Goal: Task Accomplishment & Management: Complete application form

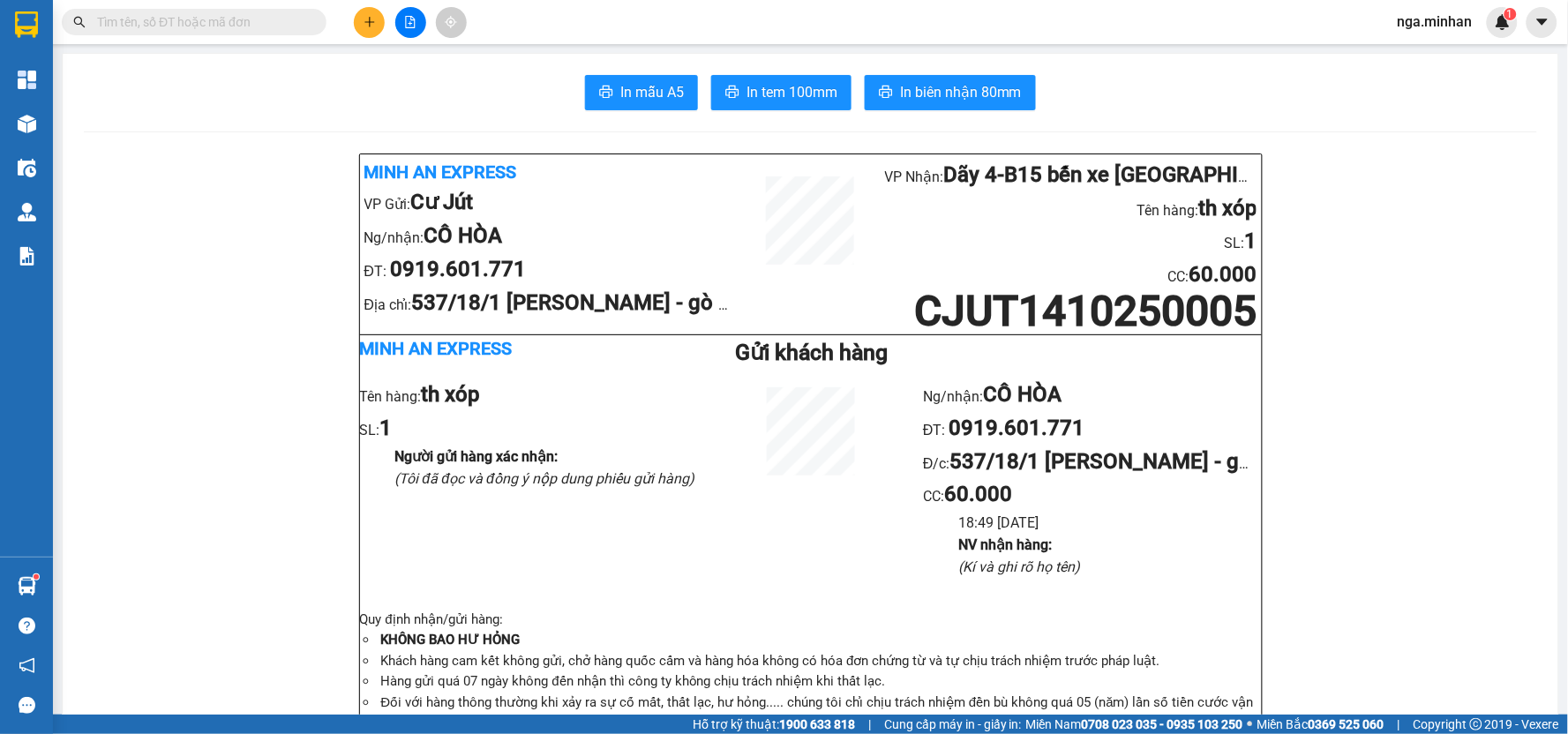
click at [425, 20] on button at bounding box center [410, 22] width 31 height 31
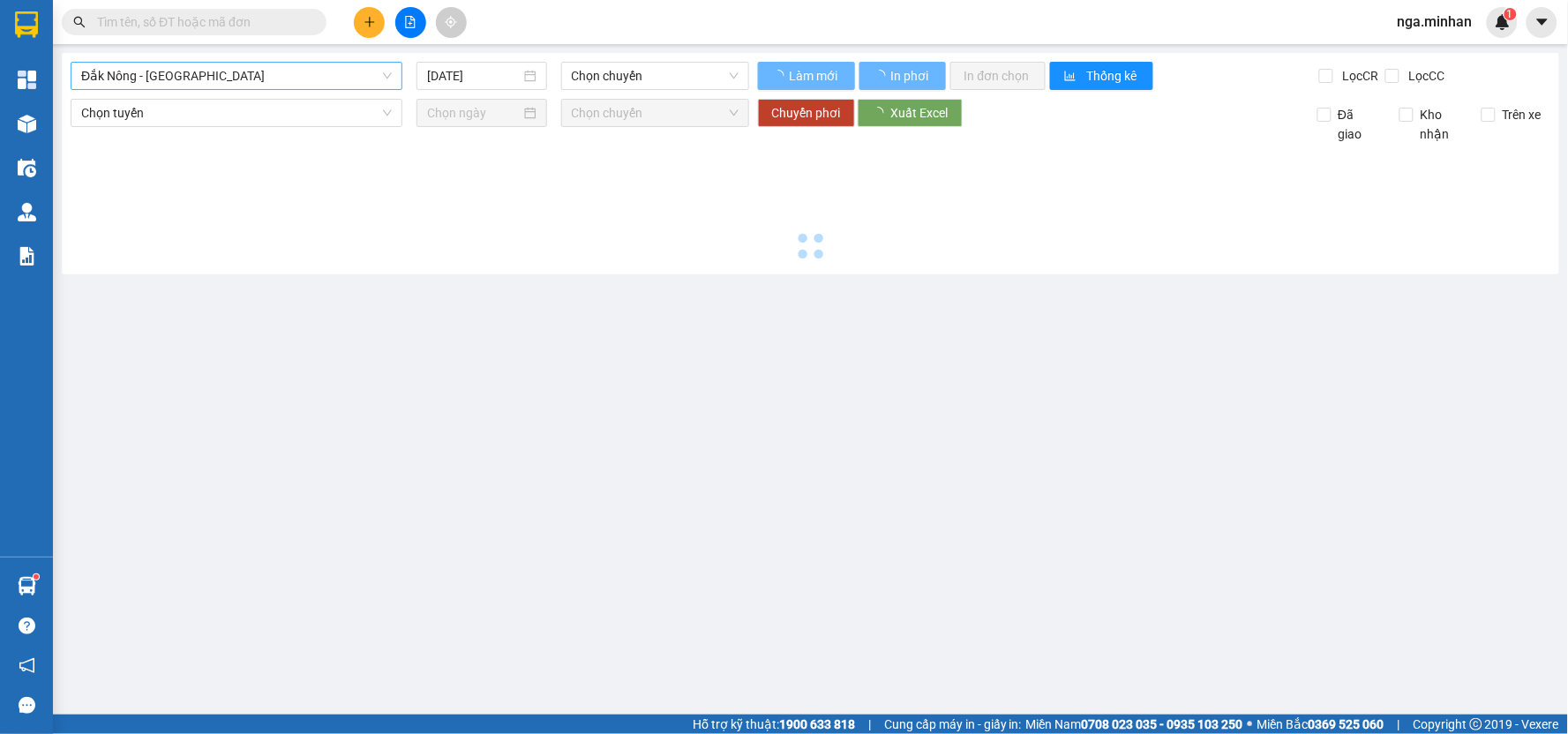
click at [279, 76] on span "Đắk Nông - [GEOGRAPHIC_DATA]" at bounding box center [236, 76] width 311 height 27
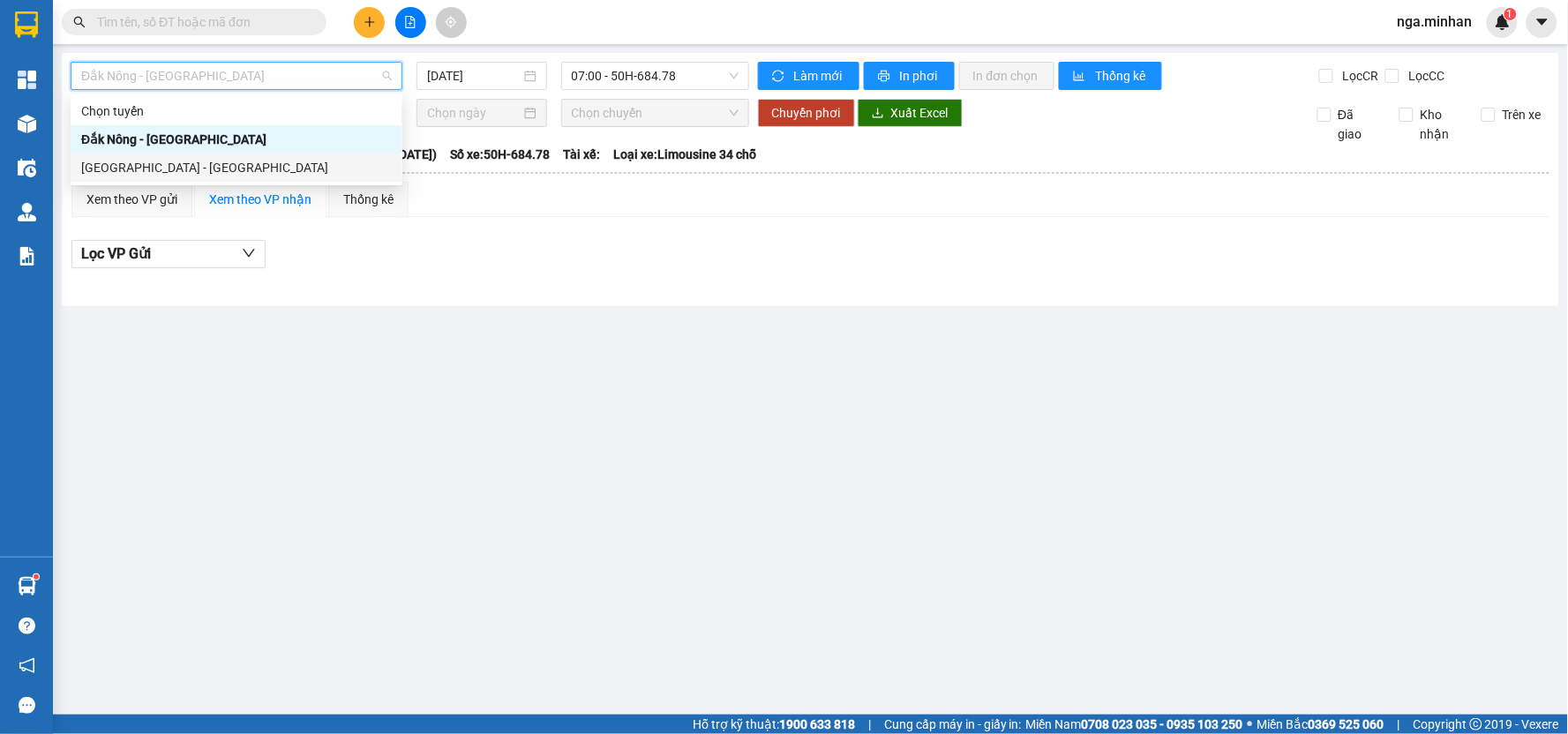
click at [178, 173] on div "[GEOGRAPHIC_DATA] - [GEOGRAPHIC_DATA]" at bounding box center [236, 167] width 311 height 20
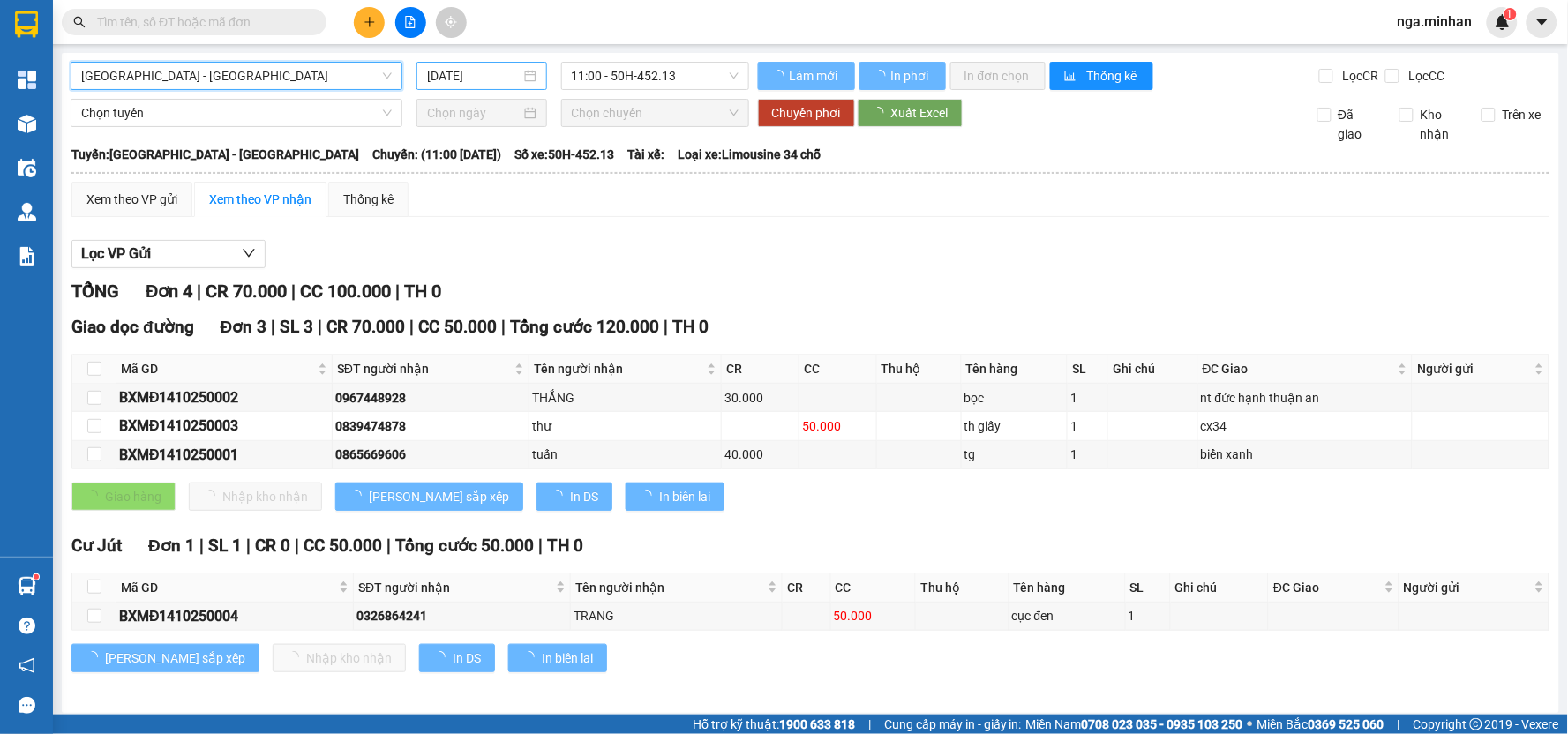
click at [451, 75] on input "[DATE]" at bounding box center [474, 76] width 93 height 20
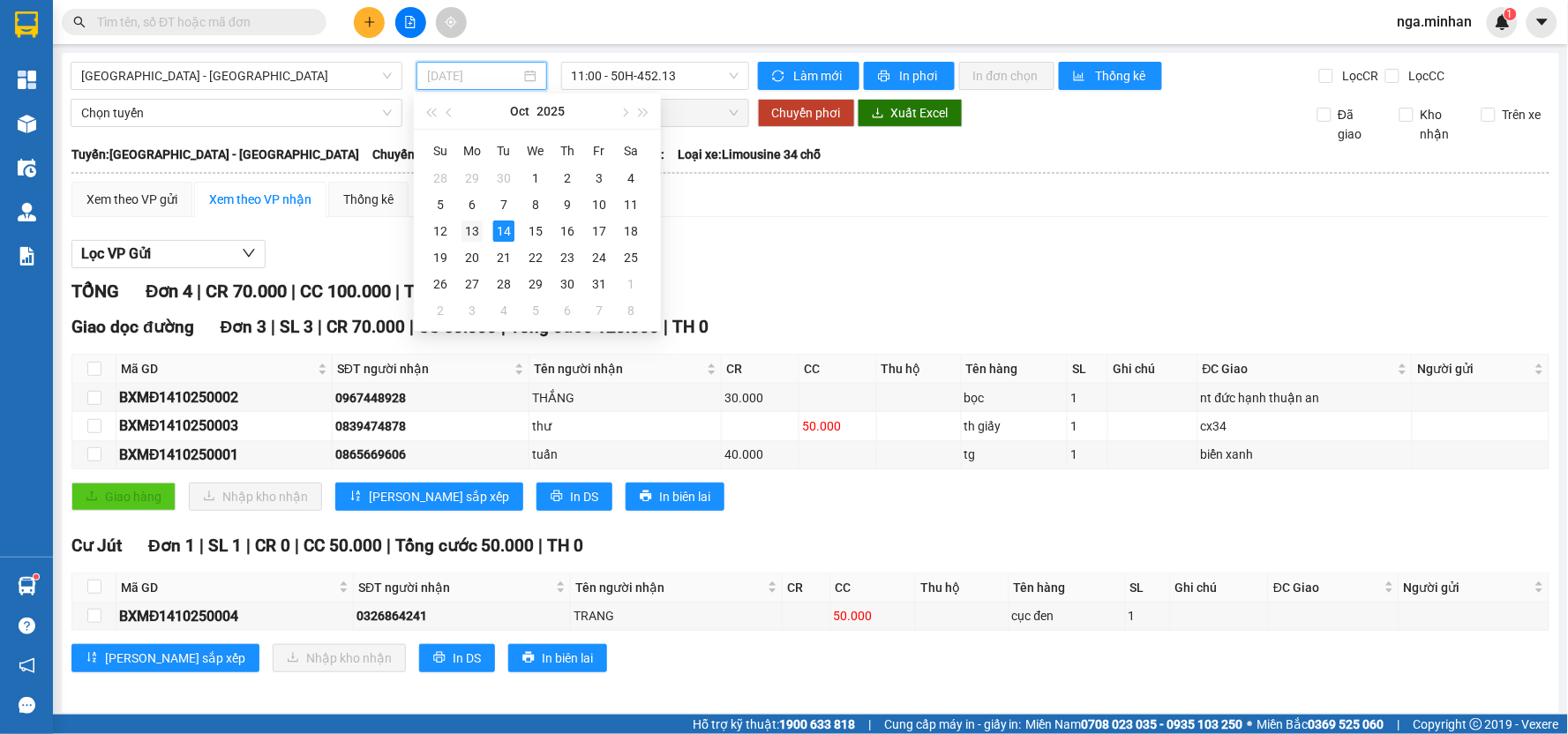
click at [466, 224] on div "13" at bounding box center [472, 232] width 21 height 21
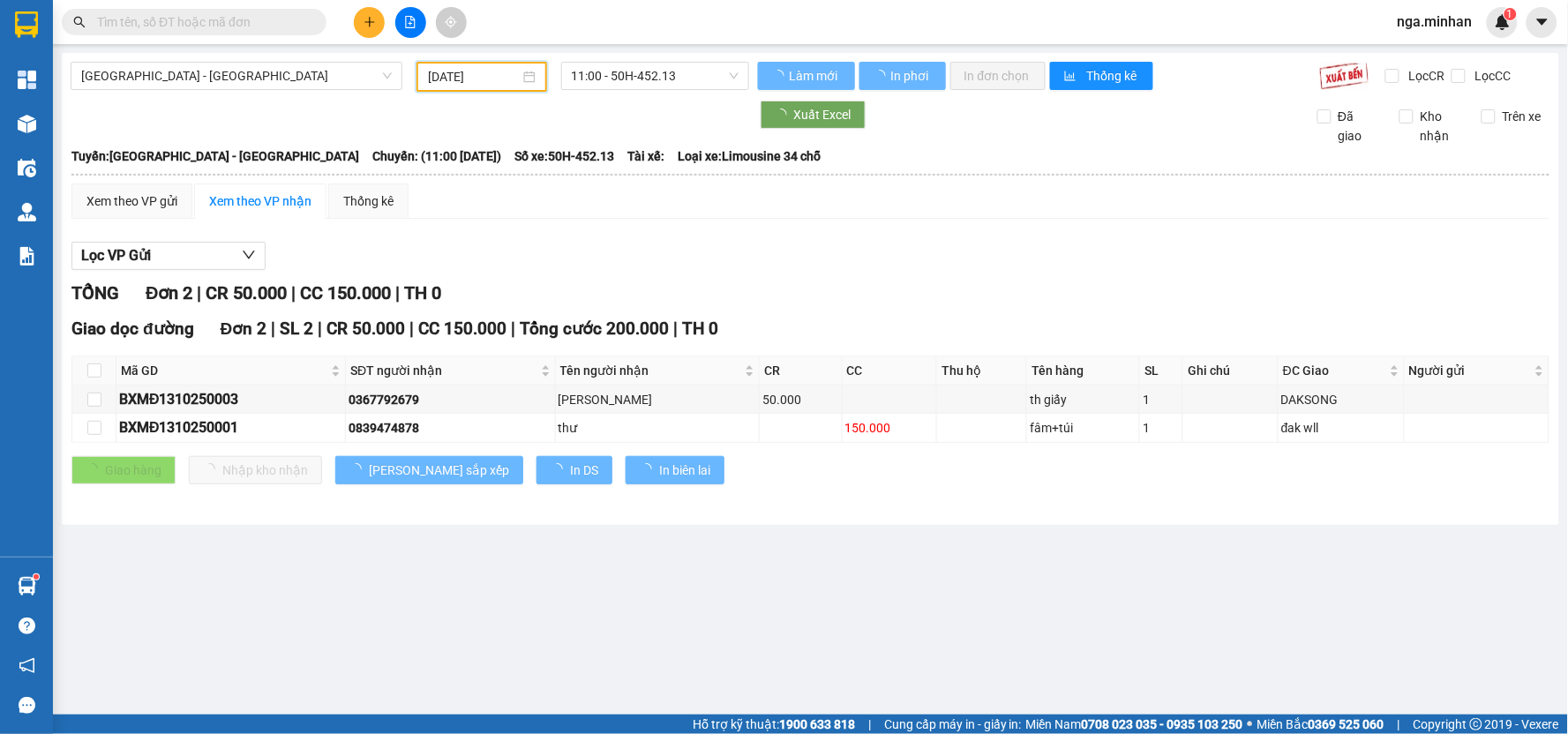
click at [455, 79] on input "[DATE]" at bounding box center [474, 77] width 91 height 20
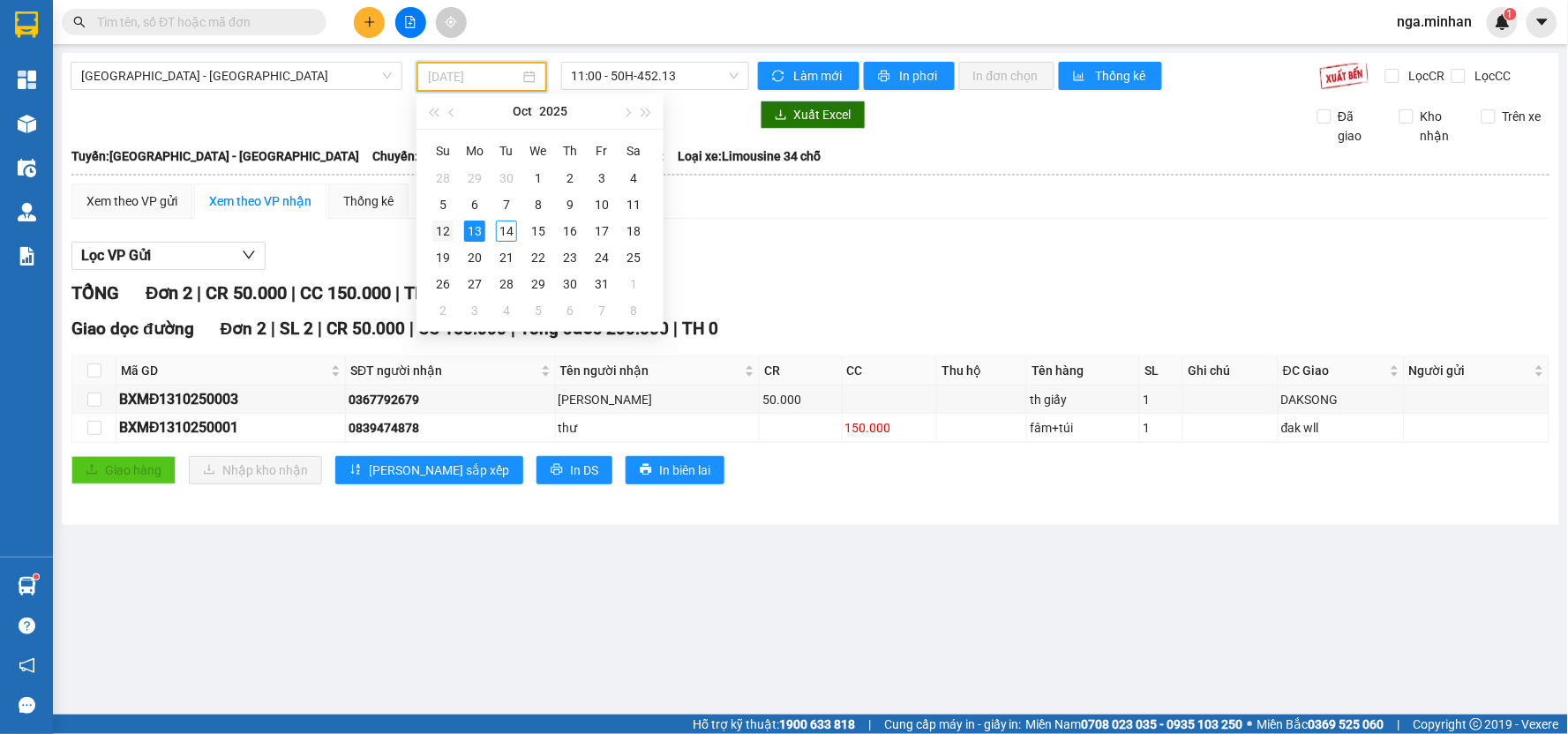
click at [439, 233] on div "12" at bounding box center [443, 232] width 21 height 21
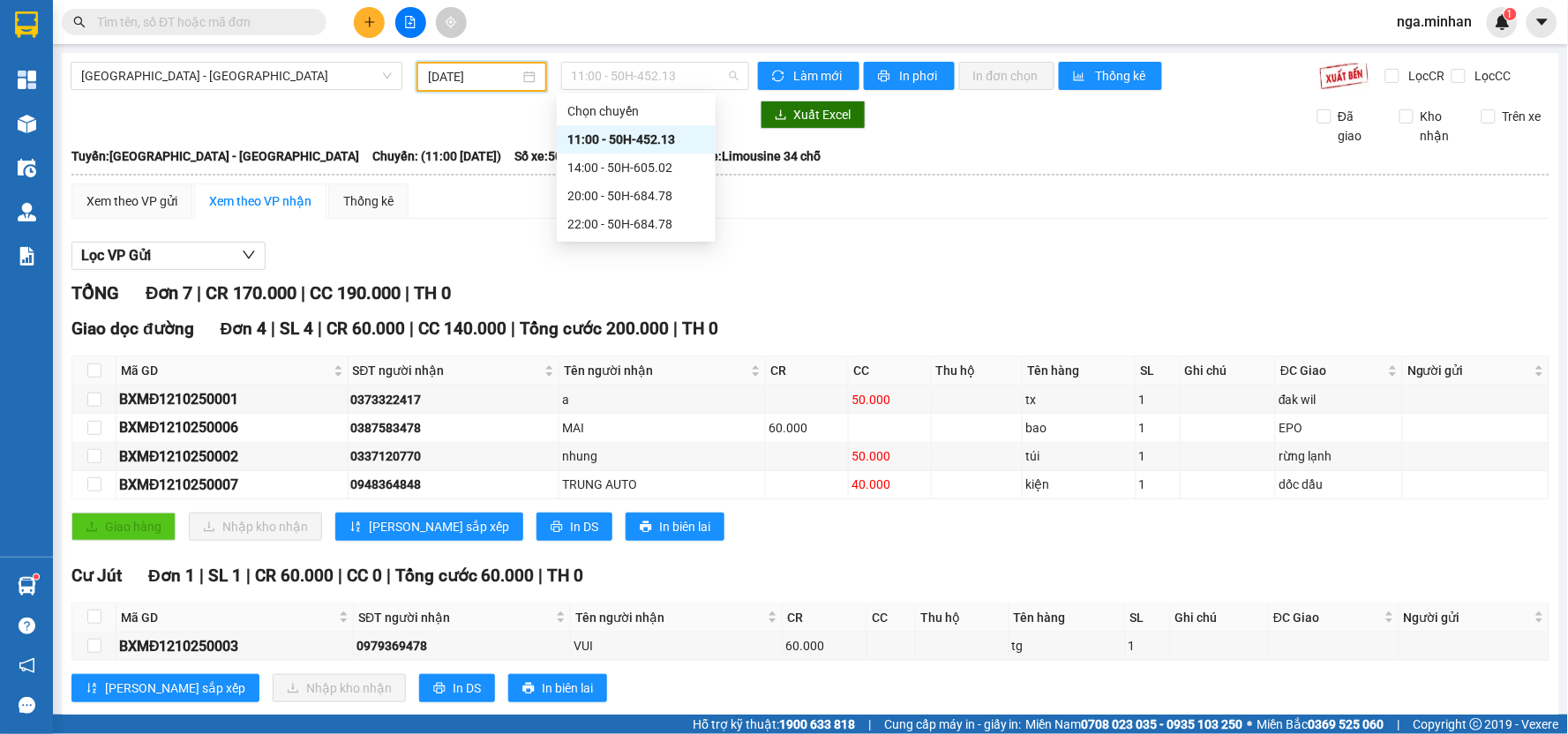
drag, startPoint x: 611, startPoint y: 72, endPoint x: 621, endPoint y: 118, distance: 47.1
click at [611, 71] on span "11:00 - 50H-452.13" at bounding box center [654, 76] width 167 height 27
click at [636, 159] on div "14:00 - 50H-605.02" at bounding box center [636, 167] width 138 height 20
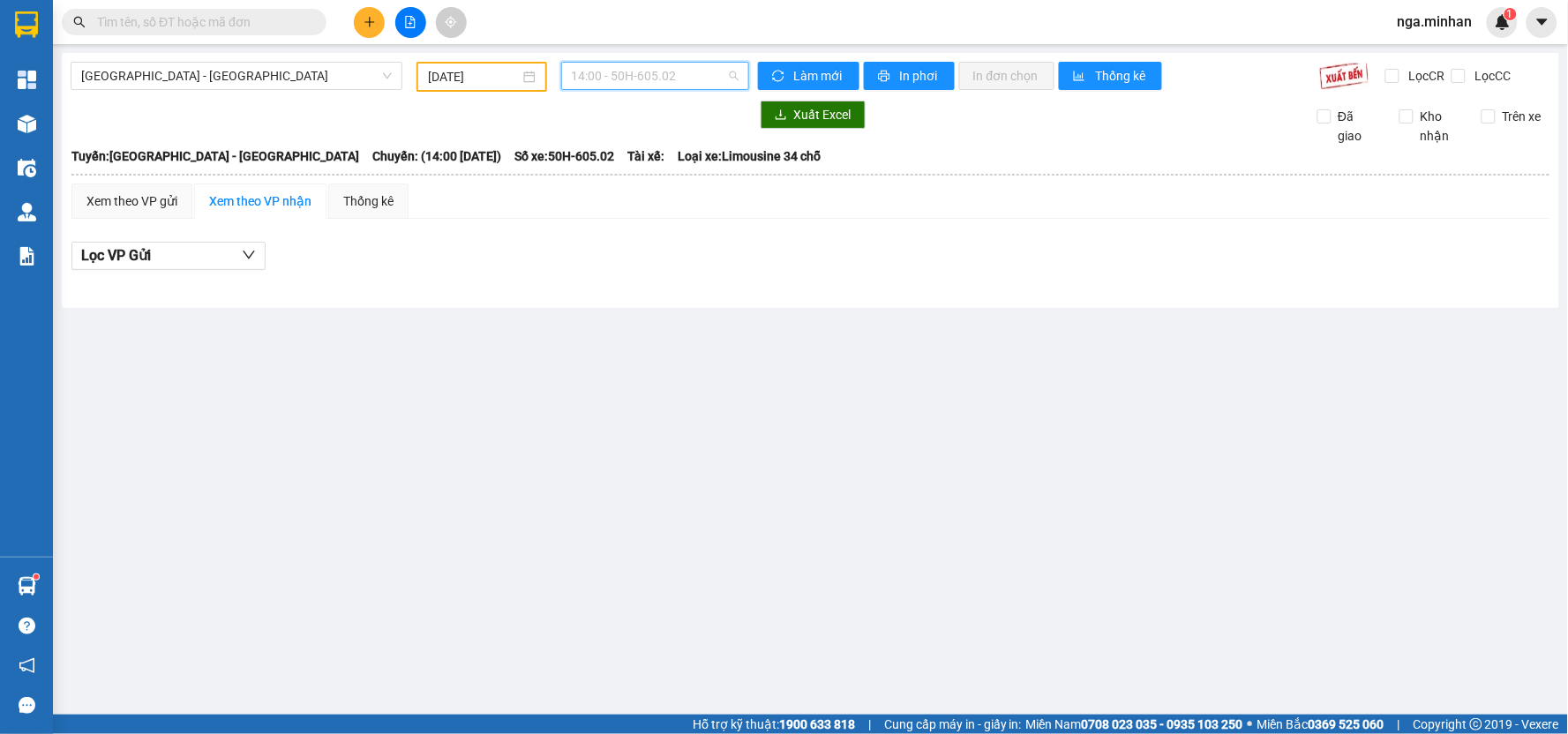
drag, startPoint x: 689, startPoint y: 88, endPoint x: 670, endPoint y: 188, distance: 101.8
click at [689, 90] on div "[GEOGRAPHIC_DATA] - Đắk Nông [DATE] 14:00 - 50H-605.02 Làm mới In phơi In đơn c…" at bounding box center [810, 180] width 1498 height 255
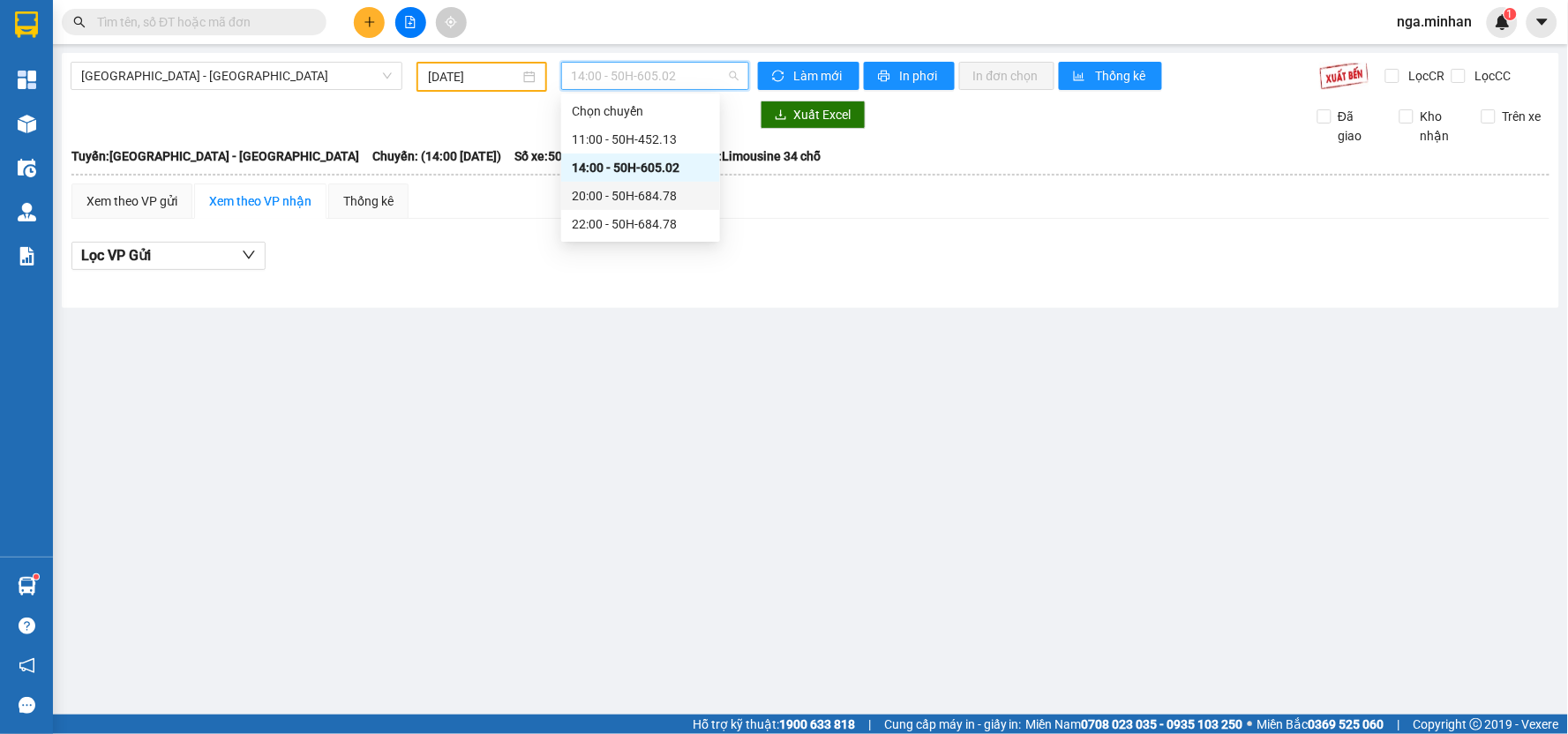
click at [669, 208] on div "20:00 - 50H-684.78" at bounding box center [640, 196] width 158 height 29
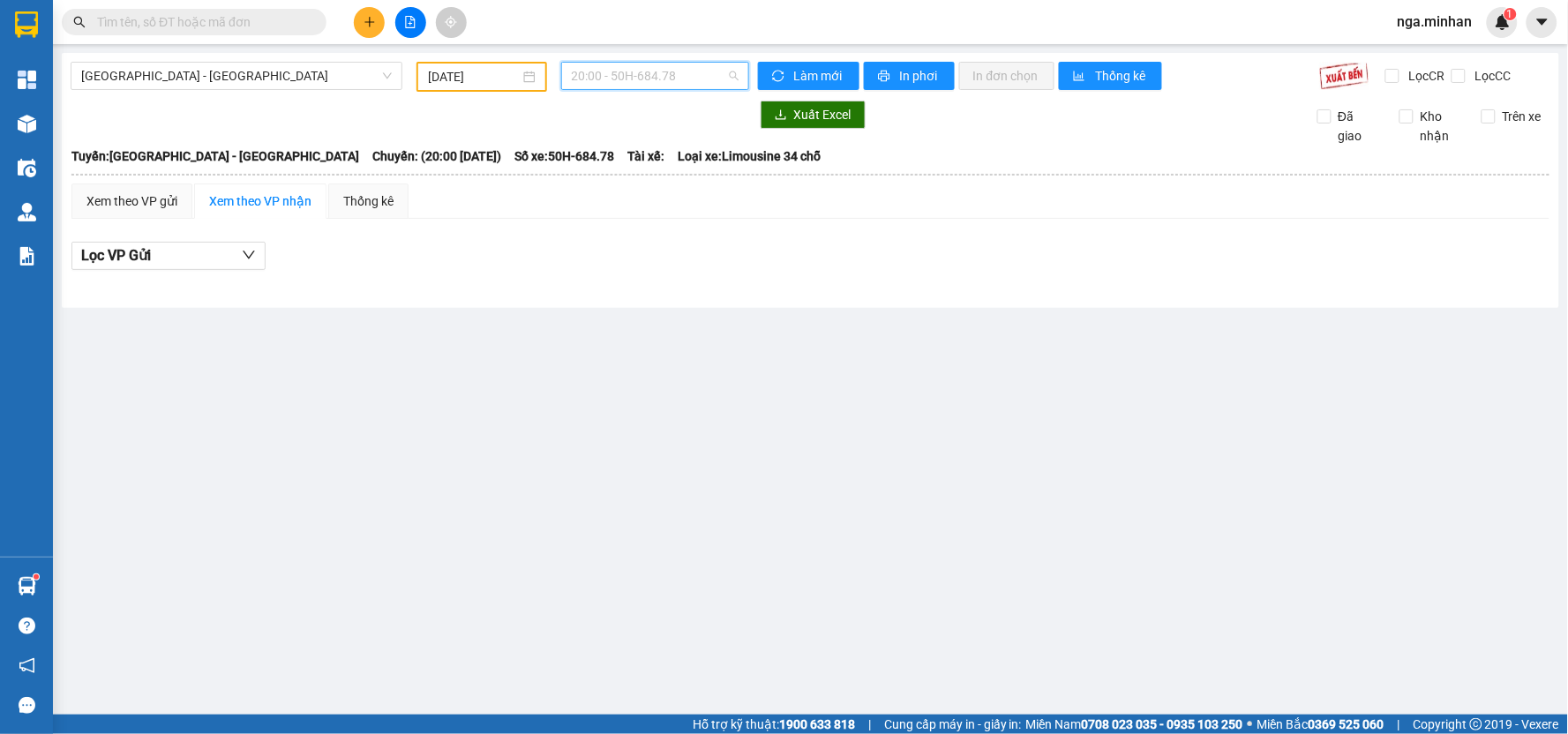
drag, startPoint x: 690, startPoint y: 75, endPoint x: 690, endPoint y: 120, distance: 45.0
click at [692, 76] on span "20:00 - 50H-684.78" at bounding box center [654, 76] width 167 height 27
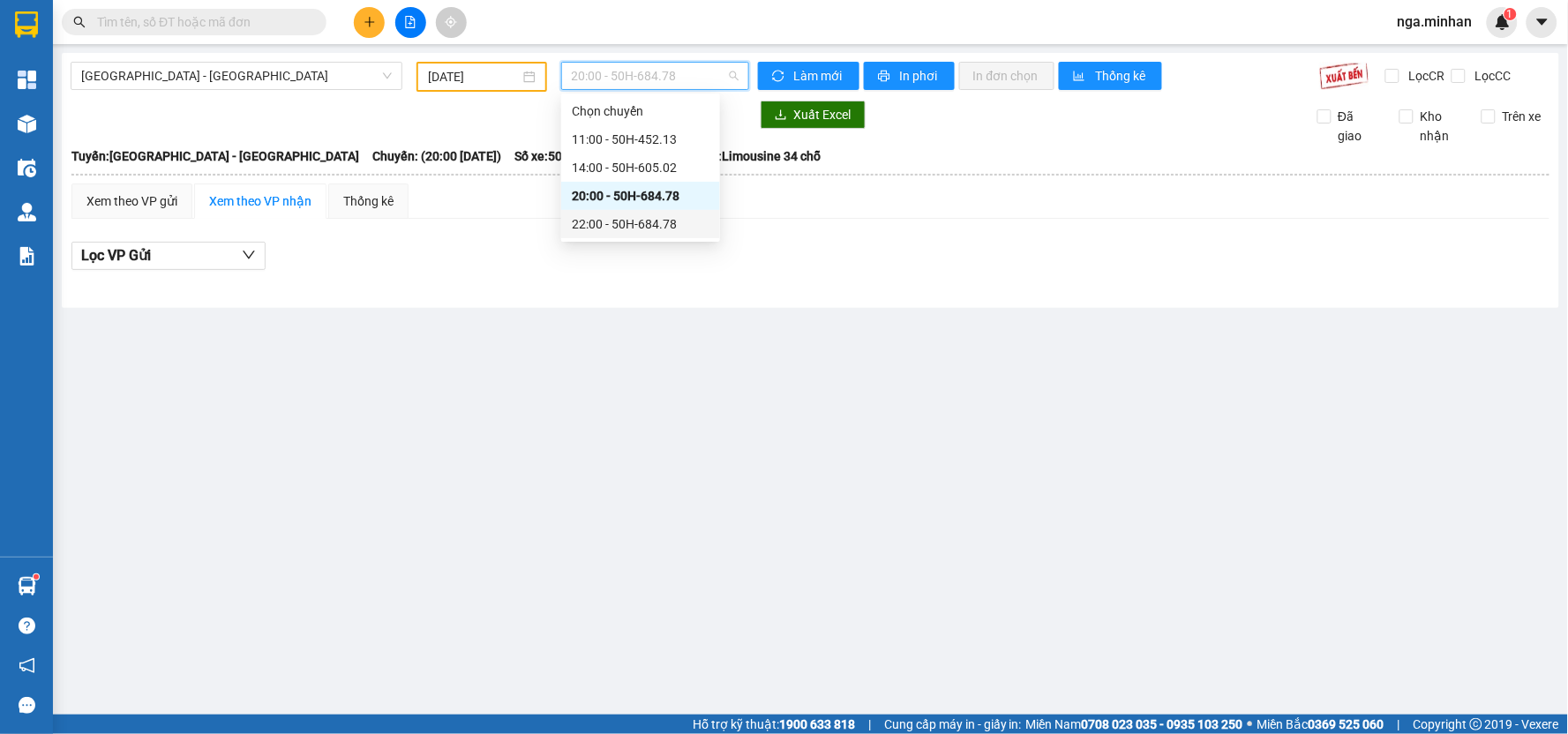
click at [673, 216] on div "22:00 - 50H-684.78" at bounding box center [640, 224] width 138 height 20
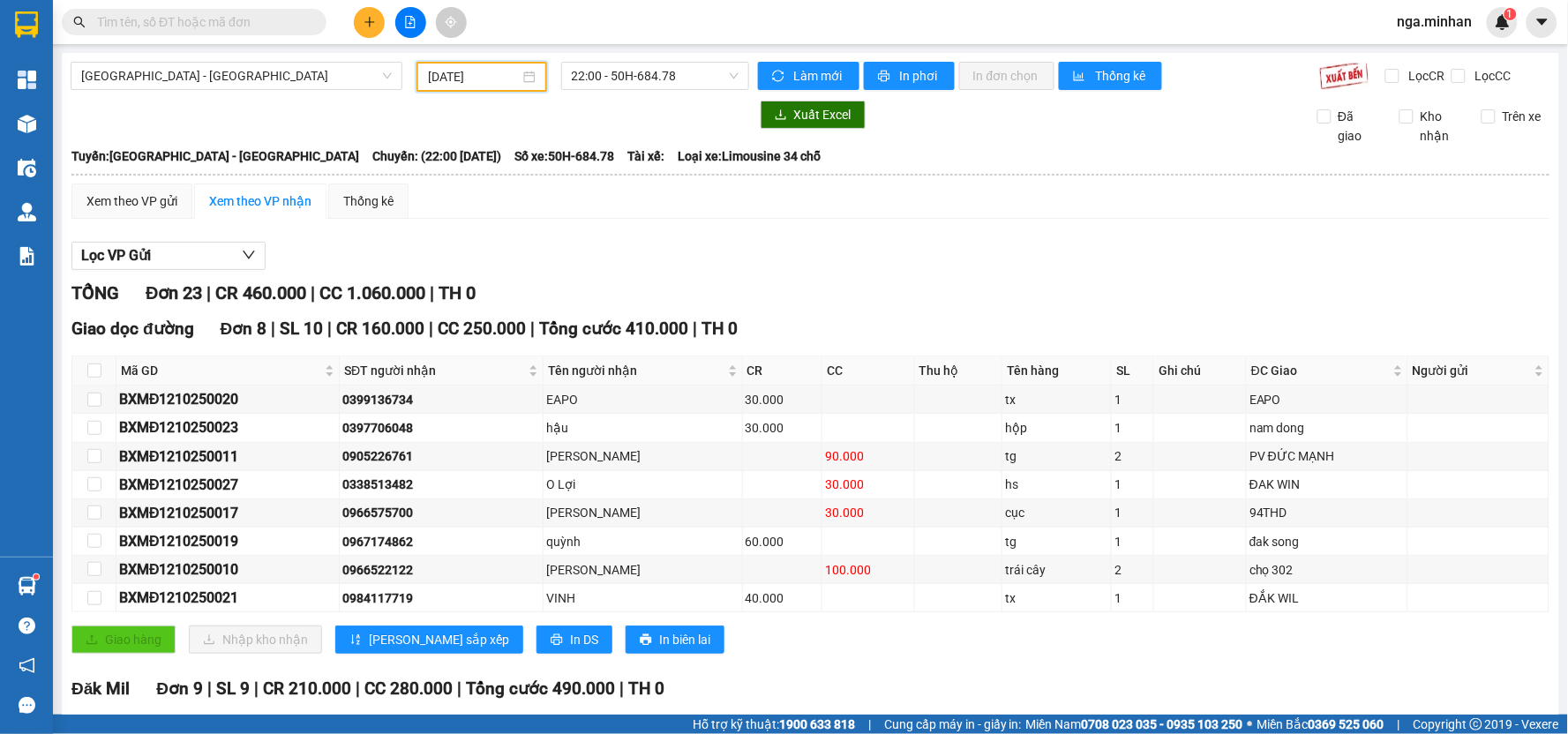
click at [438, 77] on input "[DATE]" at bounding box center [474, 77] width 91 height 20
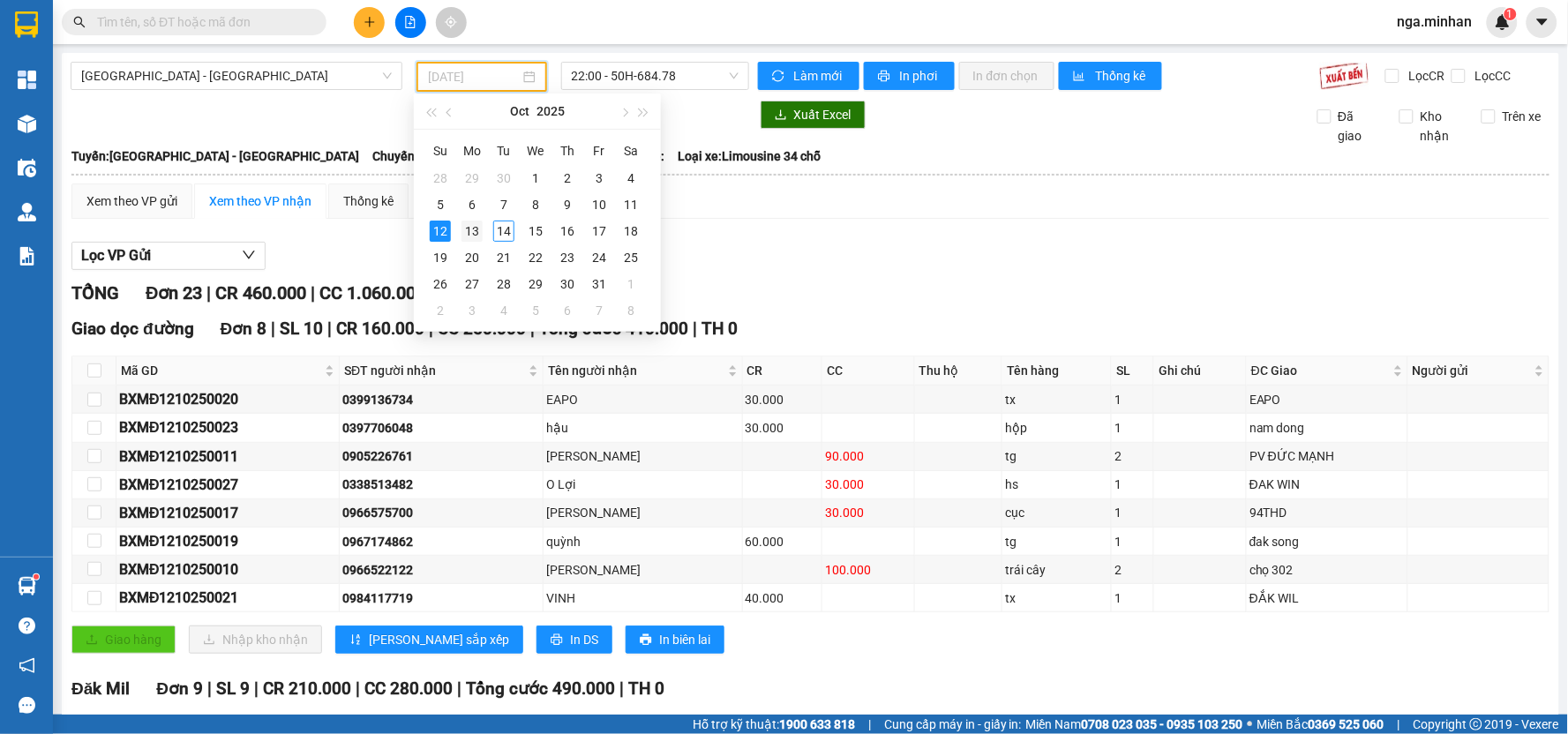
click at [469, 232] on div "13" at bounding box center [472, 232] width 21 height 21
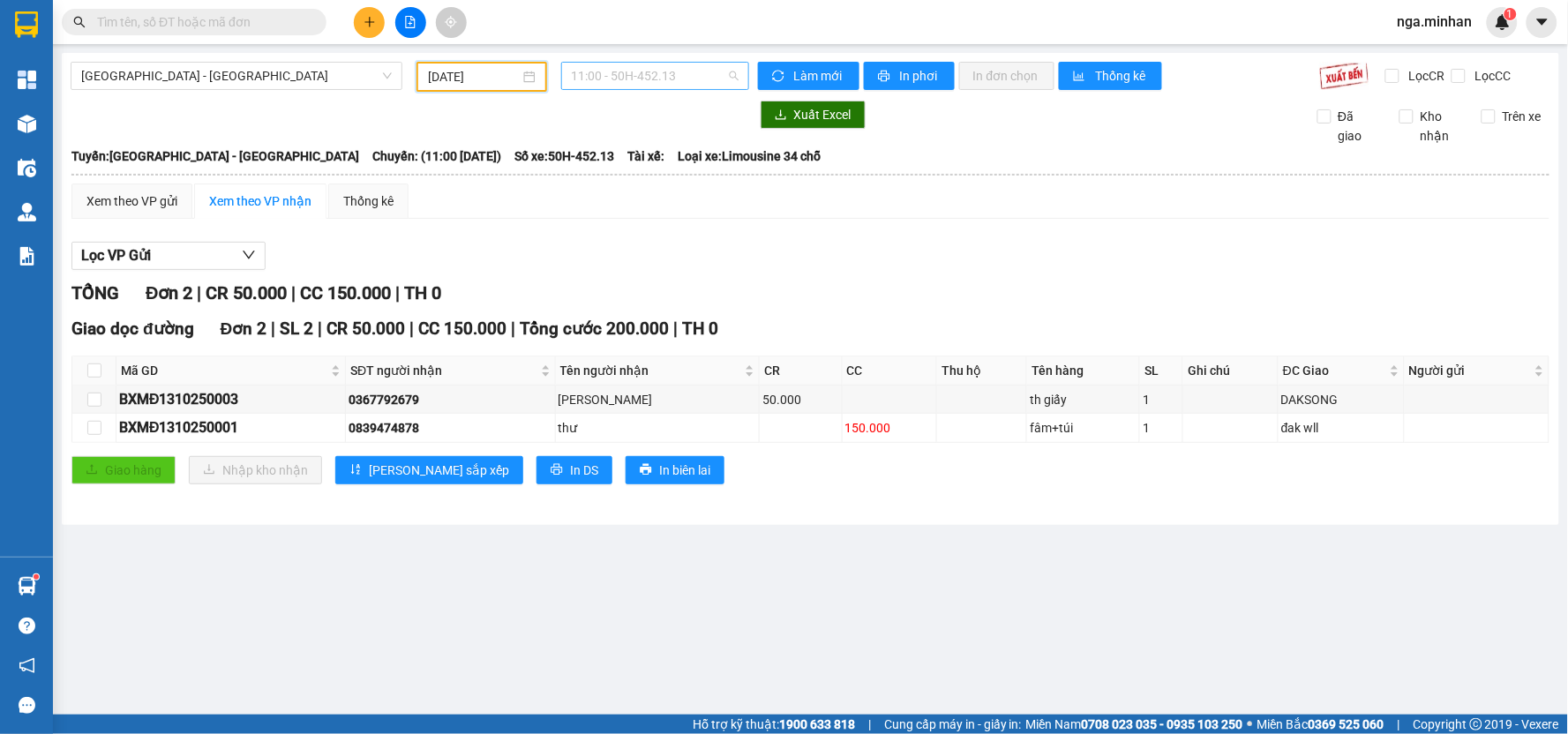
click at [646, 81] on span "11:00 - 50H-452.13" at bounding box center [654, 76] width 167 height 27
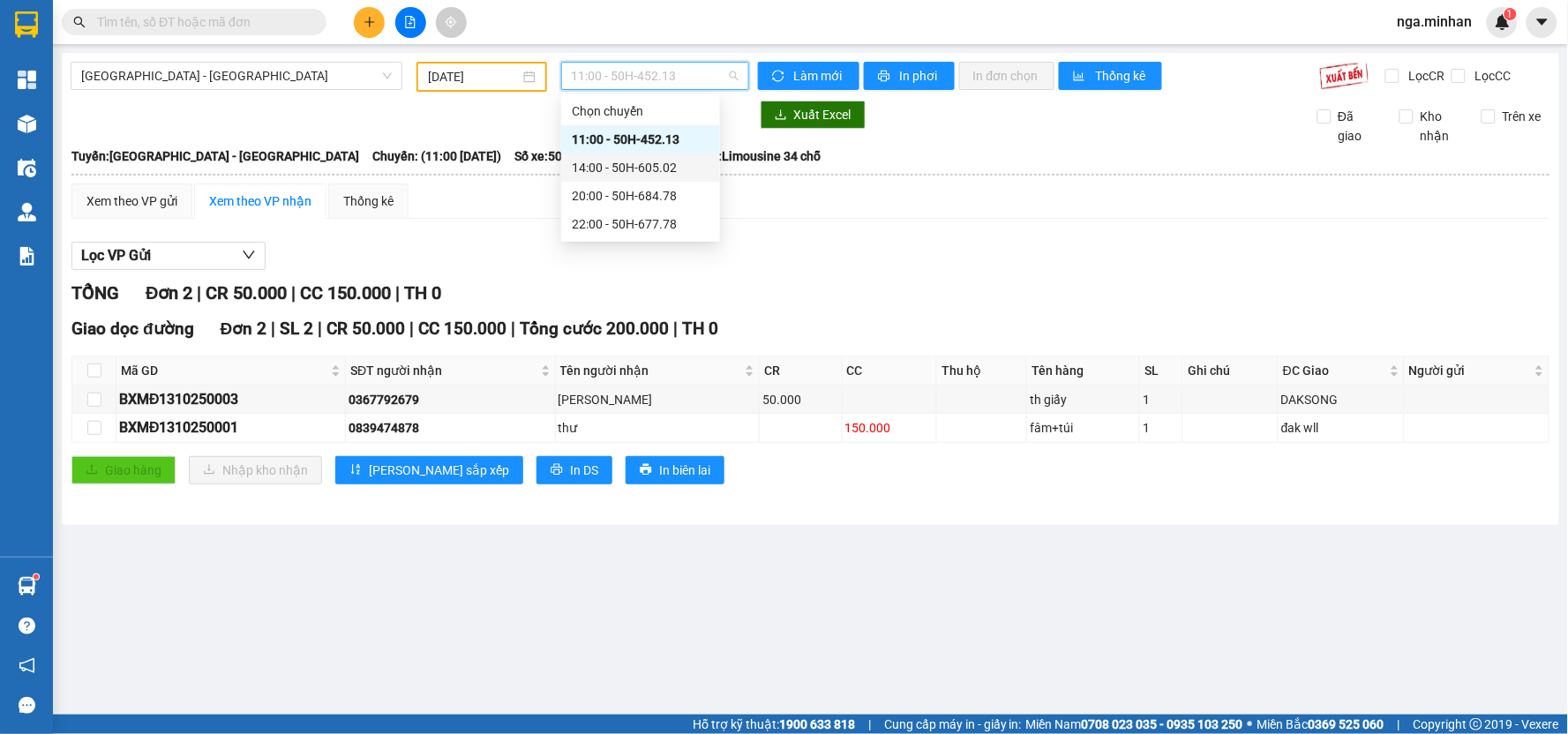
drag, startPoint x: 650, startPoint y: 163, endPoint x: 658, endPoint y: 170, distance: 10.6
click at [658, 170] on div "14:00 - 50H-605.02" at bounding box center [640, 167] width 138 height 20
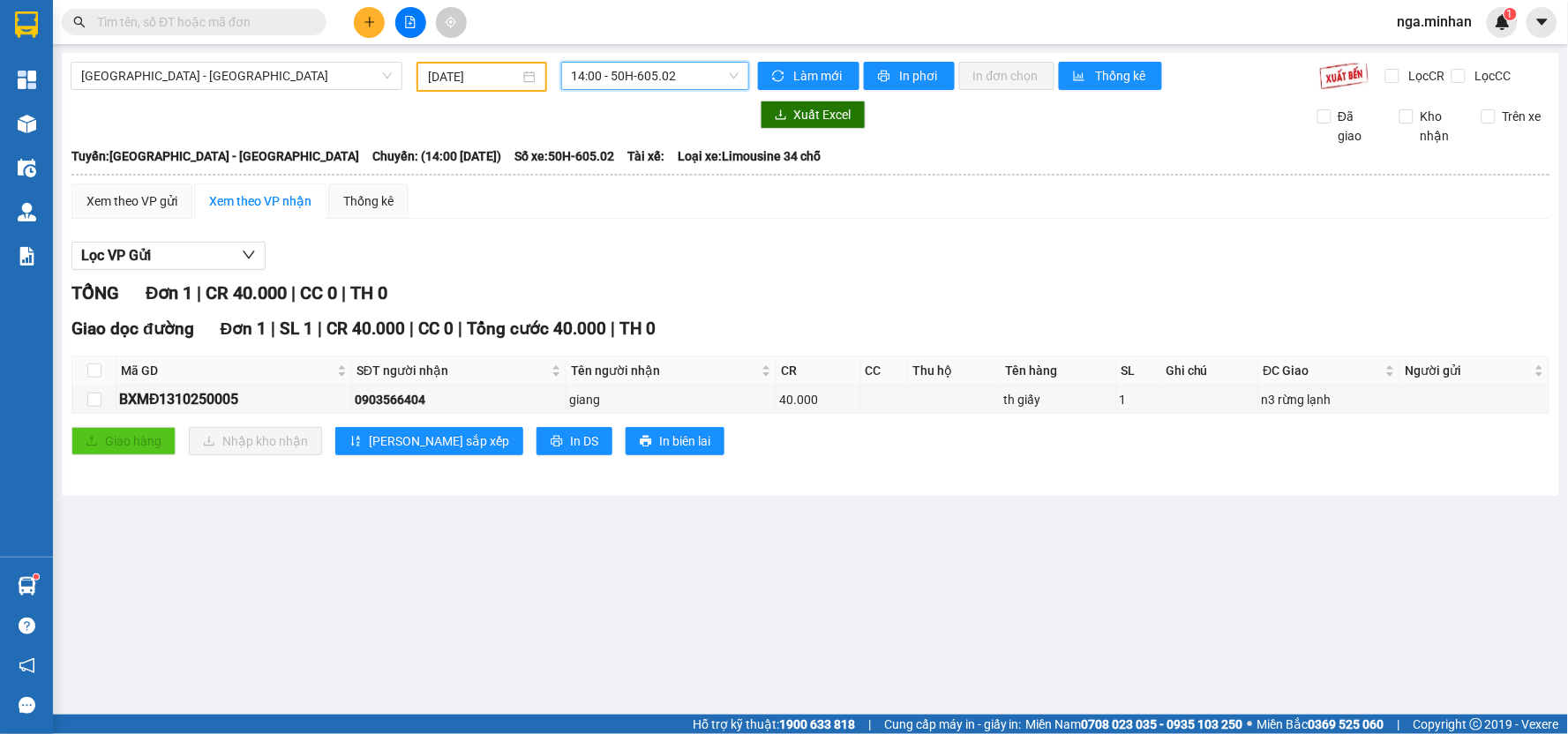
click at [687, 83] on span "14:00 - 50H-605.02" at bounding box center [654, 76] width 167 height 27
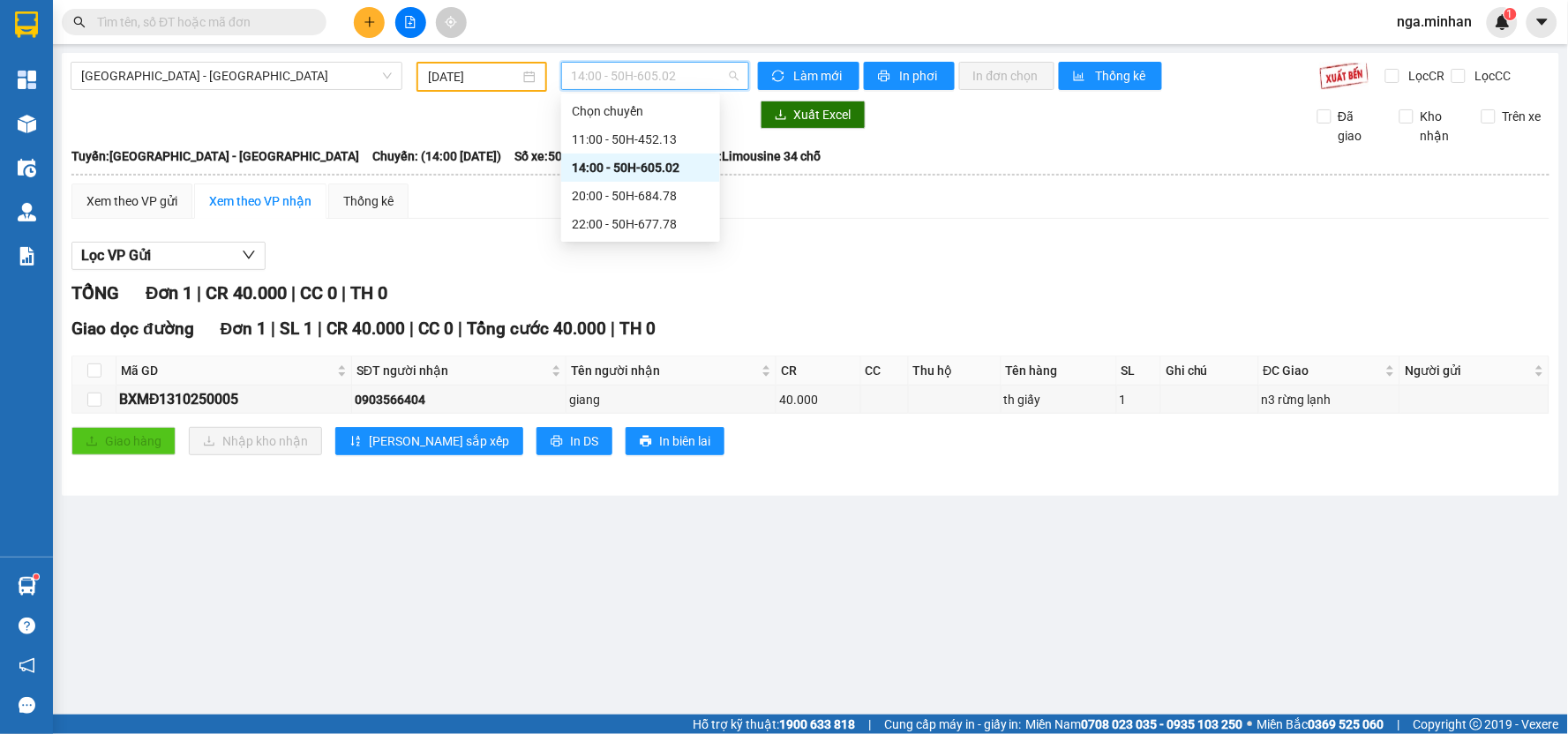
click at [698, 76] on span "14:00 - 50H-605.02" at bounding box center [654, 76] width 167 height 27
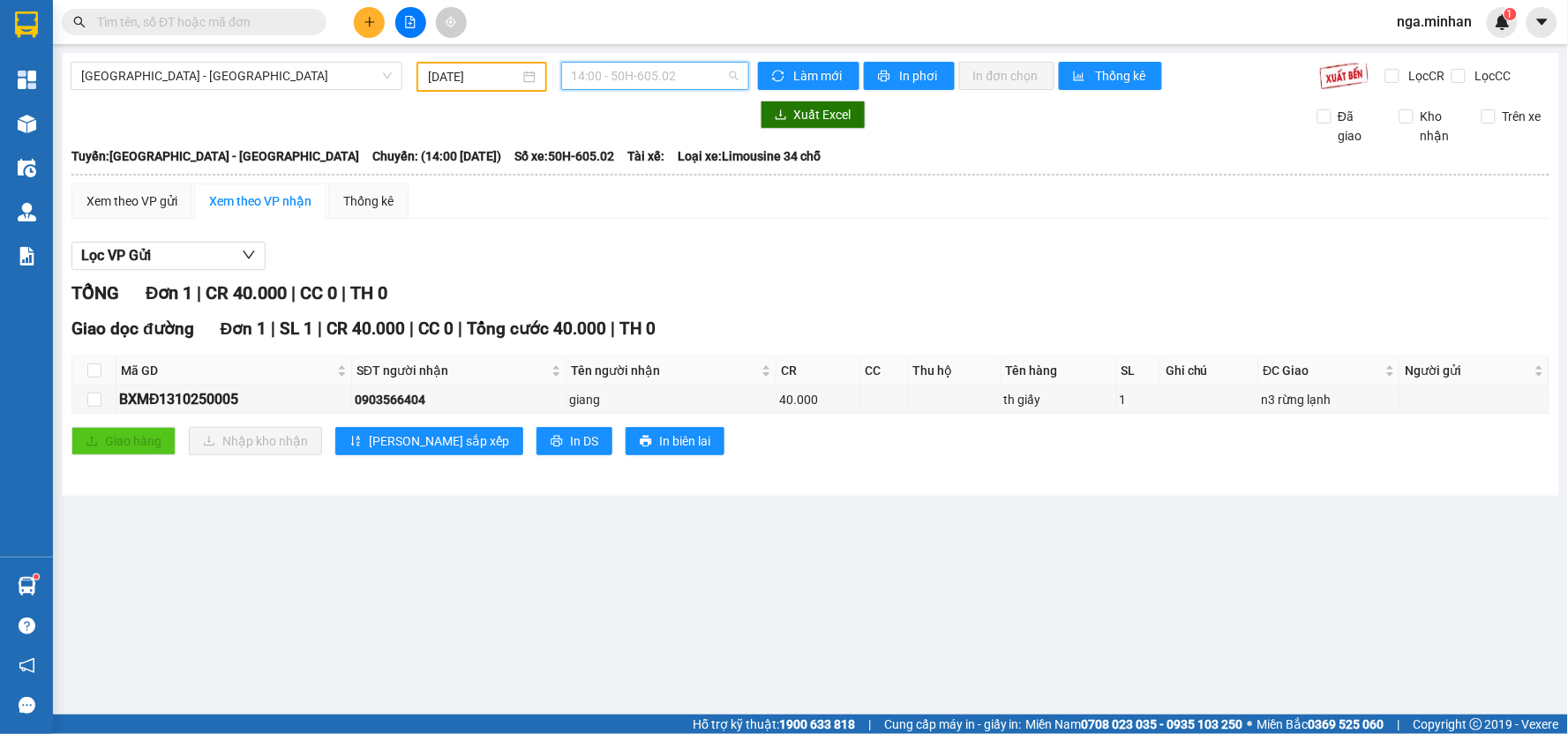
click at [708, 71] on span "14:00 - 50H-605.02" at bounding box center [654, 76] width 167 height 27
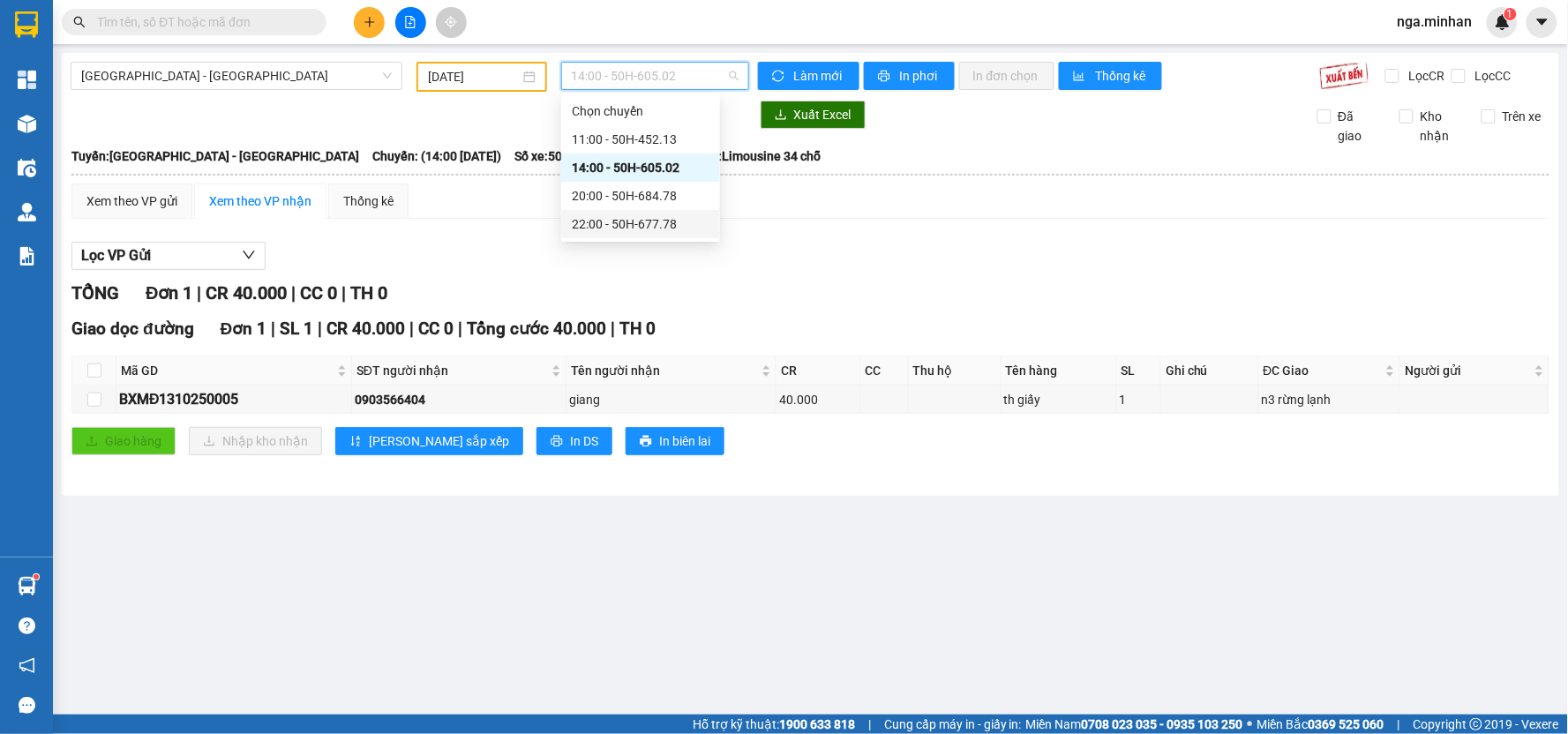
click at [676, 221] on div "22:00 - 50H-677.78" at bounding box center [640, 224] width 138 height 20
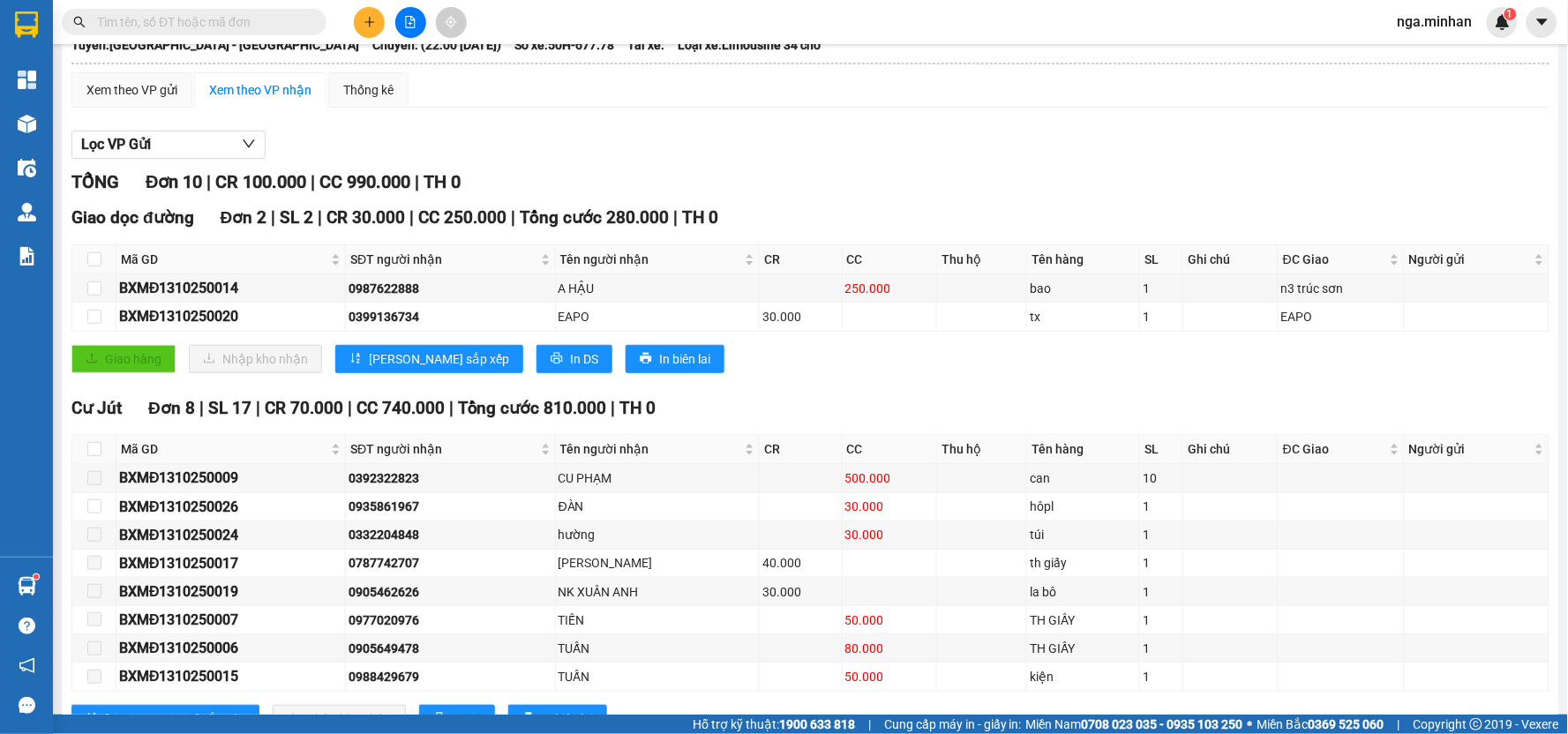
scroll to position [178, 0]
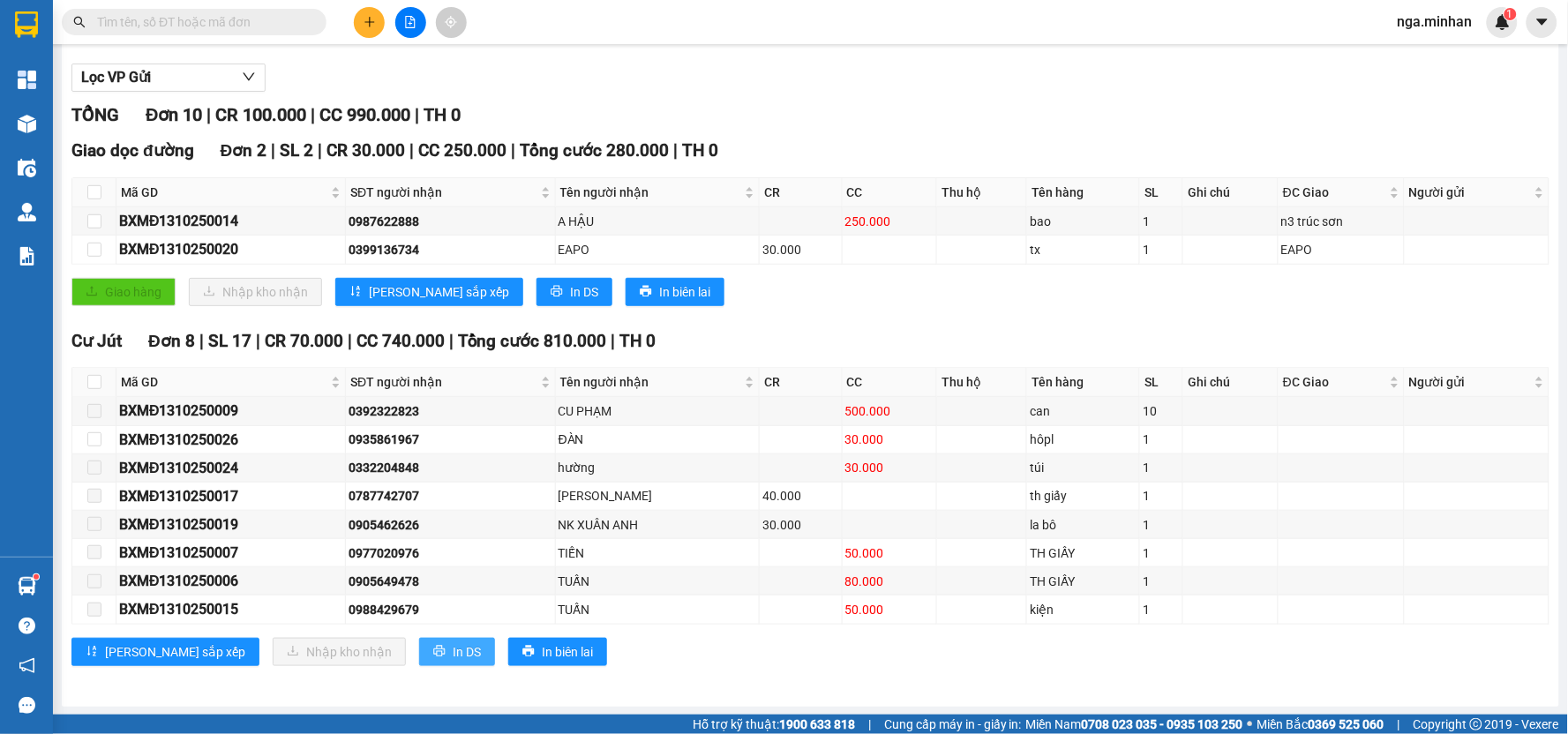
click at [452, 649] on span "In DS" at bounding box center [467, 652] width 28 height 20
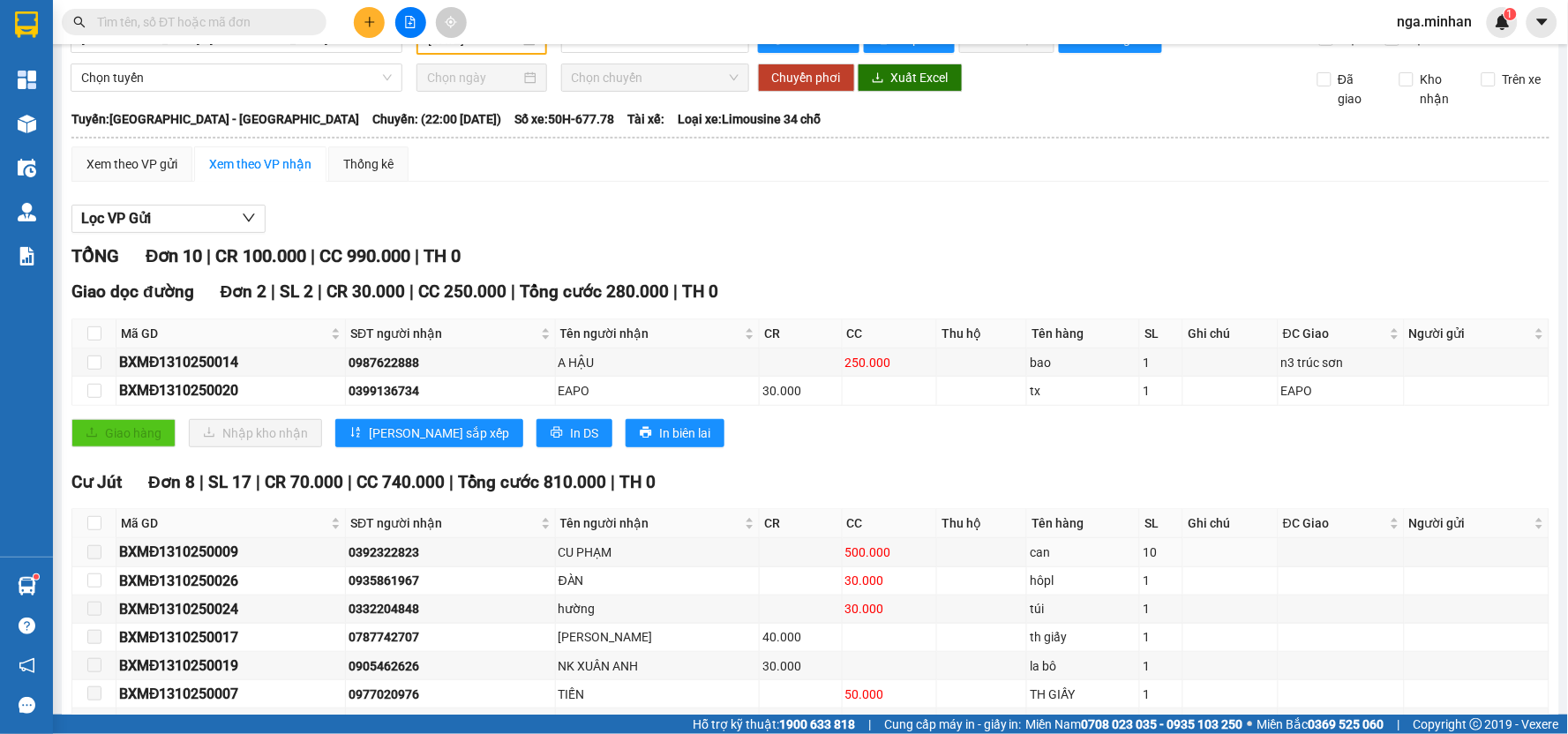
scroll to position [0, 0]
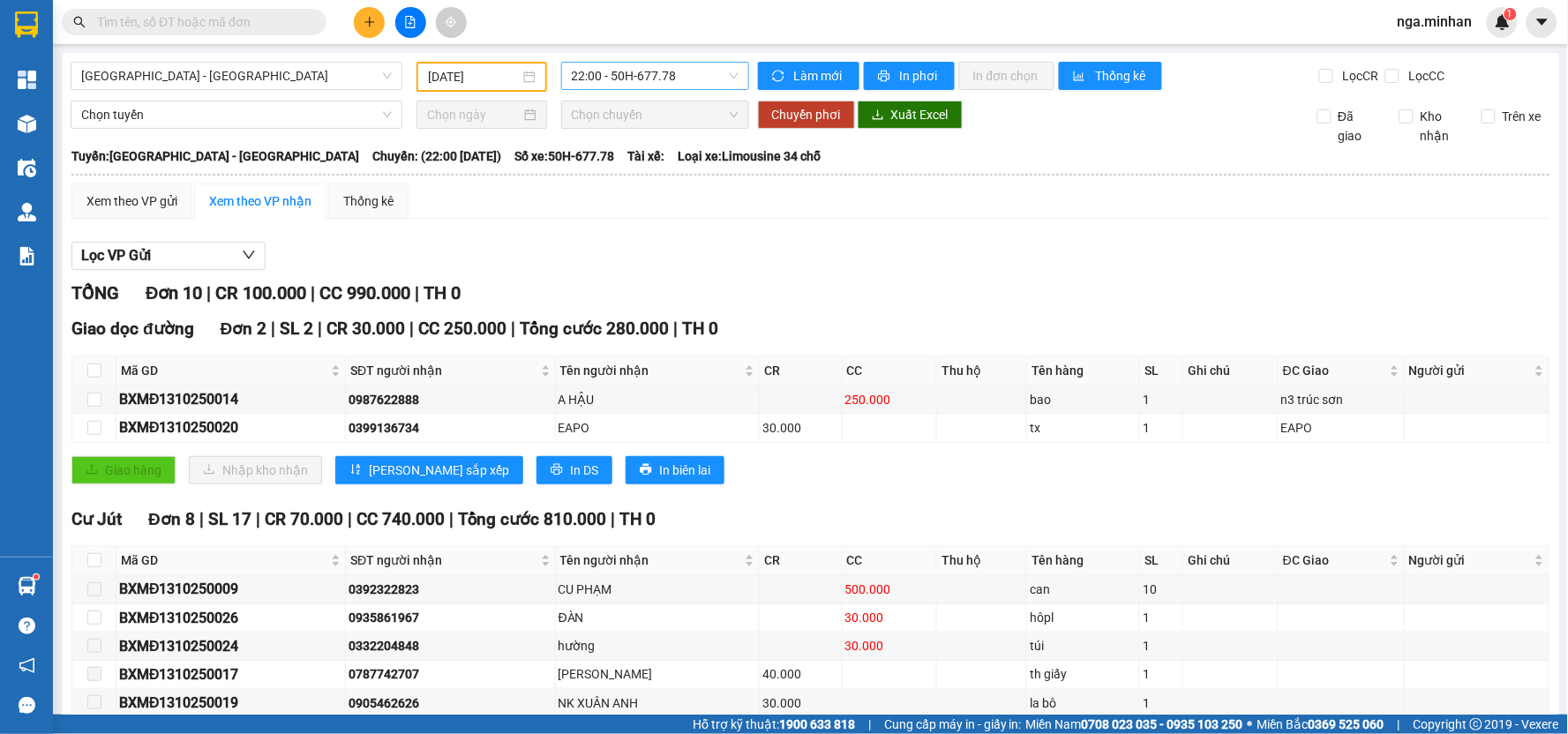
drag, startPoint x: 675, startPoint y: 79, endPoint x: 672, endPoint y: 152, distance: 73.1
click at [676, 79] on span "22:00 - 50H-677.78" at bounding box center [654, 76] width 167 height 27
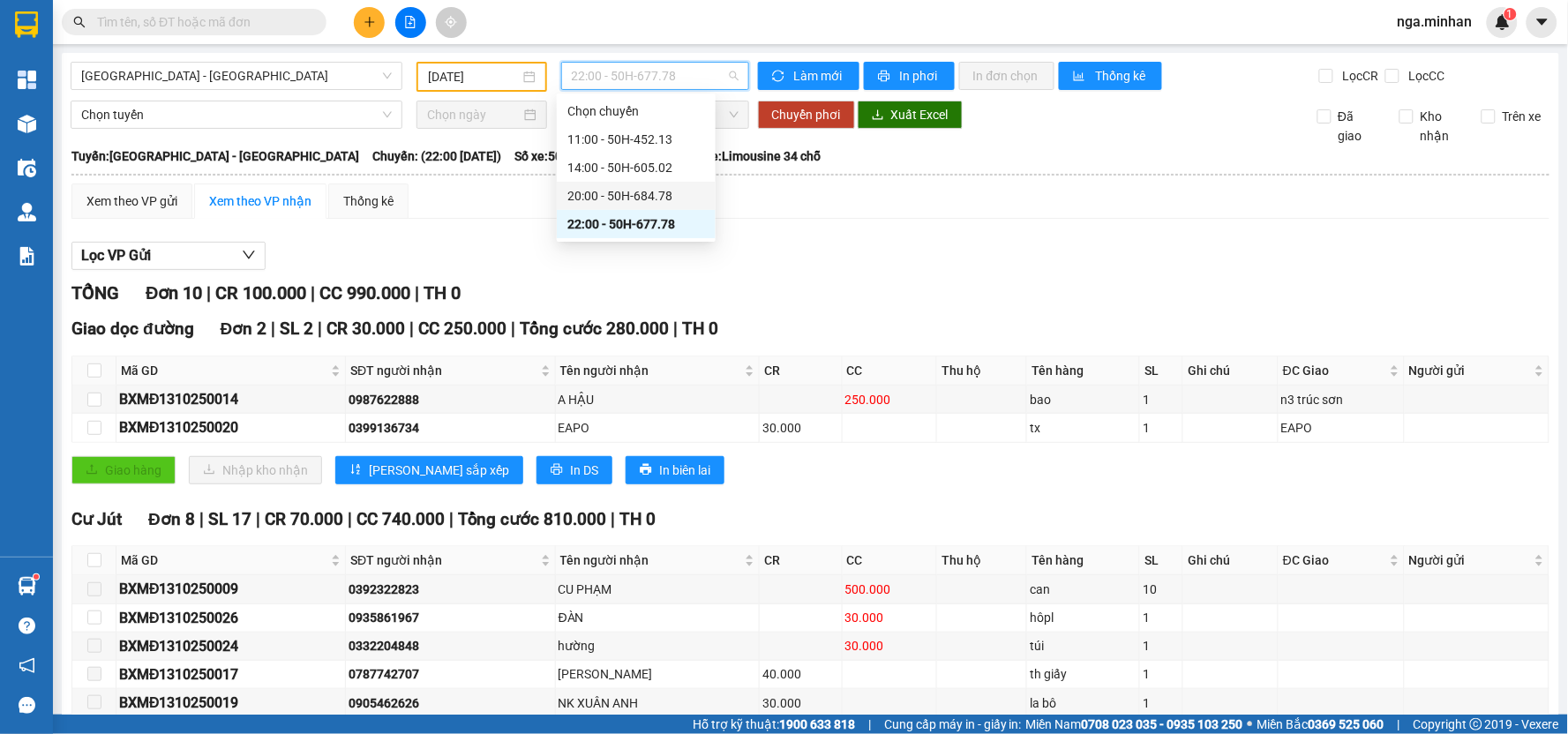
click at [669, 189] on div "20:00 - 50H-684.78" at bounding box center [636, 196] width 138 height 20
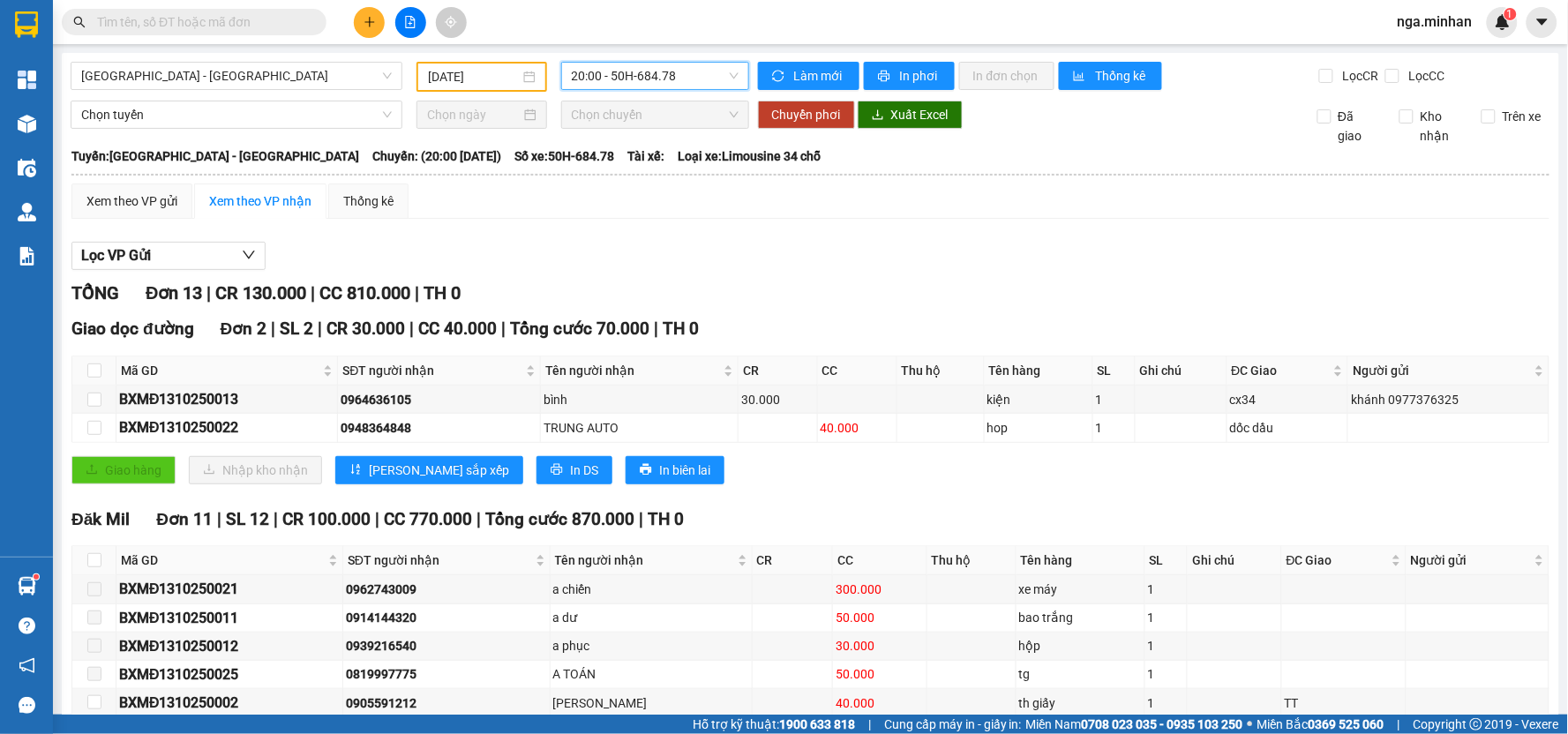
click at [706, 84] on span "20:00 - 50H-684.78" at bounding box center [654, 76] width 167 height 27
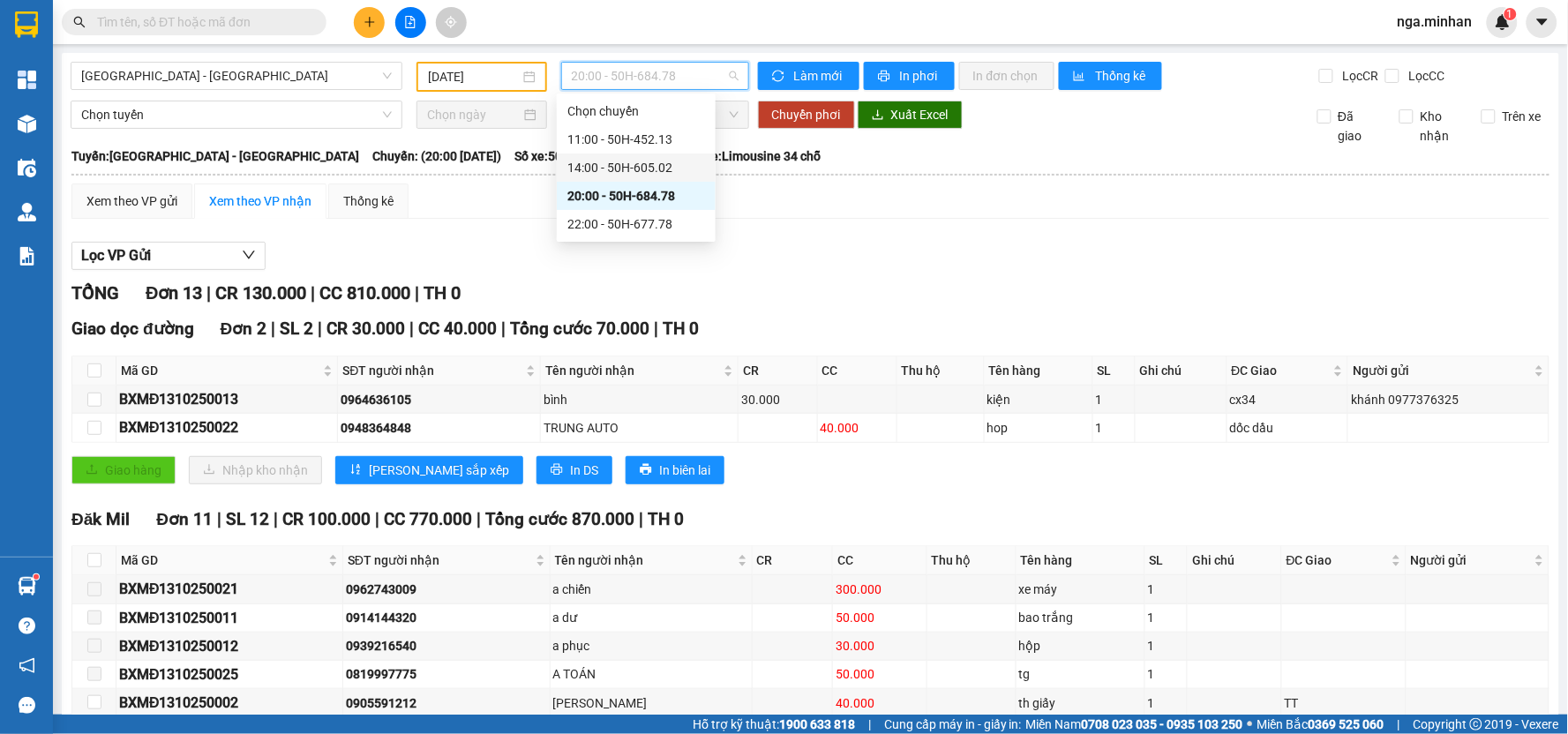
click at [667, 170] on div "14:00 - 50H-605.02" at bounding box center [636, 167] width 138 height 20
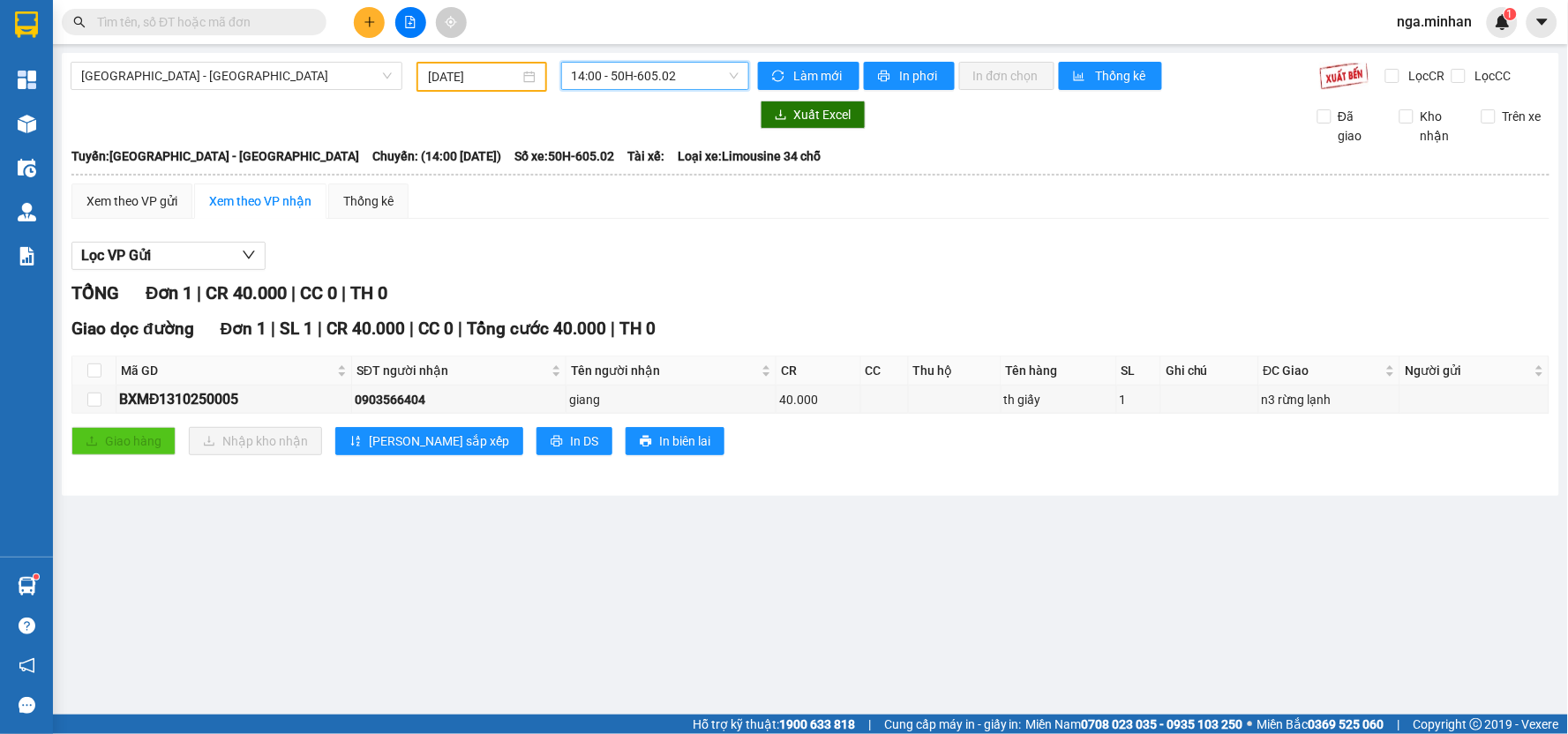
click at [439, 76] on input "[DATE]" at bounding box center [474, 77] width 91 height 20
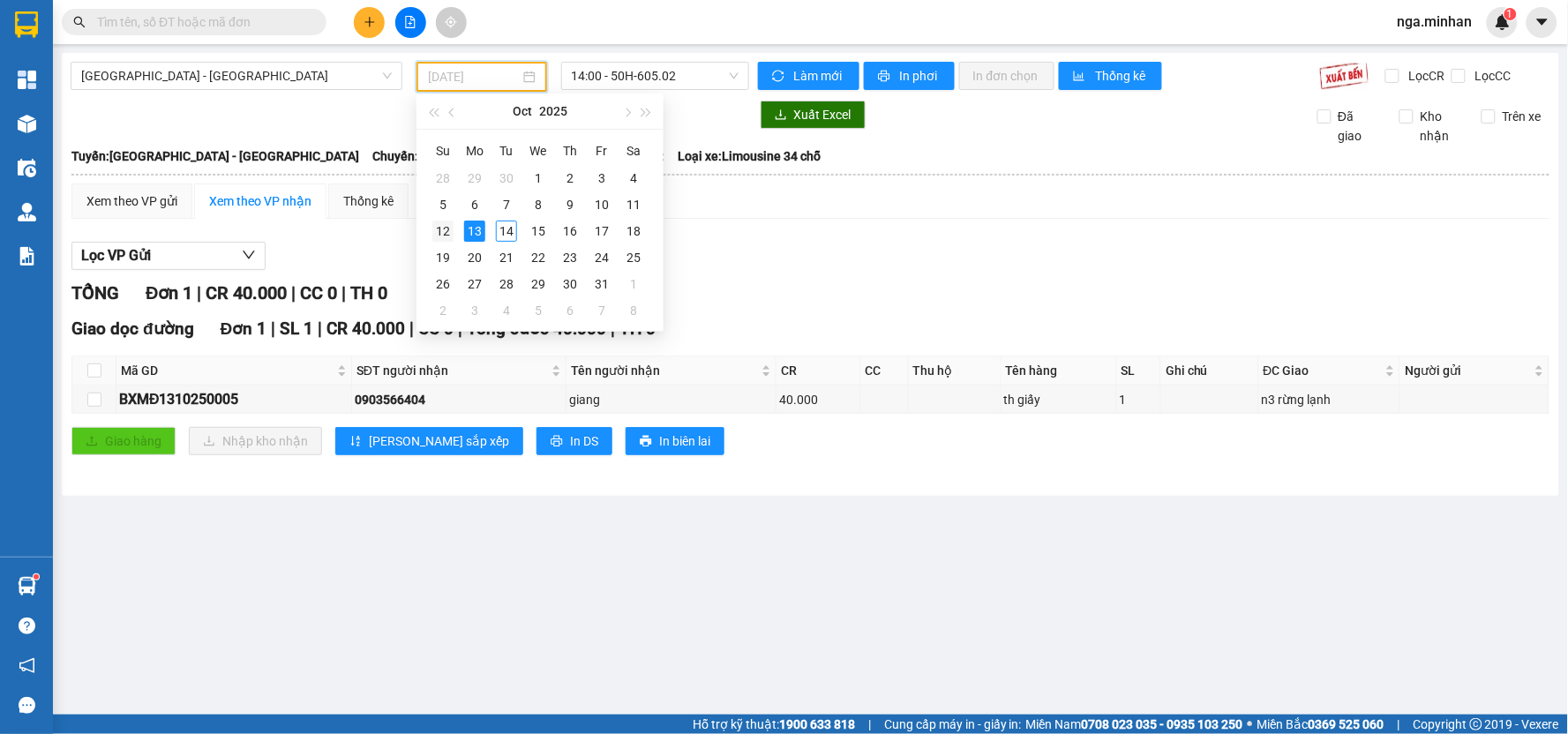
click at [448, 226] on div "12" at bounding box center [443, 232] width 21 height 21
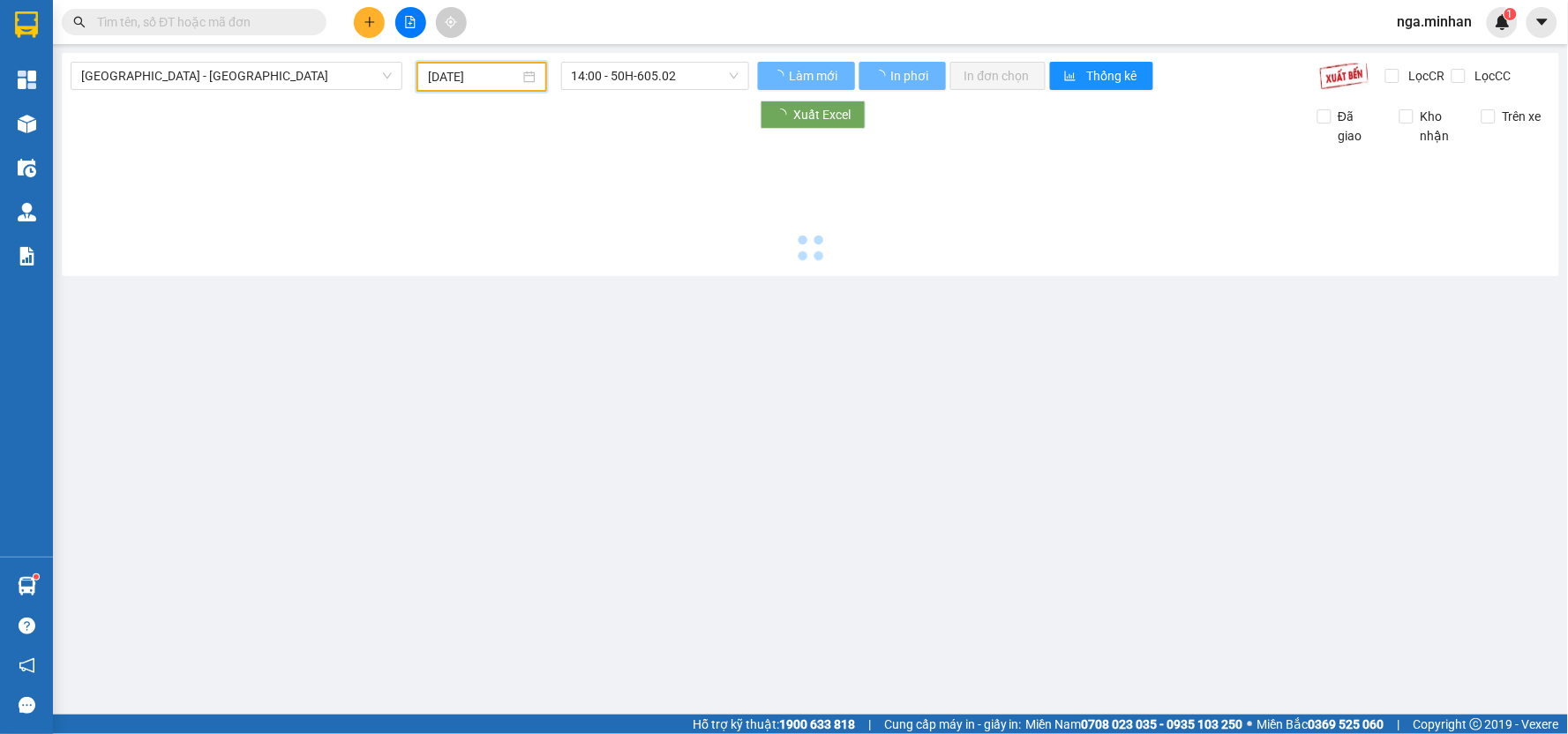
type input "[DATE]"
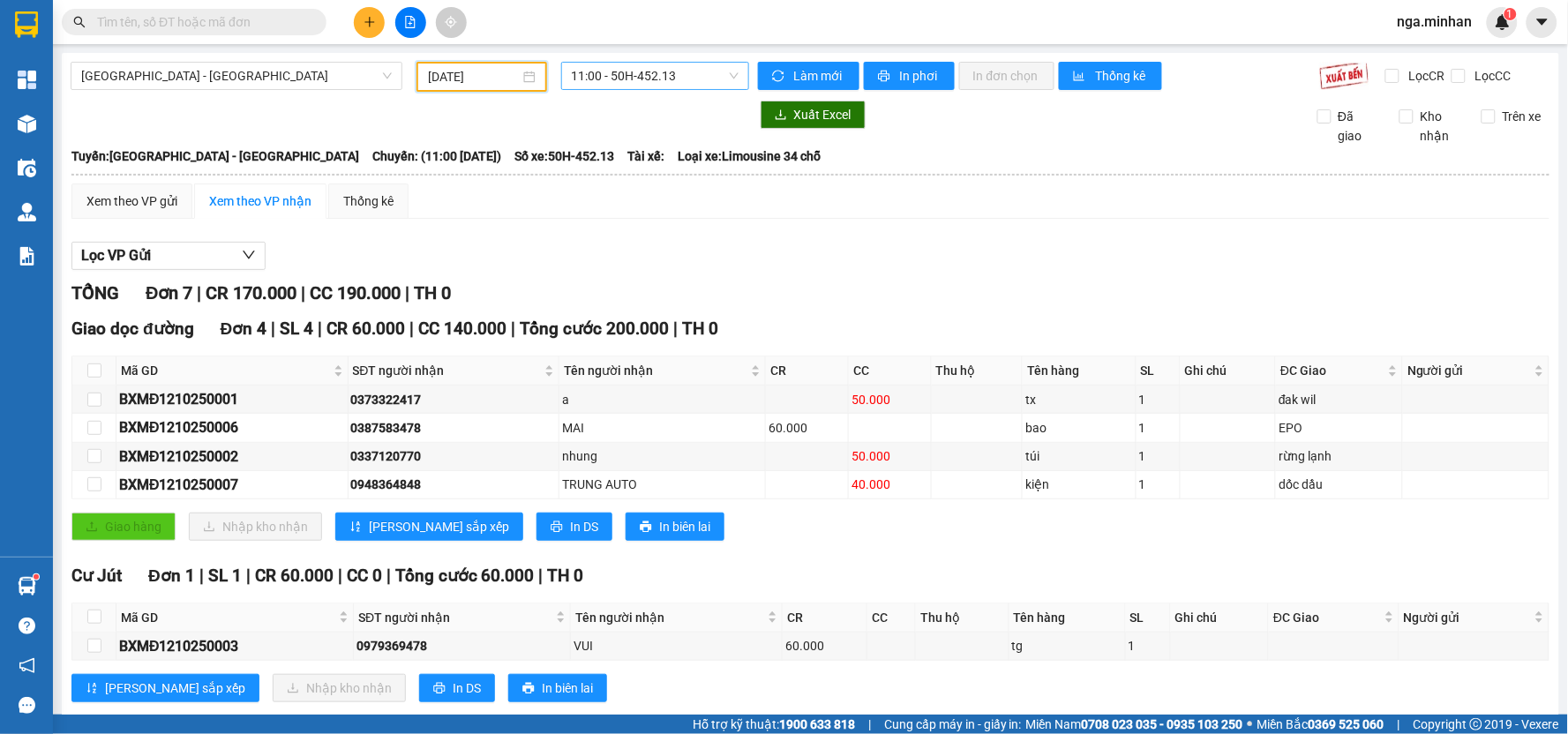
click at [672, 82] on span "11:00 - 50H-452.13" at bounding box center [654, 76] width 167 height 27
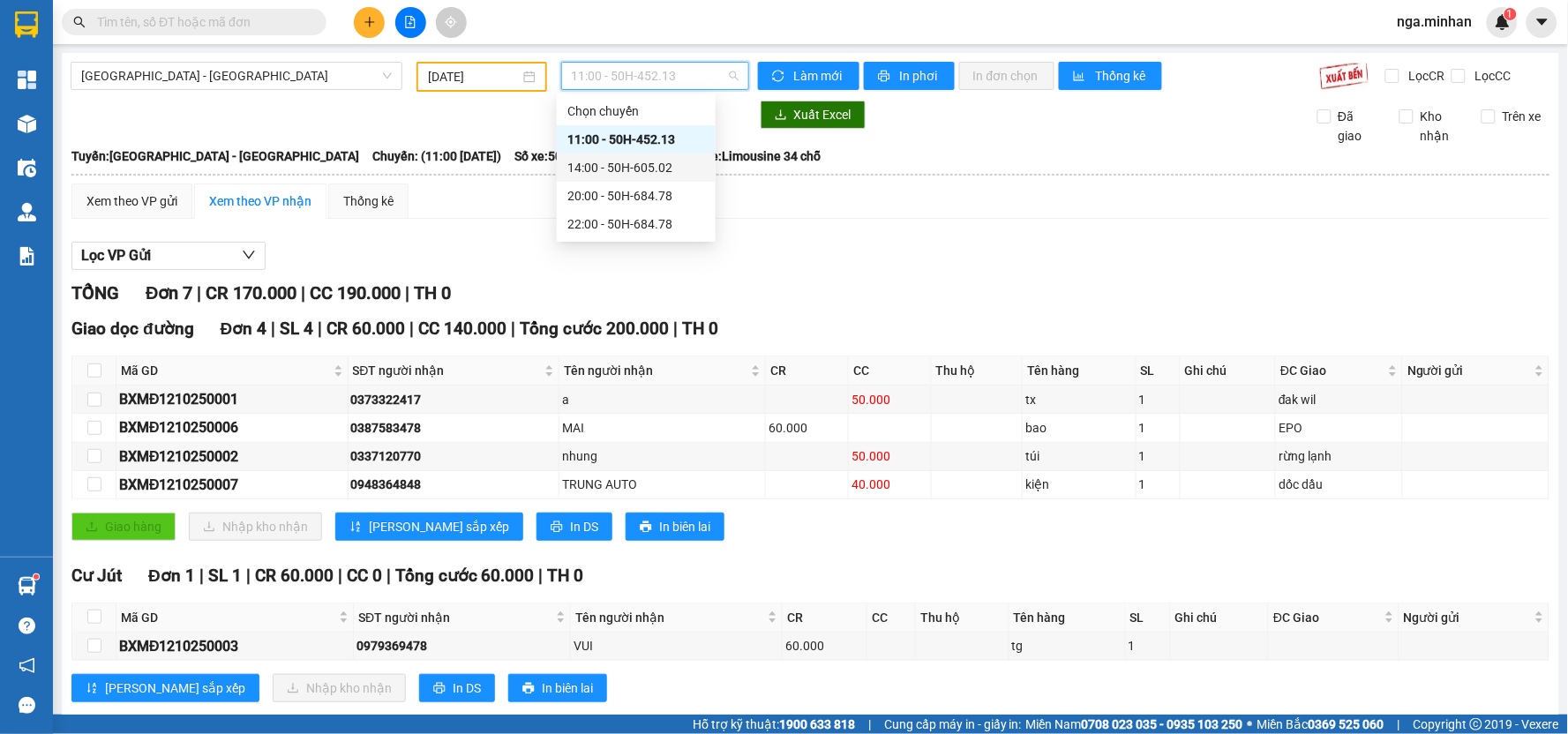
click at [642, 166] on div "14:00 - 50H-605.02" at bounding box center [636, 167] width 138 height 20
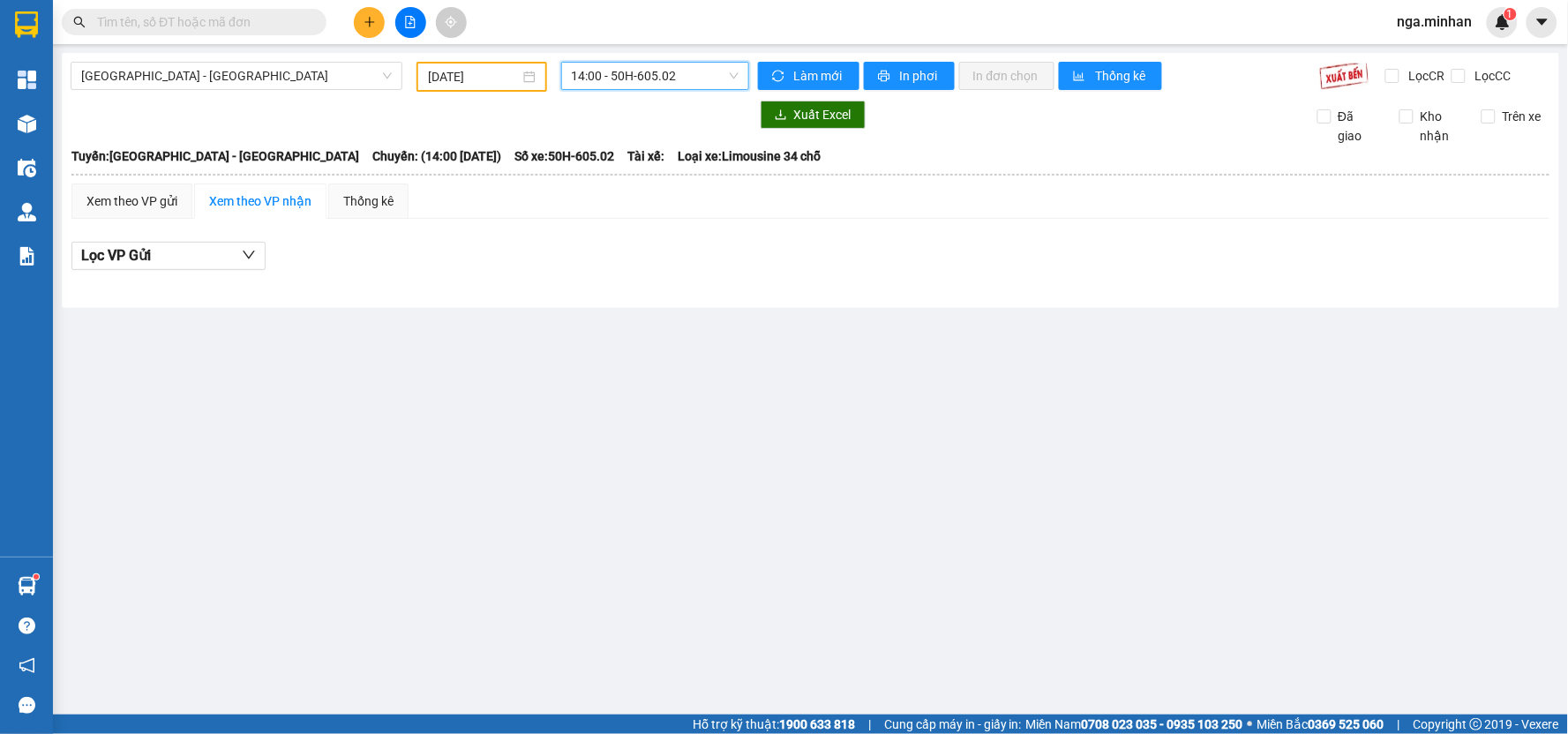
click at [679, 80] on span "14:00 - 50H-605.02" at bounding box center [654, 76] width 167 height 27
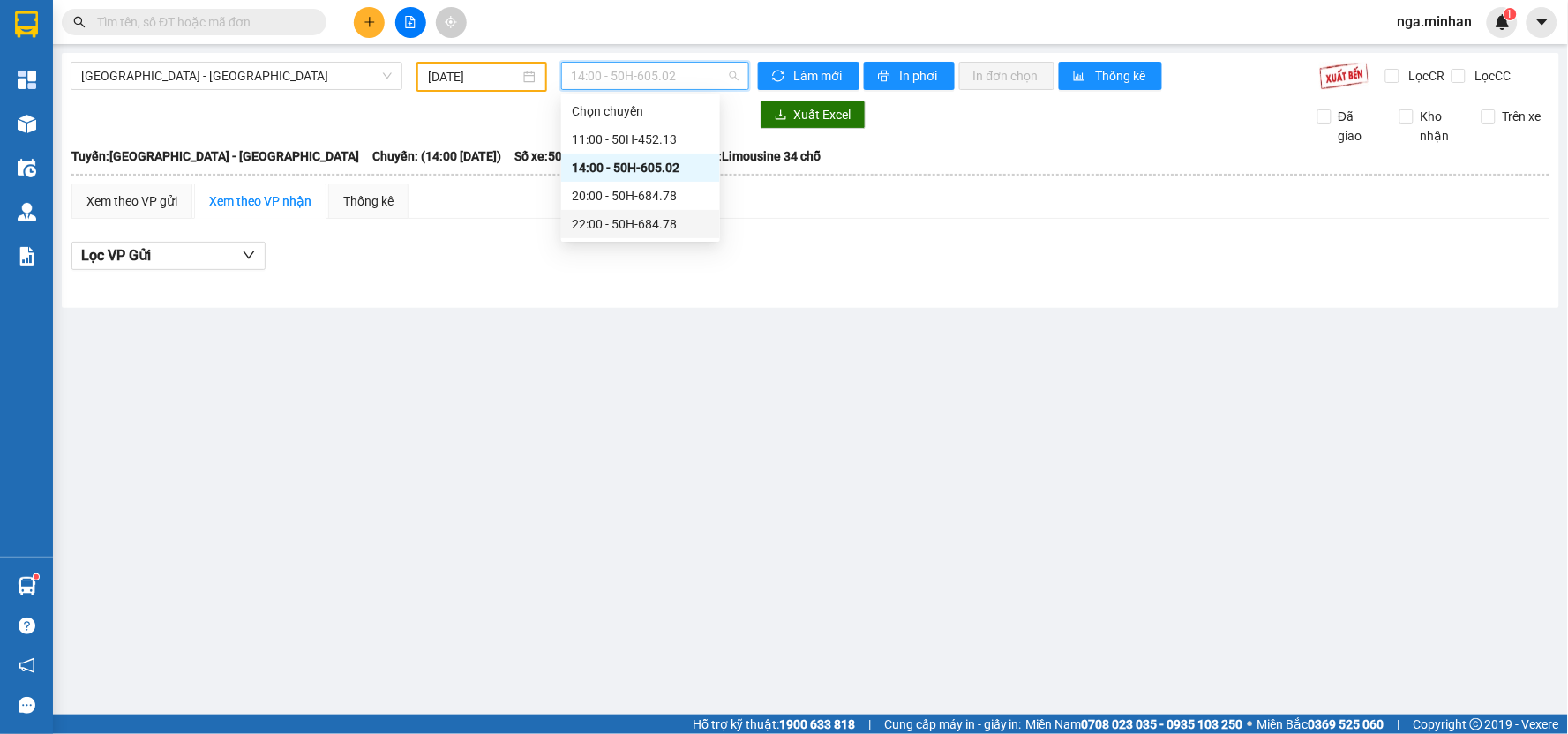
click at [694, 223] on div "22:00 - 50H-684.78" at bounding box center [640, 224] width 138 height 20
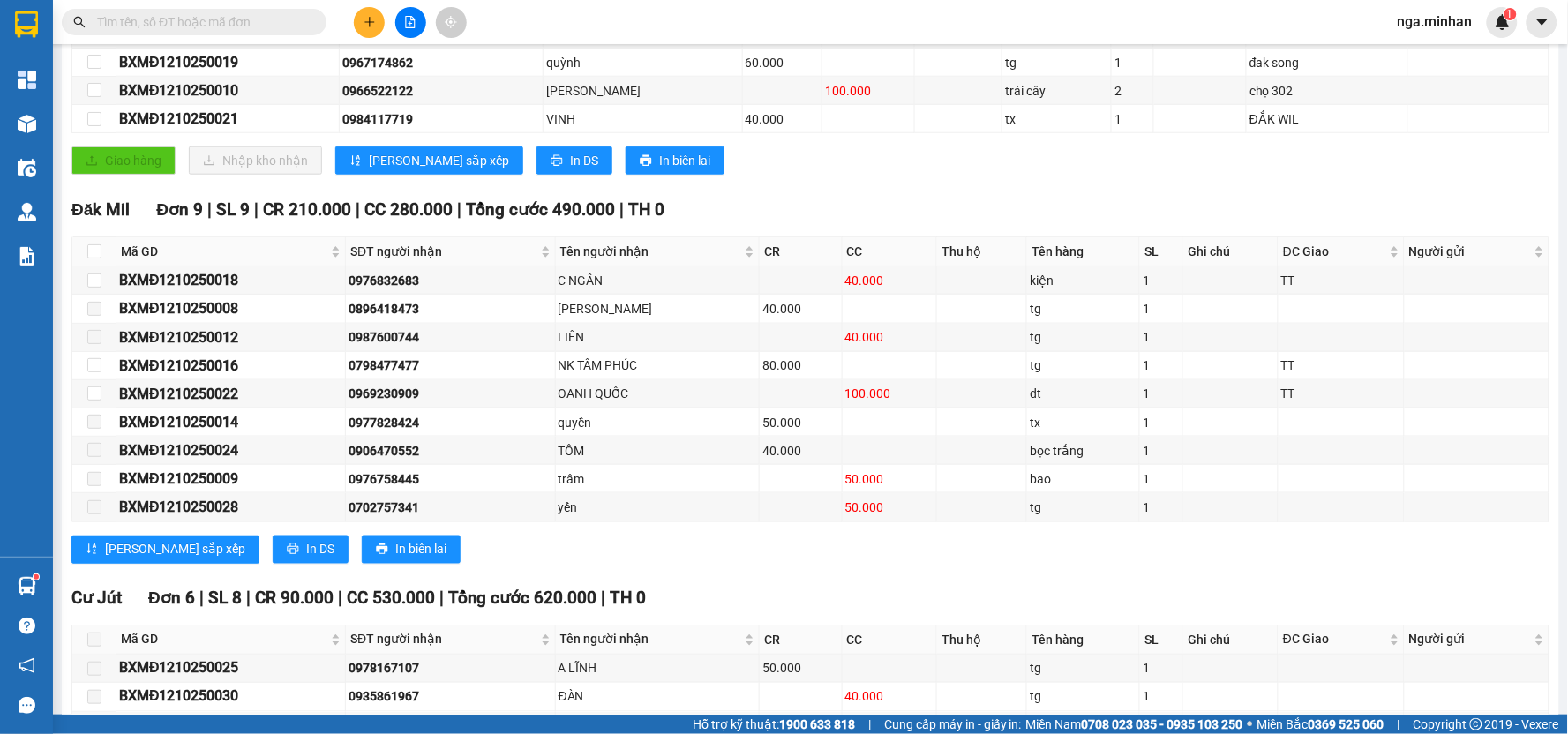
scroll to position [681, 0]
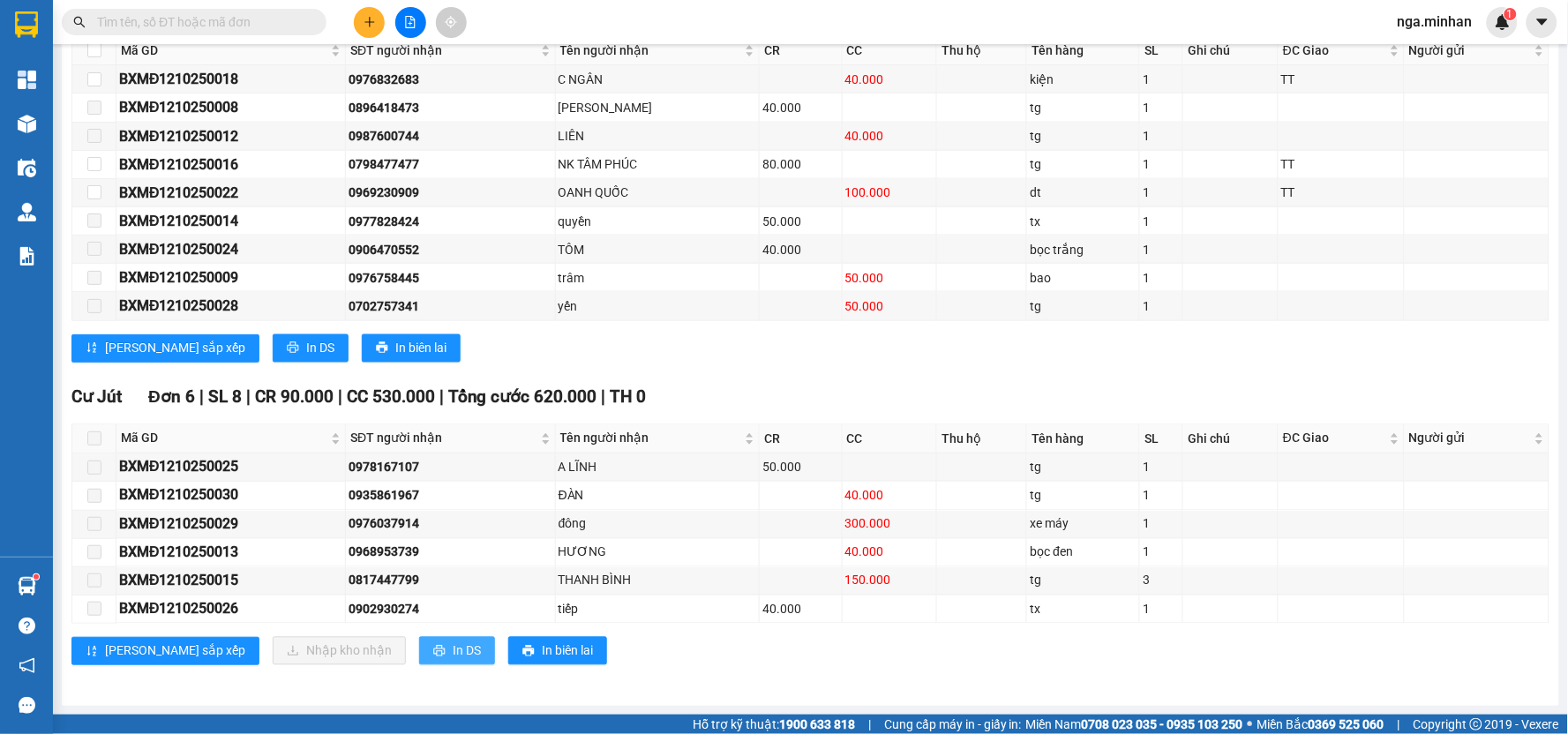
click at [452, 648] on span "In DS" at bounding box center [467, 651] width 28 height 20
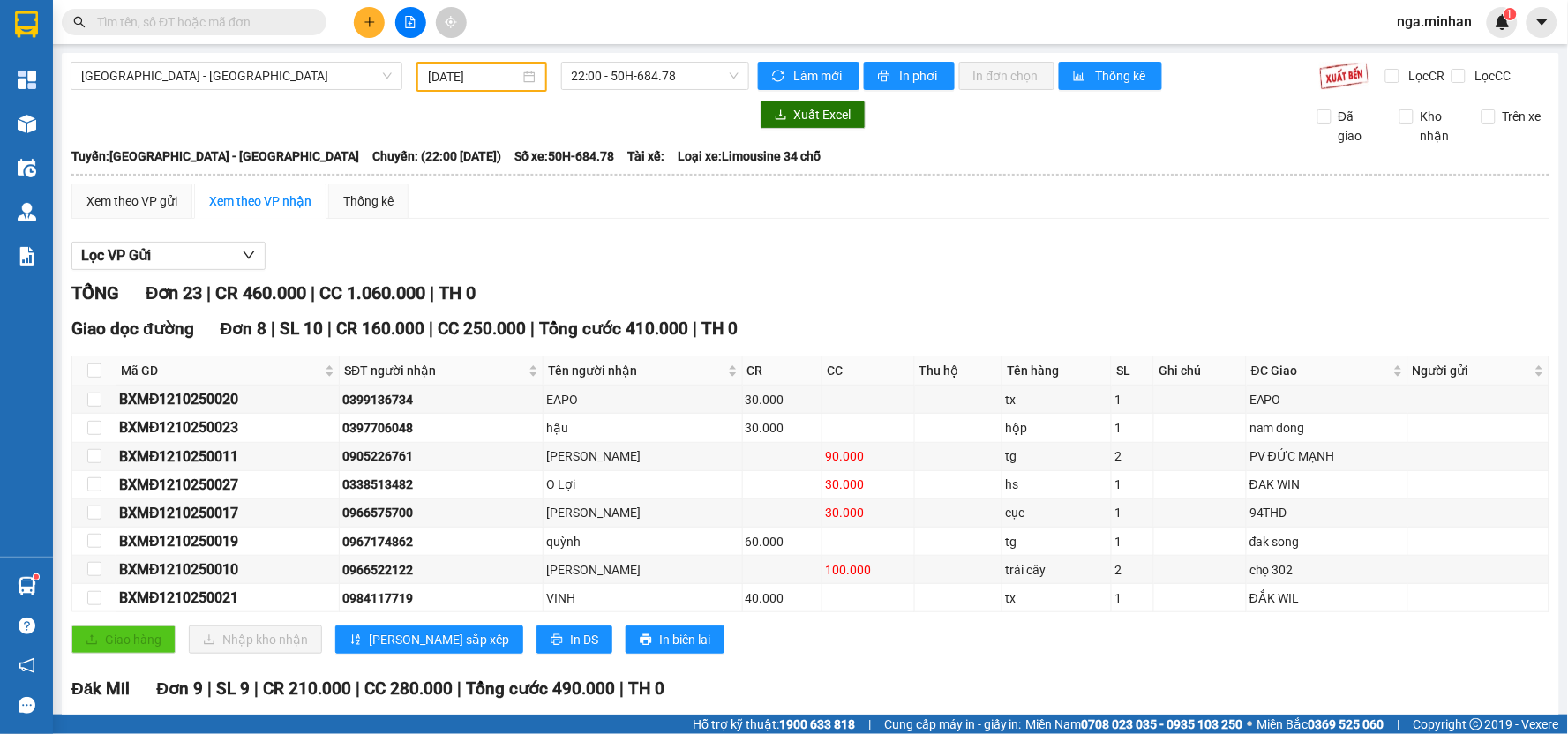
click at [439, 72] on input "[DATE]" at bounding box center [474, 77] width 91 height 20
drag, startPoint x: 843, startPoint y: 257, endPoint x: 906, endPoint y: 277, distance: 66.1
click at [173, 80] on span "[GEOGRAPHIC_DATA] - [GEOGRAPHIC_DATA]" at bounding box center [236, 76] width 311 height 27
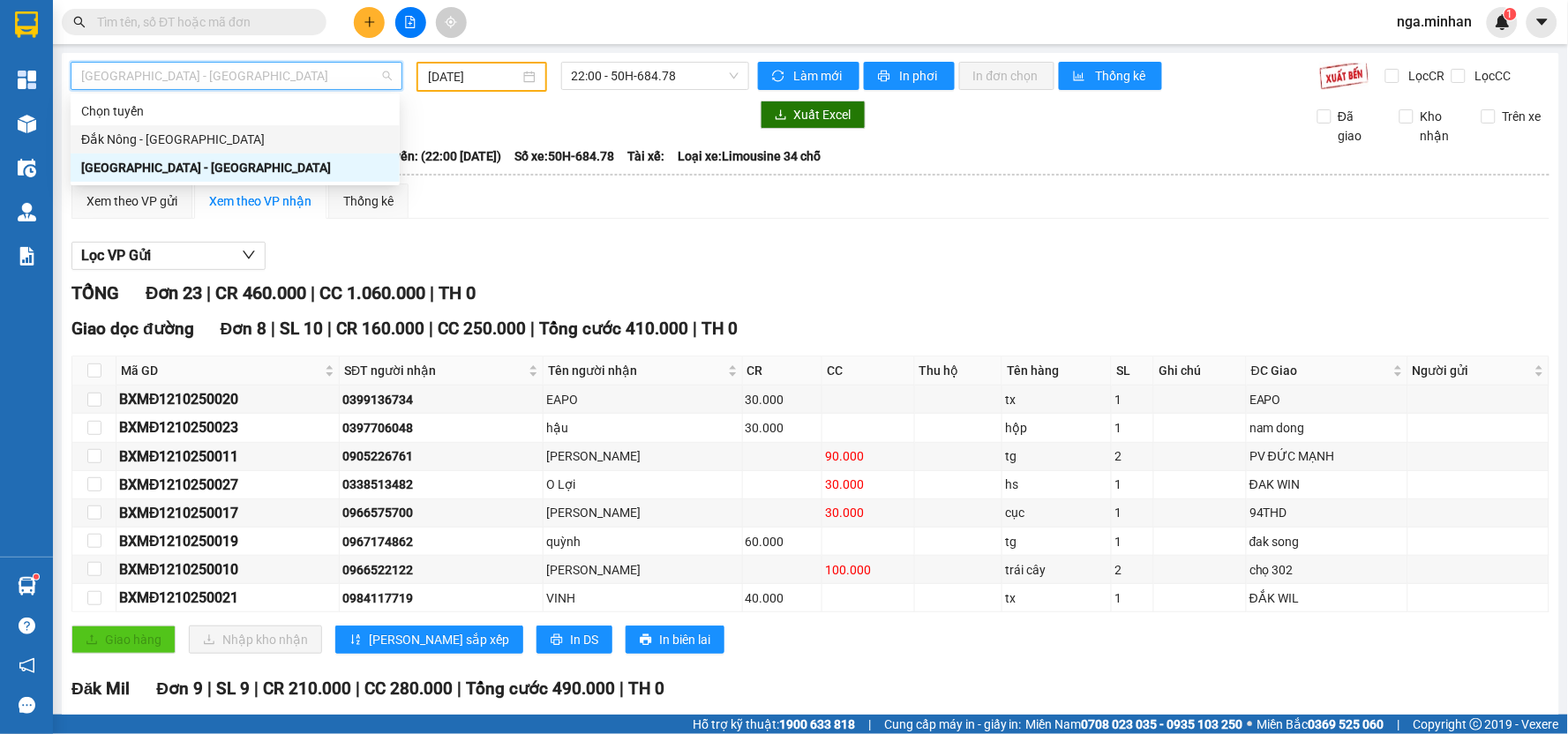
click at [176, 142] on div "Đắk Nông - [GEOGRAPHIC_DATA]" at bounding box center [235, 140] width 308 height 20
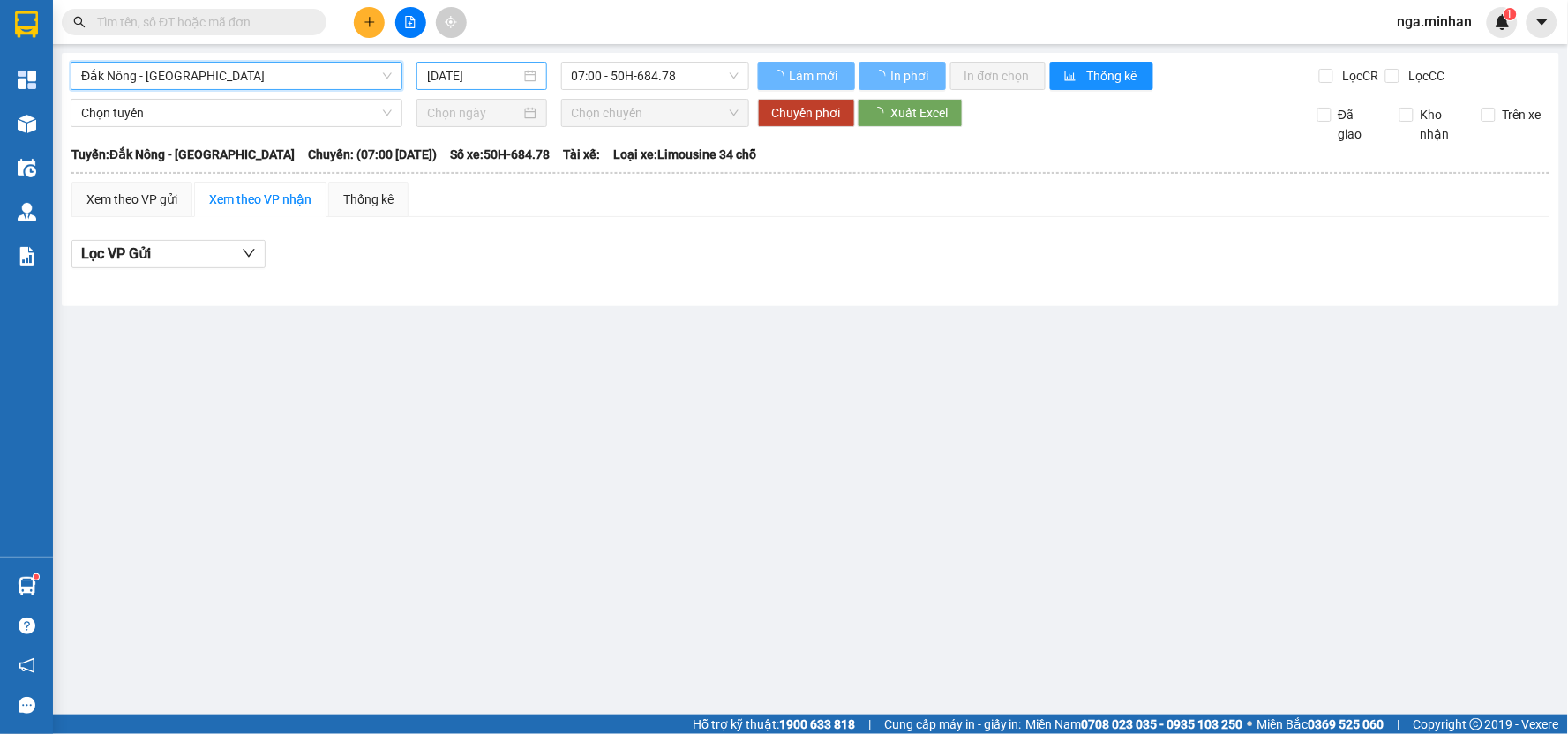
click at [448, 80] on input "[DATE]" at bounding box center [474, 76] width 93 height 20
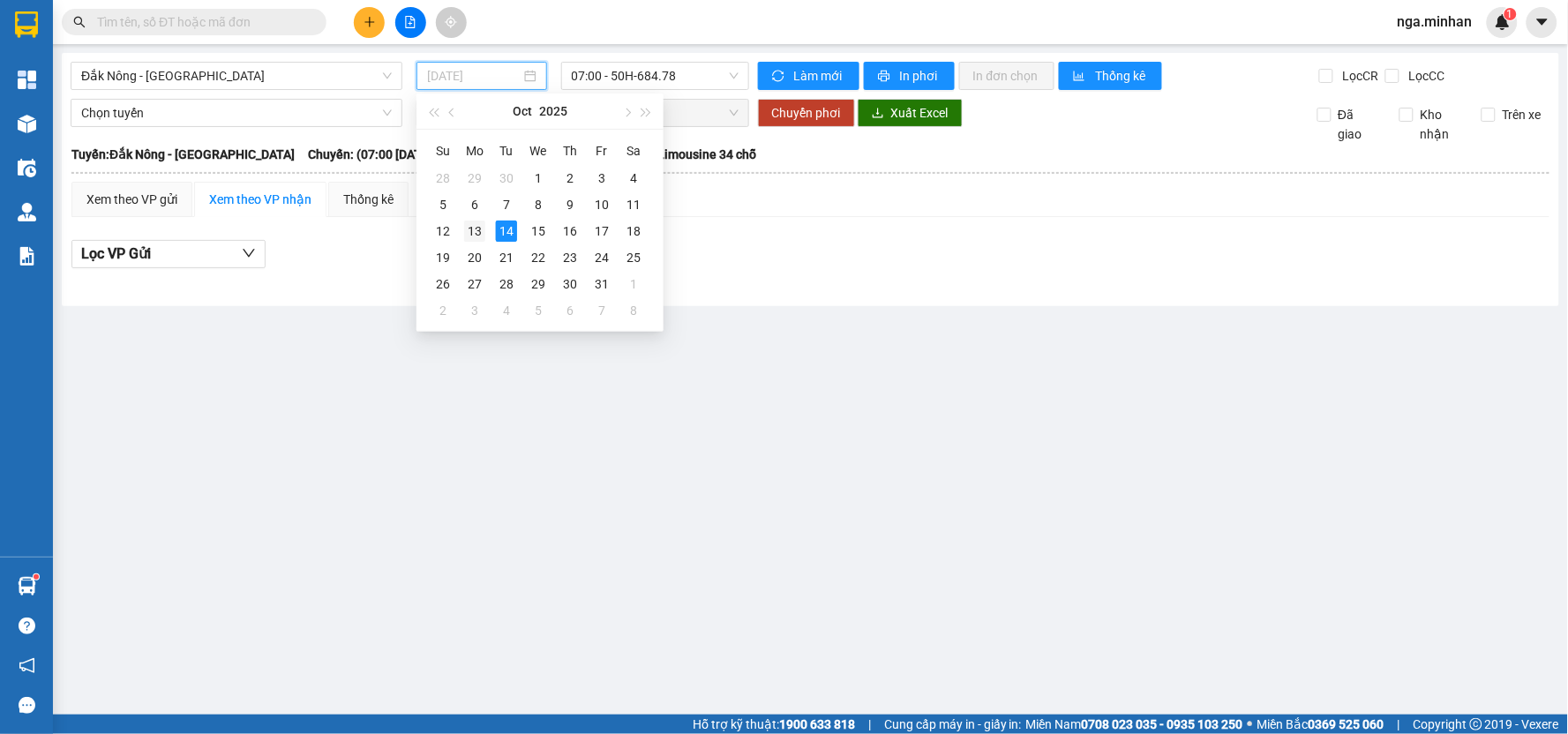
click at [470, 228] on div "13" at bounding box center [475, 232] width 21 height 21
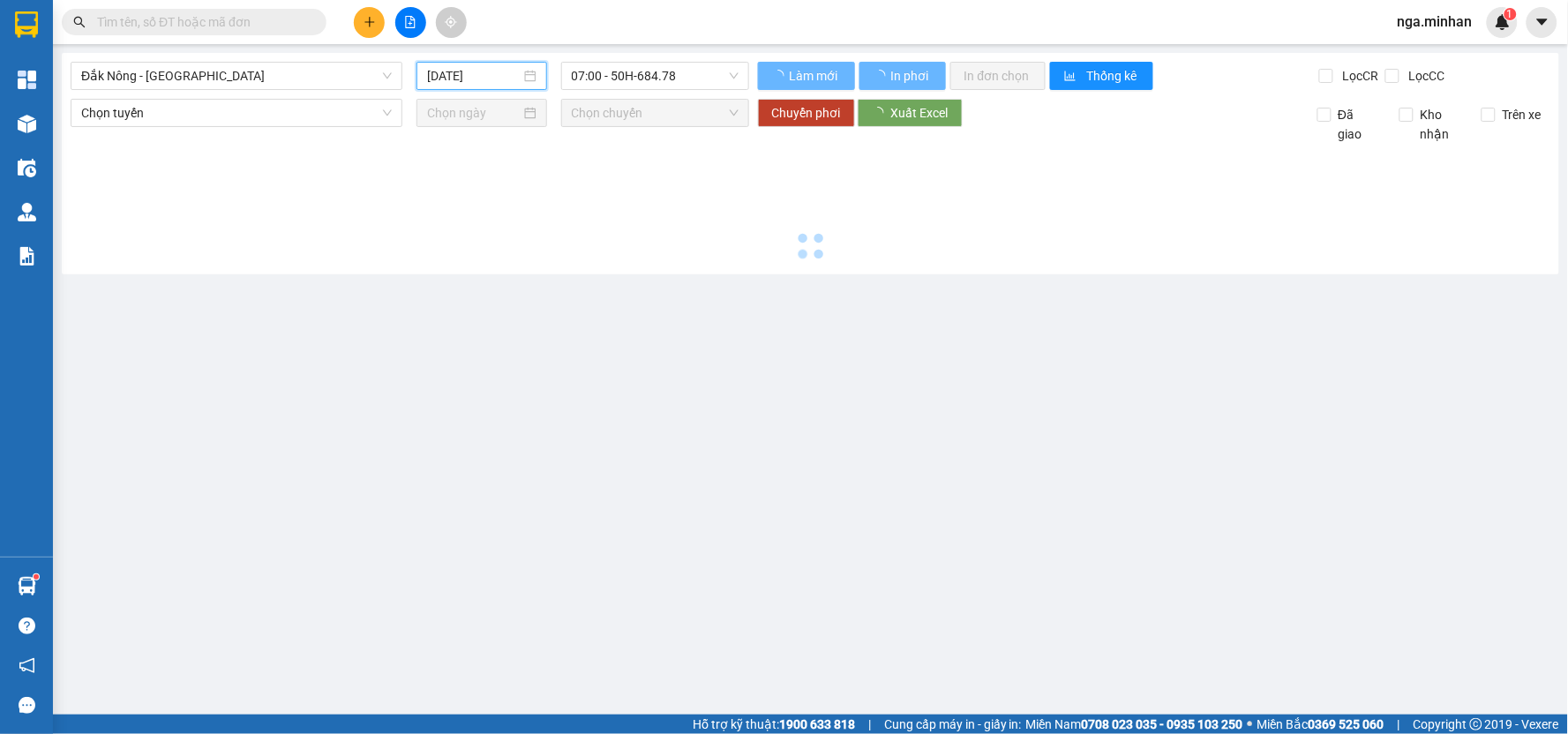
type input "[DATE]"
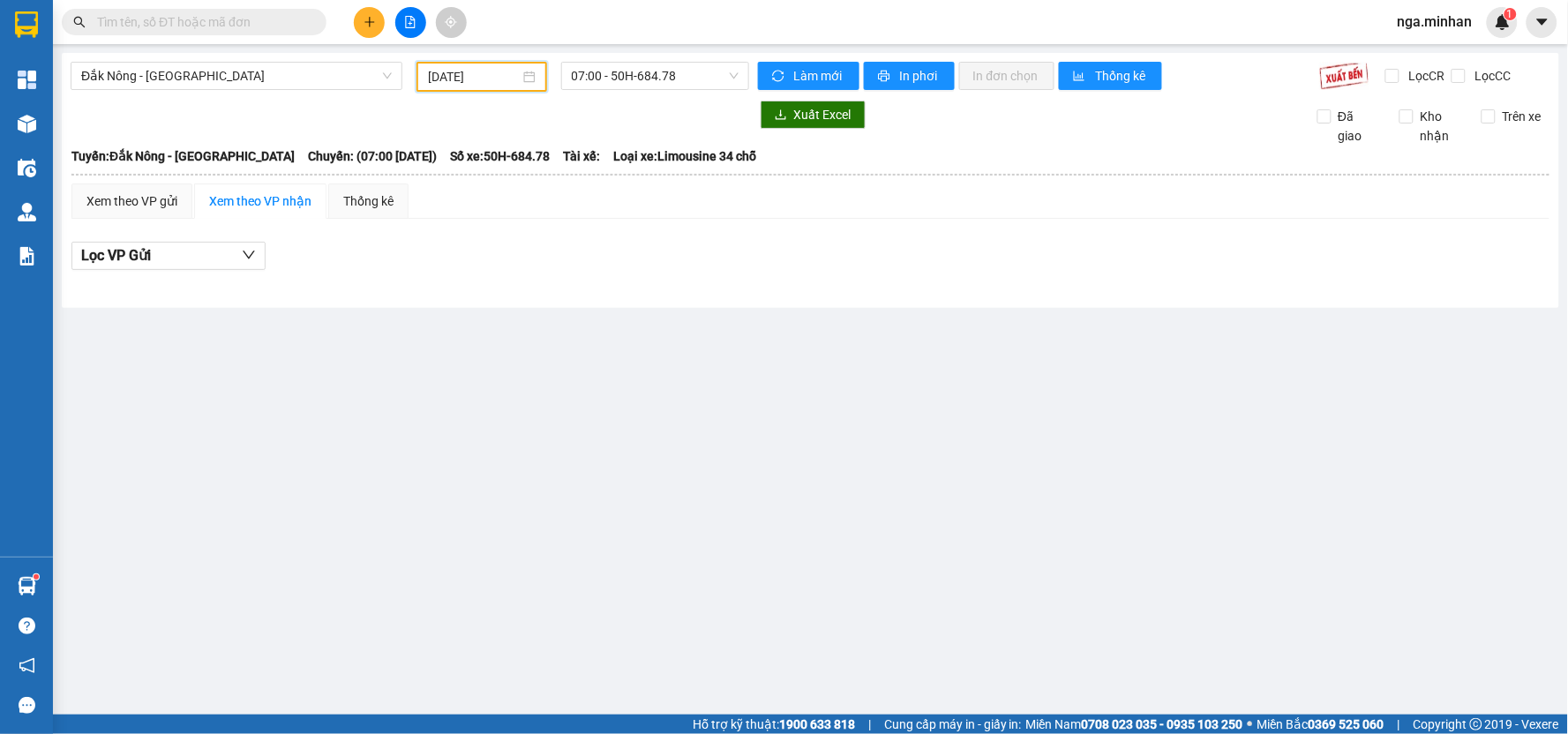
drag, startPoint x: 663, startPoint y: 76, endPoint x: 666, endPoint y: 99, distance: 23.2
click at [666, 89] on div "07:00 - 50H-684.78" at bounding box center [654, 76] width 188 height 29
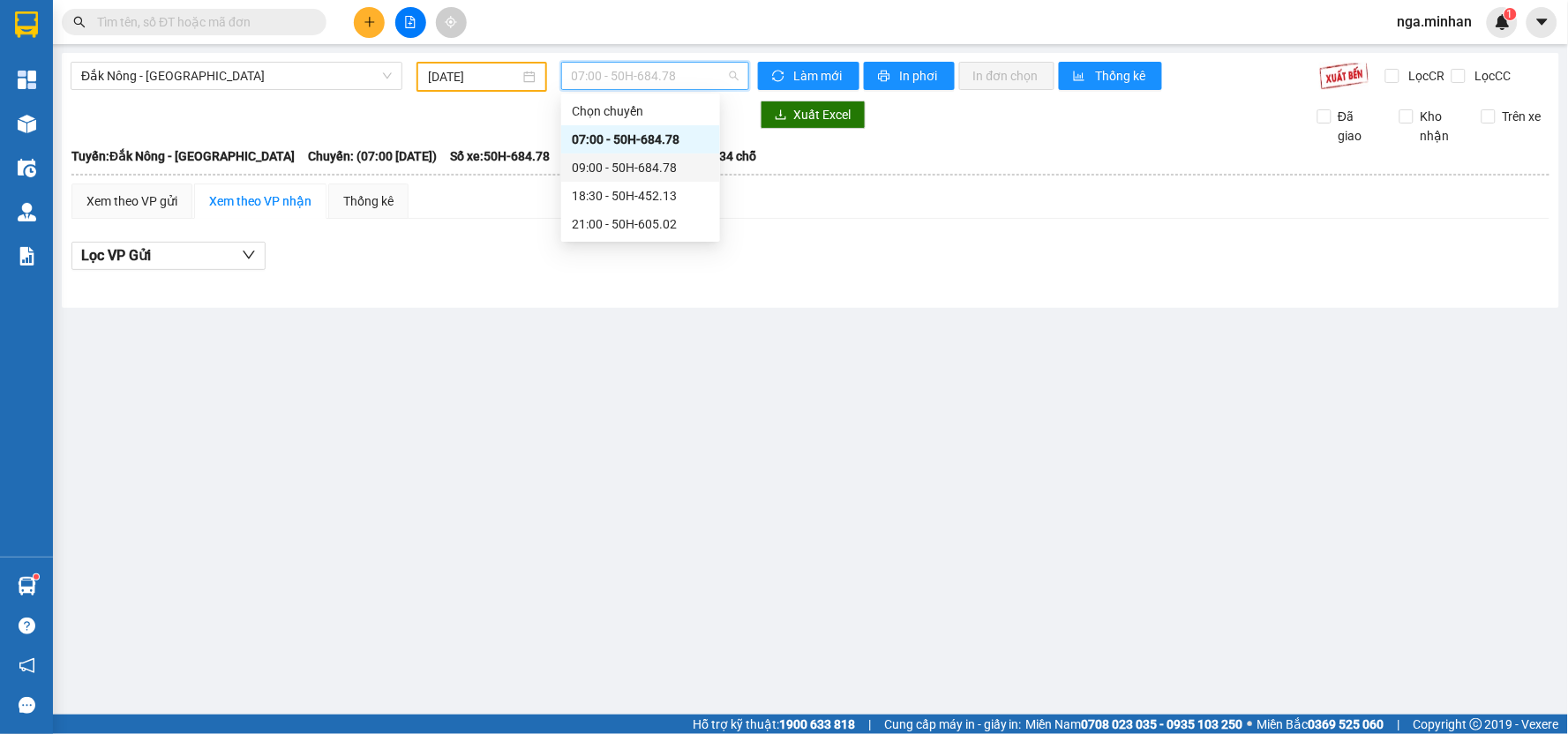
click at [650, 168] on div "09:00 - 50H-684.78" at bounding box center [640, 167] width 138 height 20
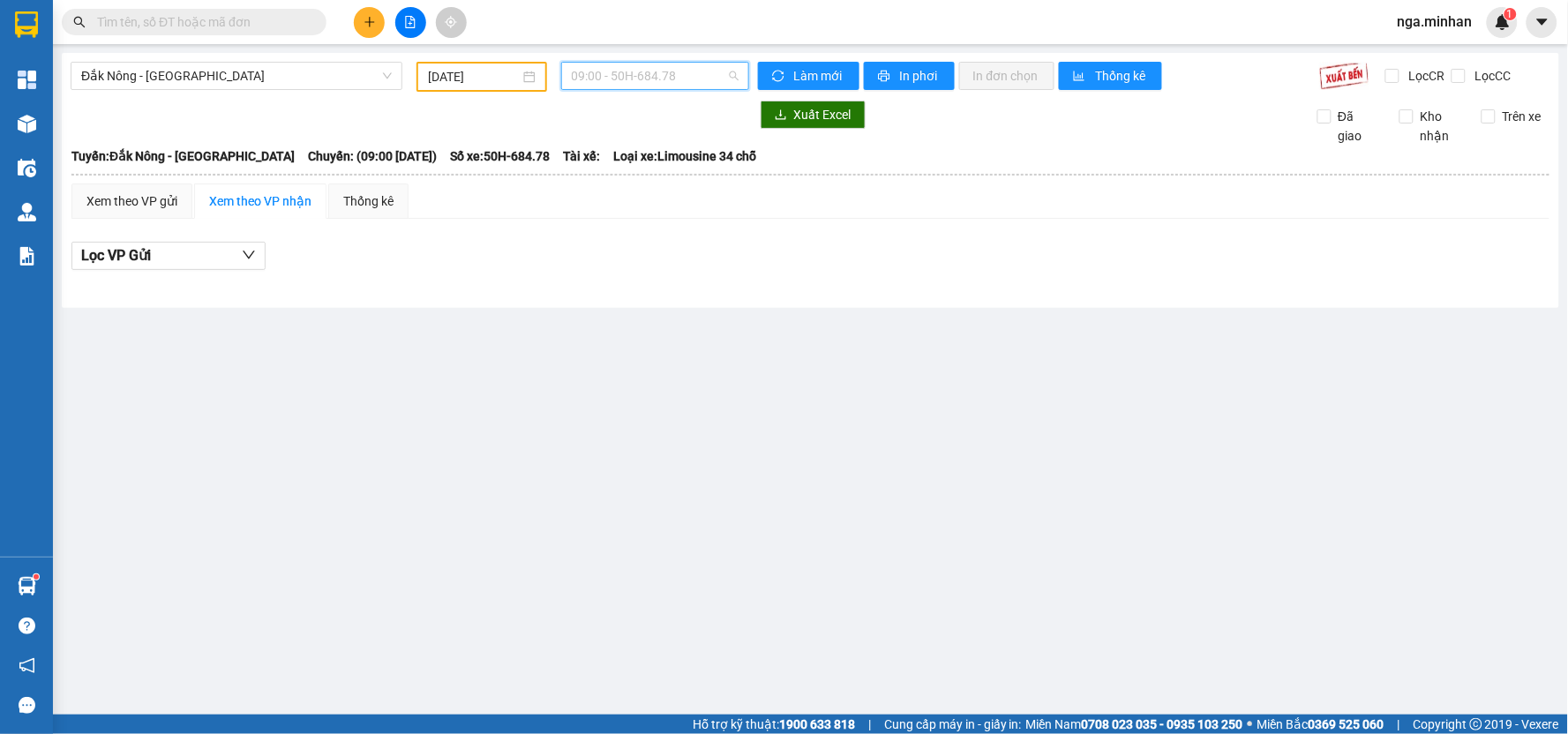
drag, startPoint x: 703, startPoint y: 77, endPoint x: 683, endPoint y: 205, distance: 129.6
click at [703, 84] on span "09:00 - 50H-684.78" at bounding box center [654, 76] width 167 height 27
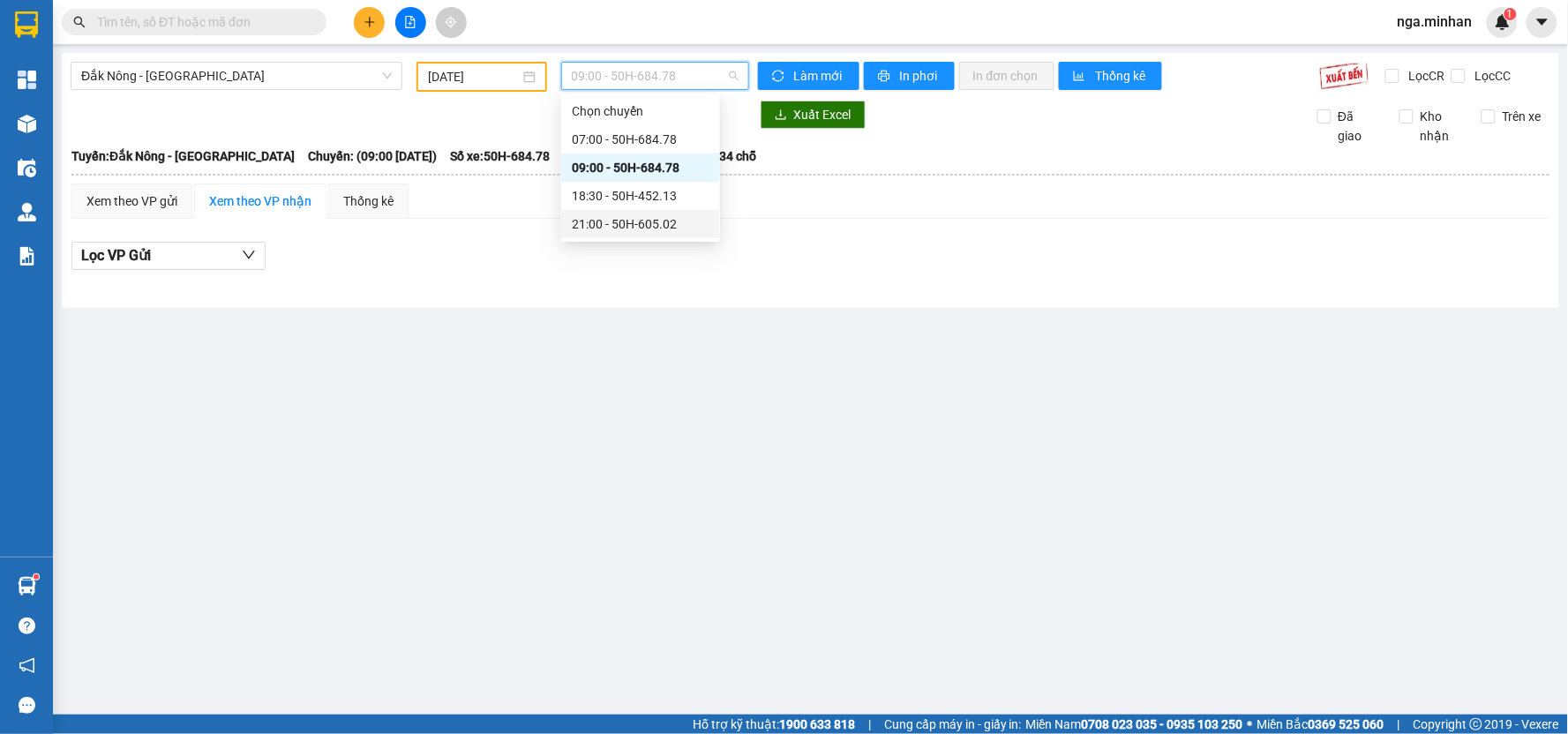
click at [680, 215] on div "21:00 - 50H-605.02" at bounding box center [640, 224] width 138 height 20
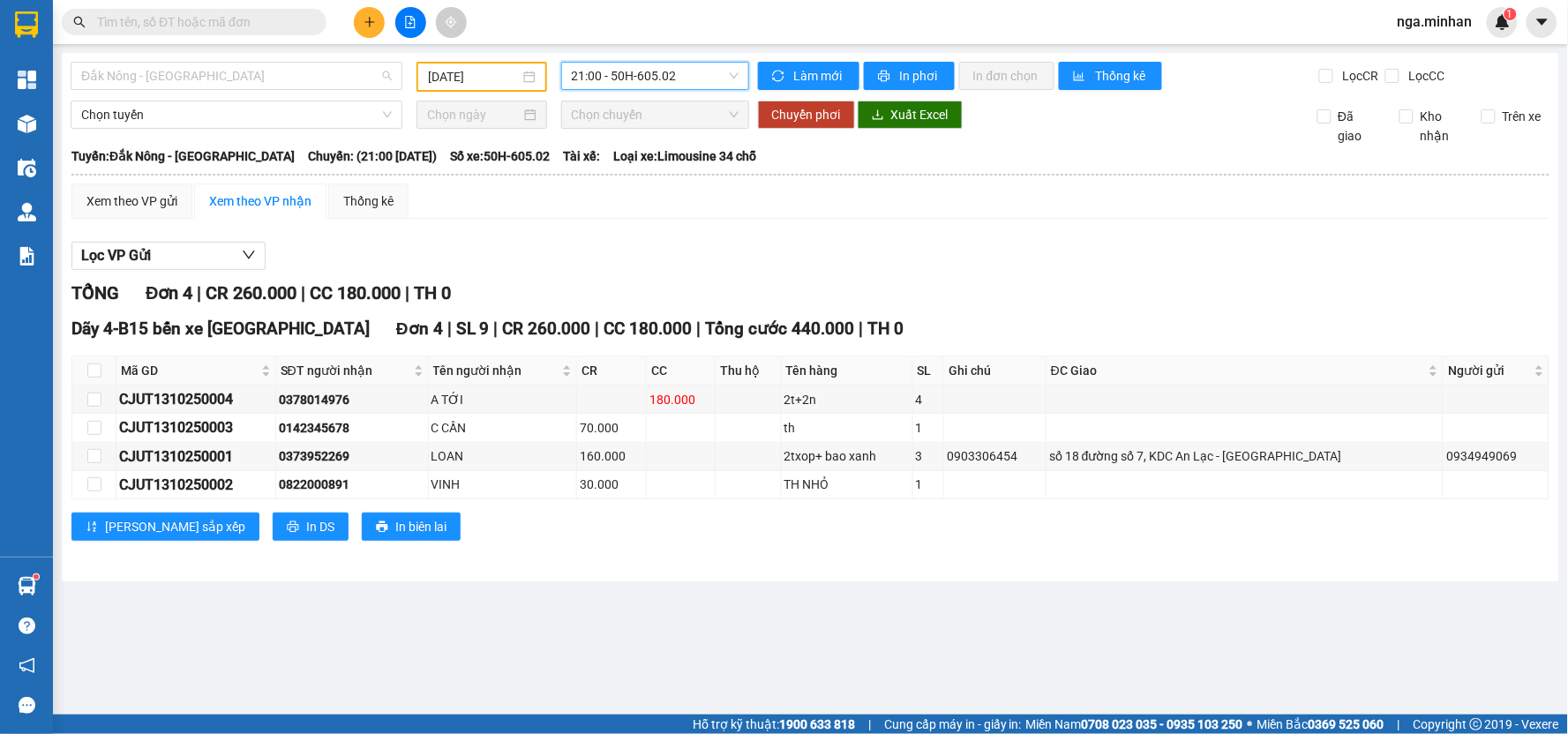
drag, startPoint x: 234, startPoint y: 76, endPoint x: 171, endPoint y: 135, distance: 86.3
click at [232, 77] on span "Đắk Nông - [GEOGRAPHIC_DATA]" at bounding box center [236, 76] width 311 height 27
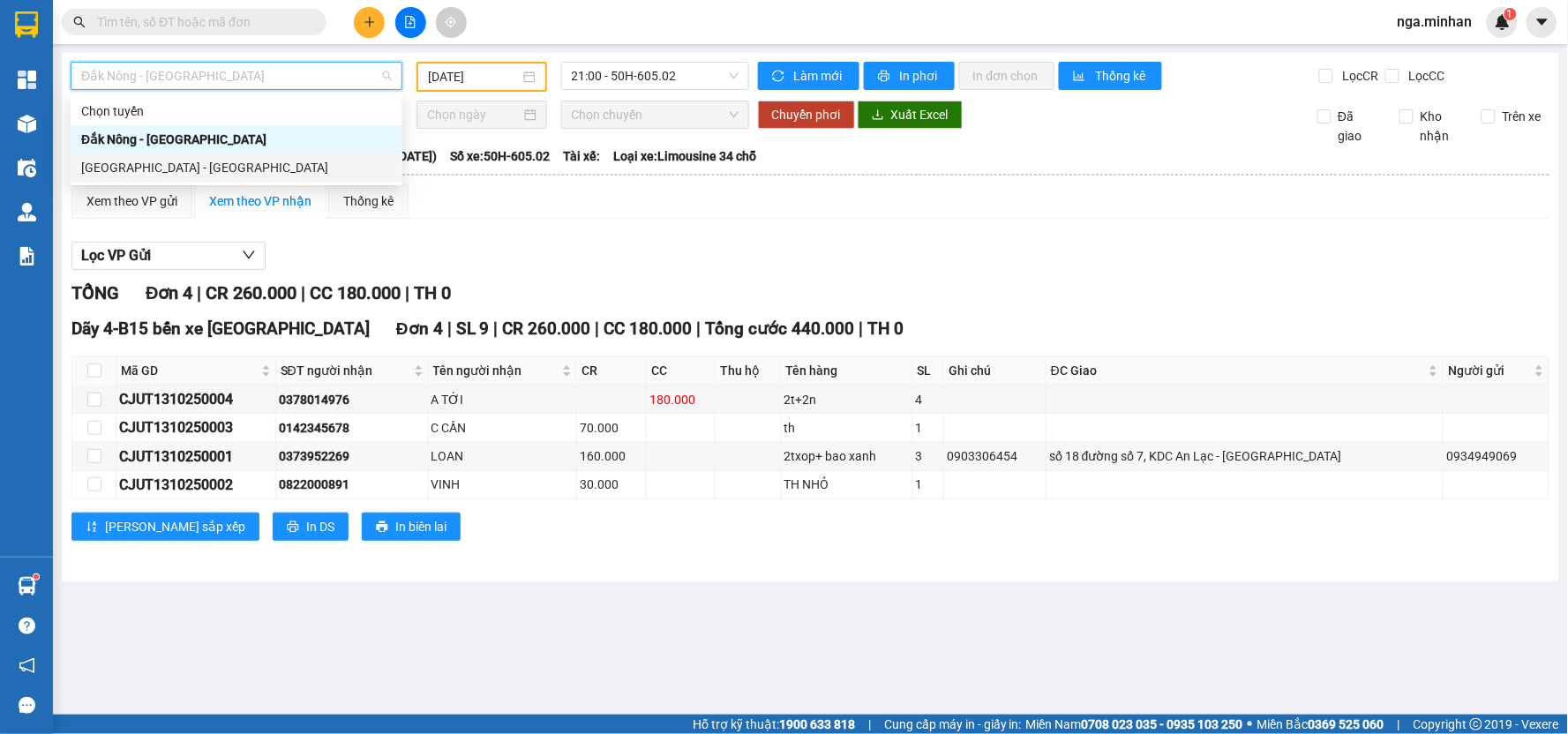
click at [160, 170] on div "[GEOGRAPHIC_DATA] - [GEOGRAPHIC_DATA]" at bounding box center [236, 167] width 311 height 20
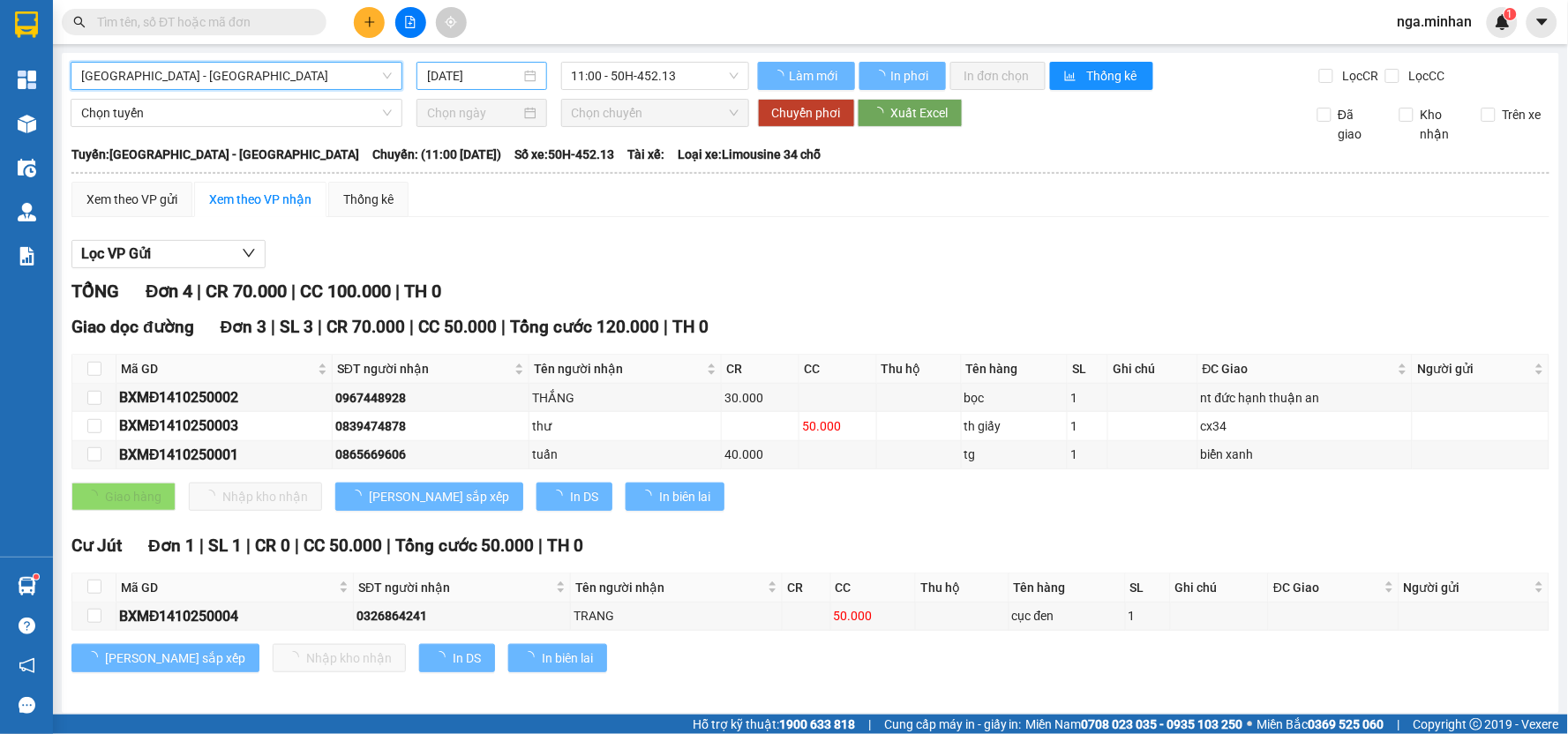
click at [441, 80] on input "[DATE]" at bounding box center [474, 76] width 93 height 20
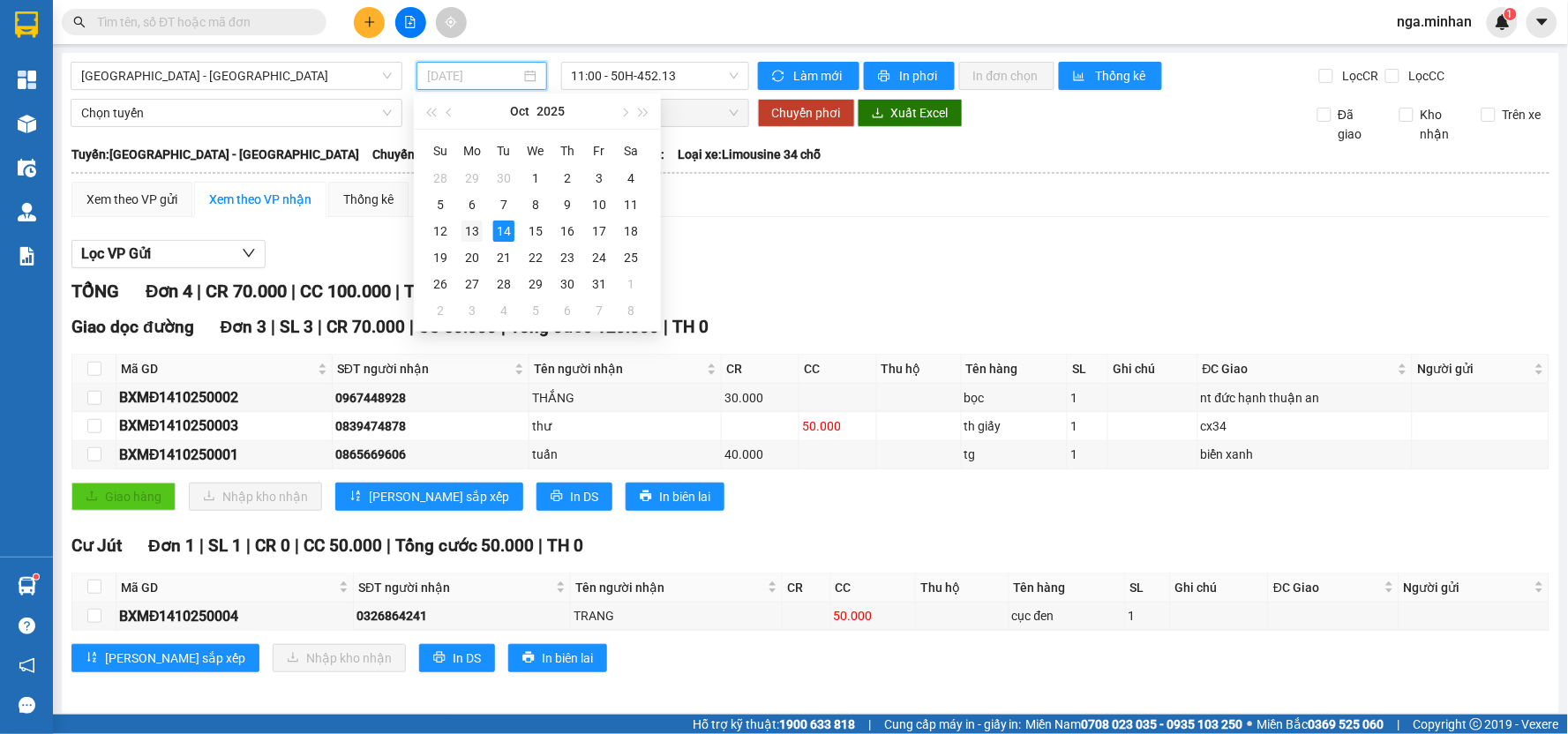
click at [476, 223] on div "13" at bounding box center [472, 232] width 21 height 21
type input "[DATE]"
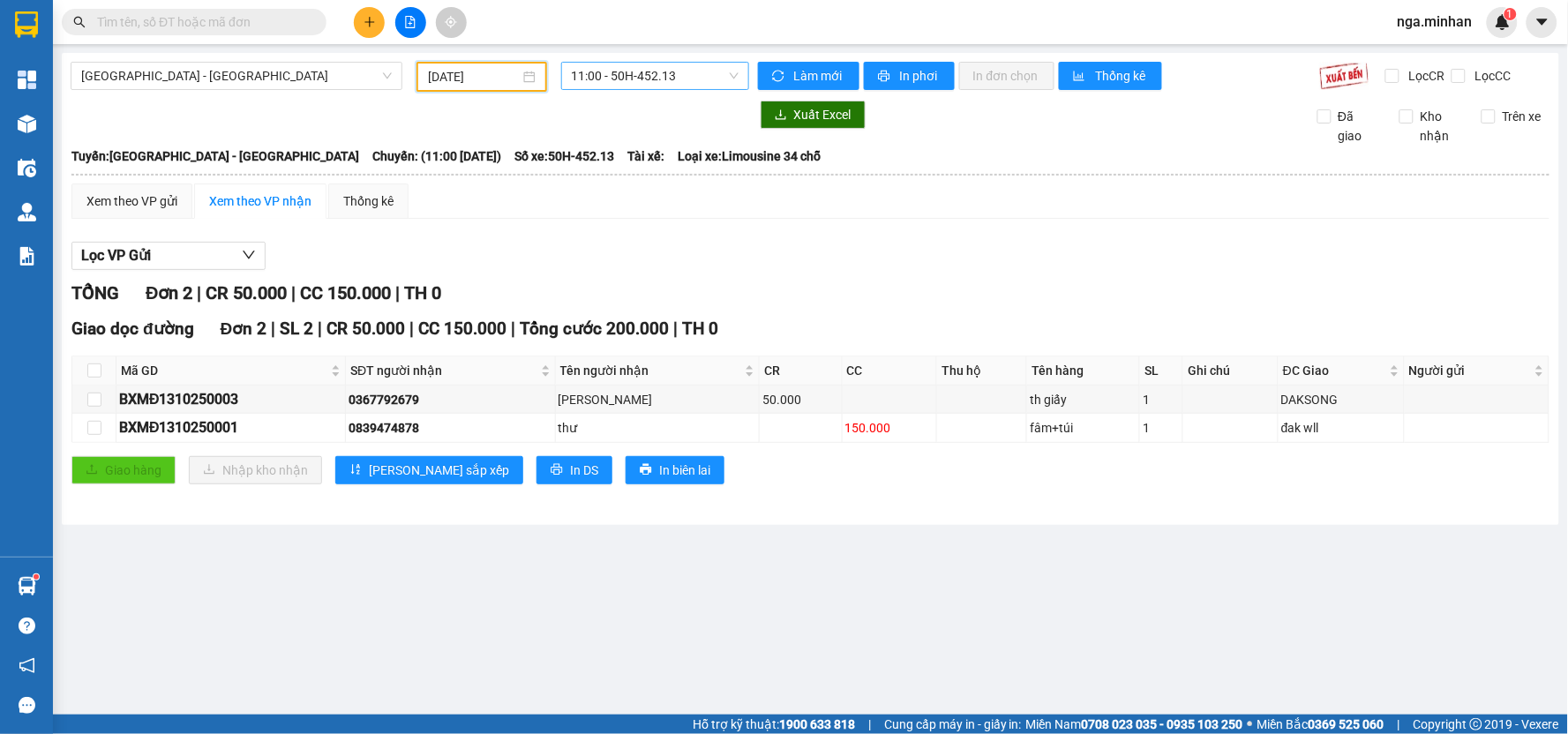
click at [653, 89] on div "11:00 - 50H-452.13" at bounding box center [654, 76] width 188 height 29
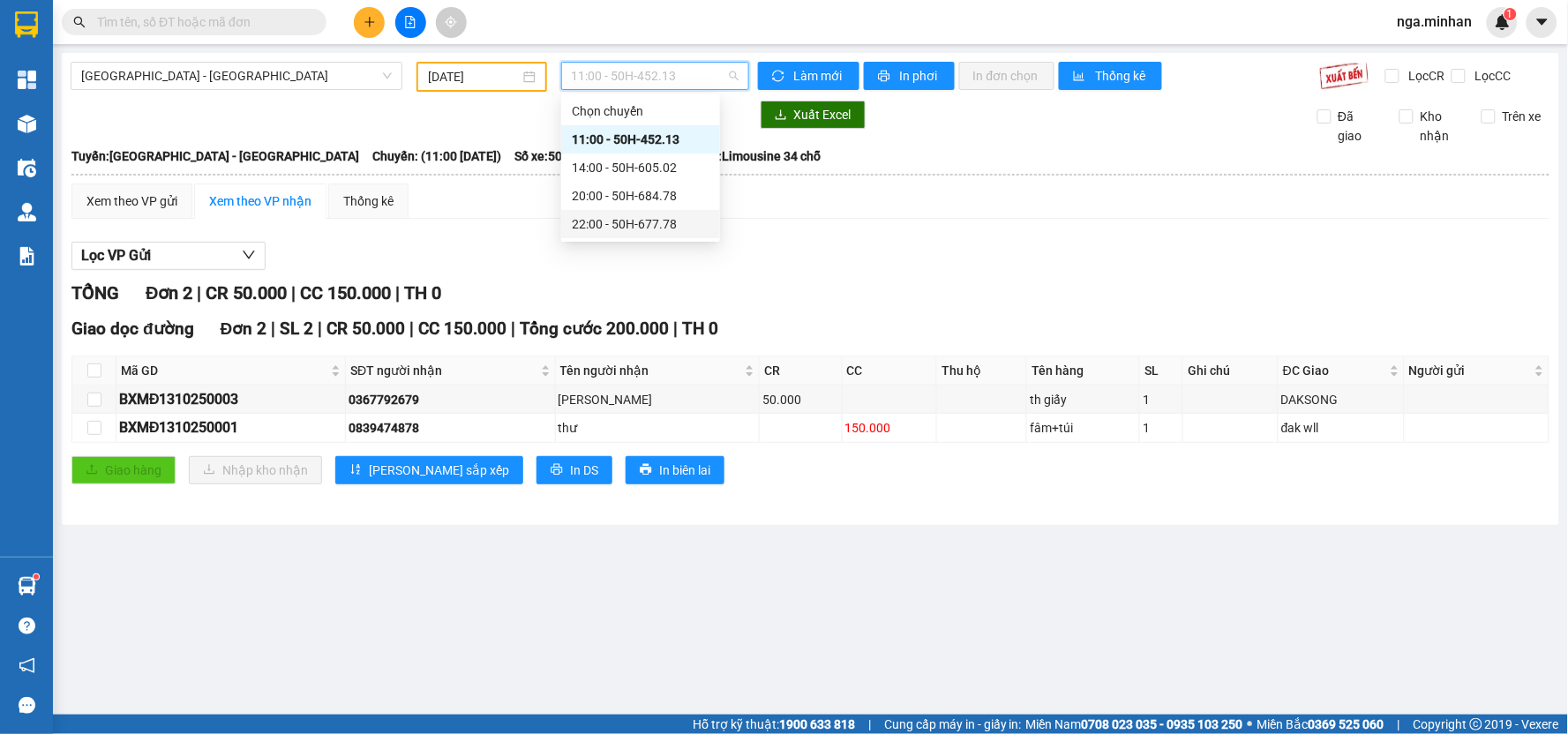
click at [650, 224] on div "22:00 - 50H-677.78" at bounding box center [640, 224] width 138 height 20
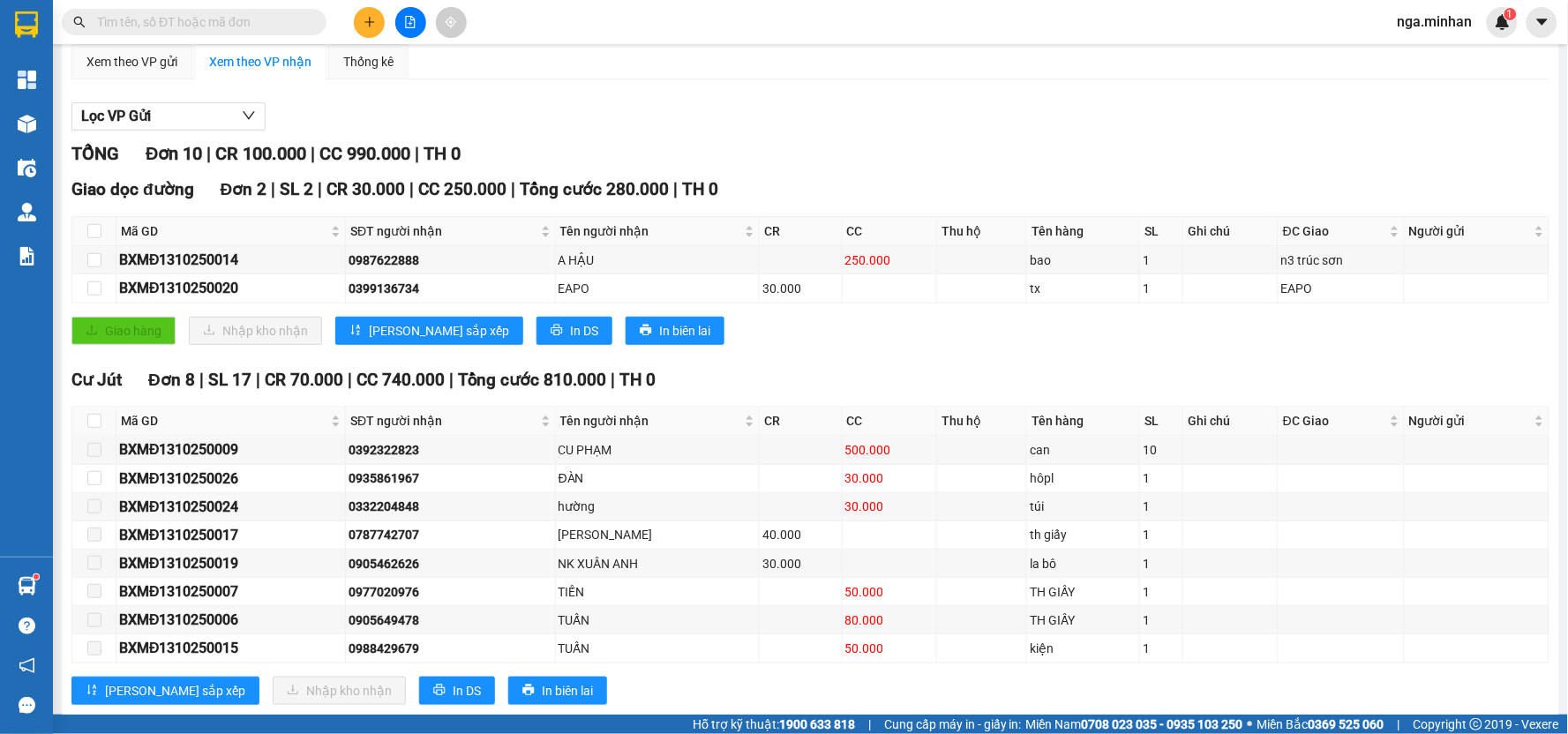
scroll to position [178, 0]
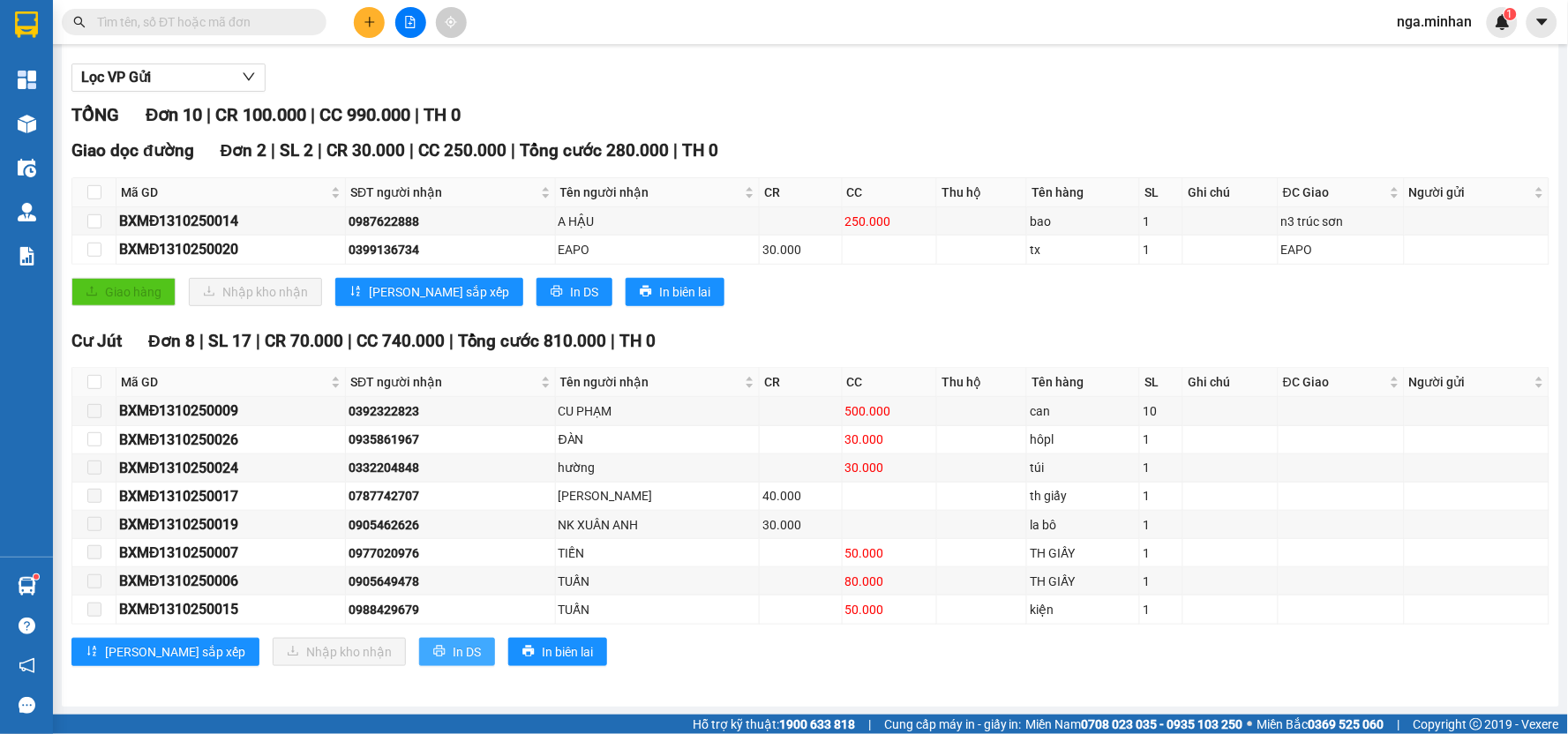
click at [452, 647] on span "In DS" at bounding box center [467, 652] width 28 height 20
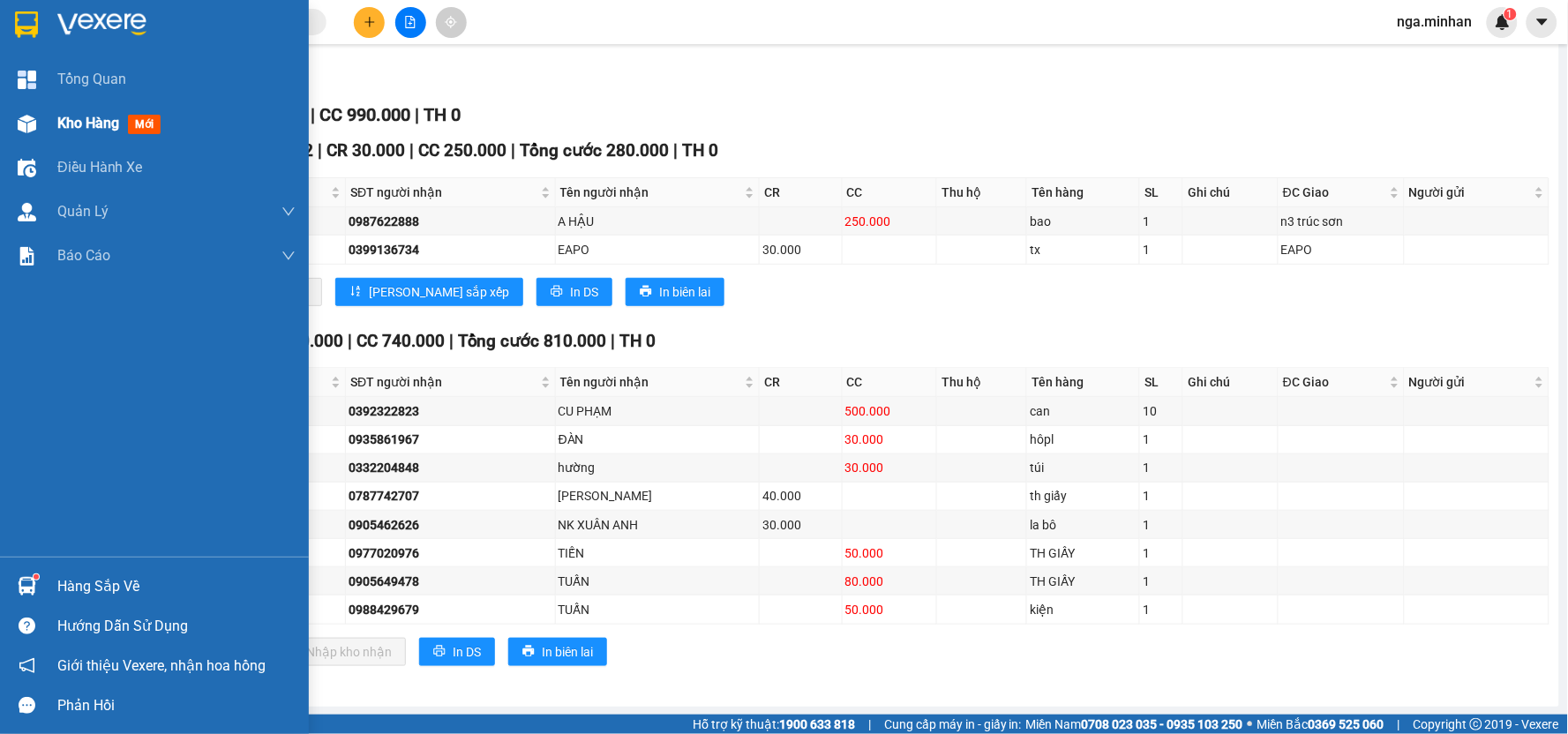
drag, startPoint x: 27, startPoint y: 116, endPoint x: 45, endPoint y: 118, distance: 18.1
click at [28, 115] on img at bounding box center [27, 124] width 19 height 19
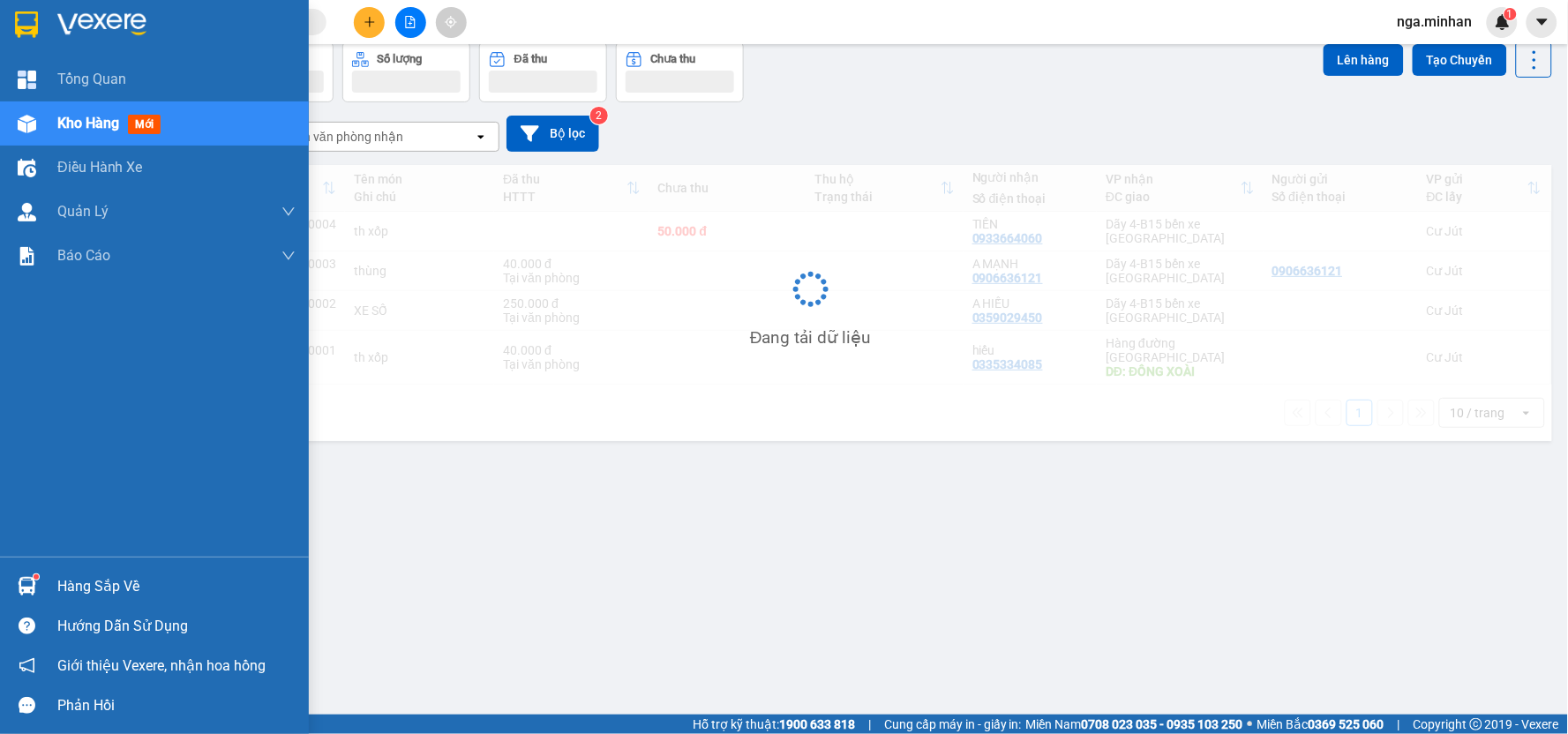
scroll to position [81, 0]
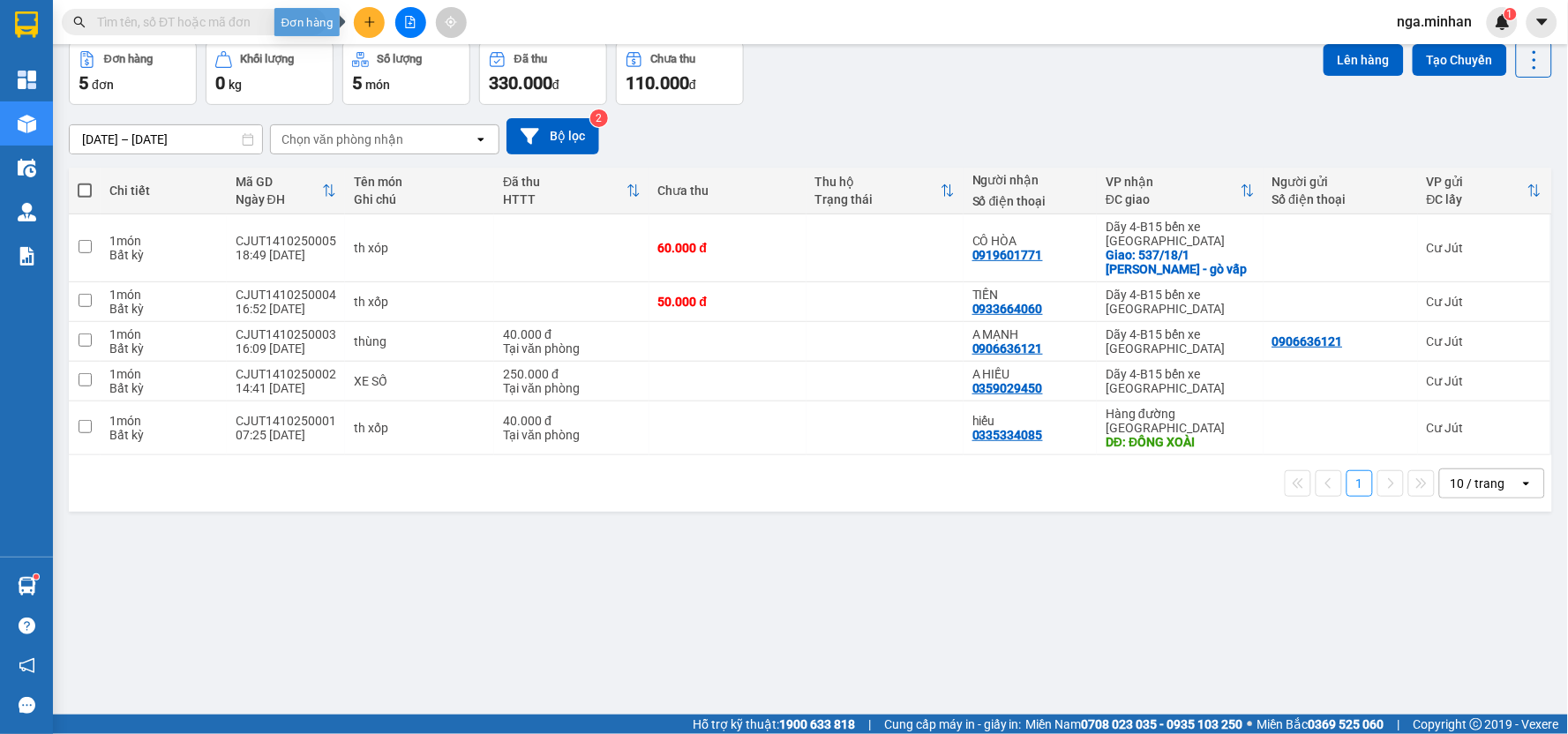
click at [372, 13] on button at bounding box center [369, 22] width 31 height 31
click at [446, 73] on div "Tạo đơn hàng" at bounding box center [439, 66] width 77 height 20
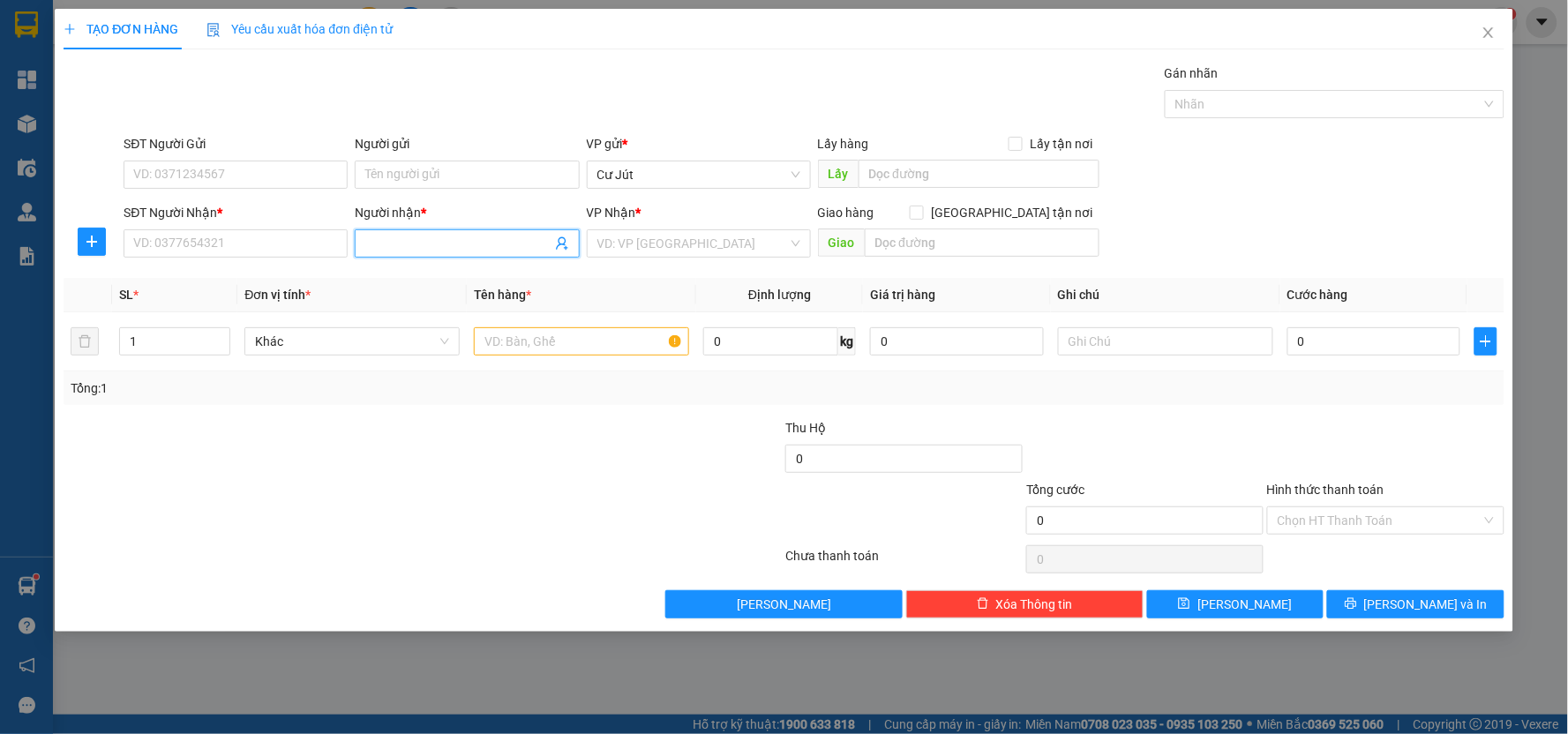
click at [413, 243] on input "Người nhận *" at bounding box center [458, 244] width 185 height 20
type input "c cần"
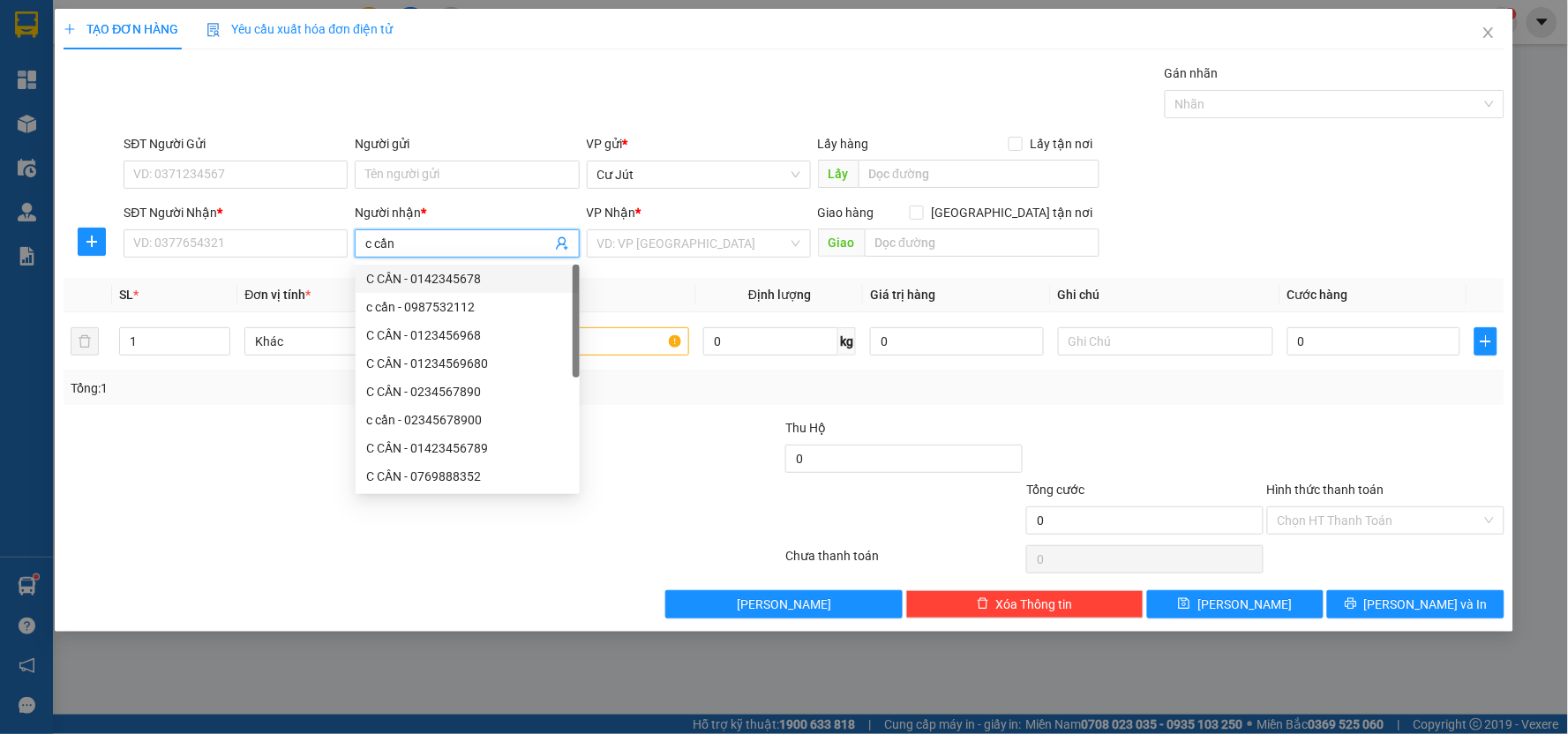
click at [450, 274] on div "C CẦN - 0142345678" at bounding box center [467, 279] width 203 height 20
type input "0142345678"
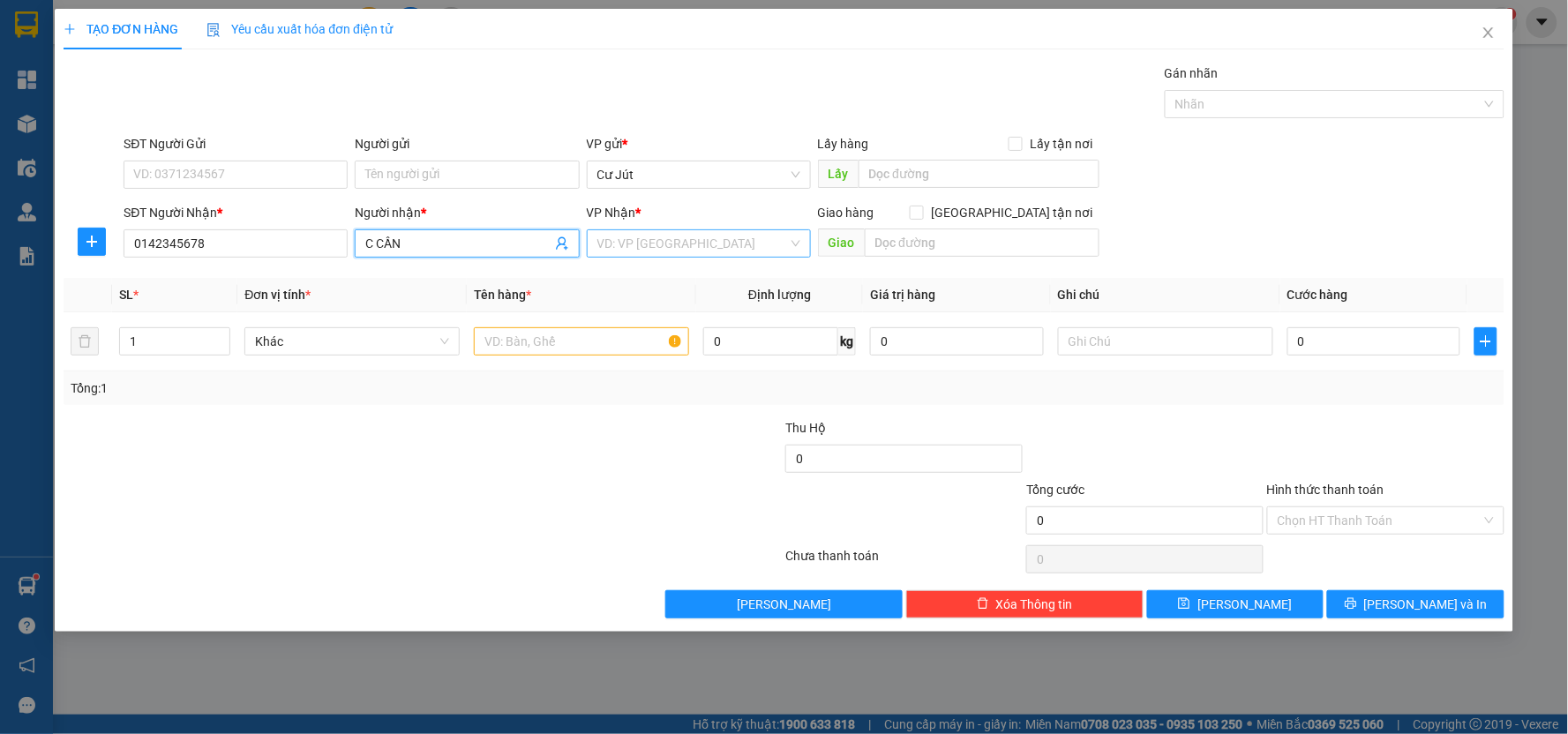
type input "C CẦN"
click at [690, 248] on input "search" at bounding box center [693, 244] width 191 height 27
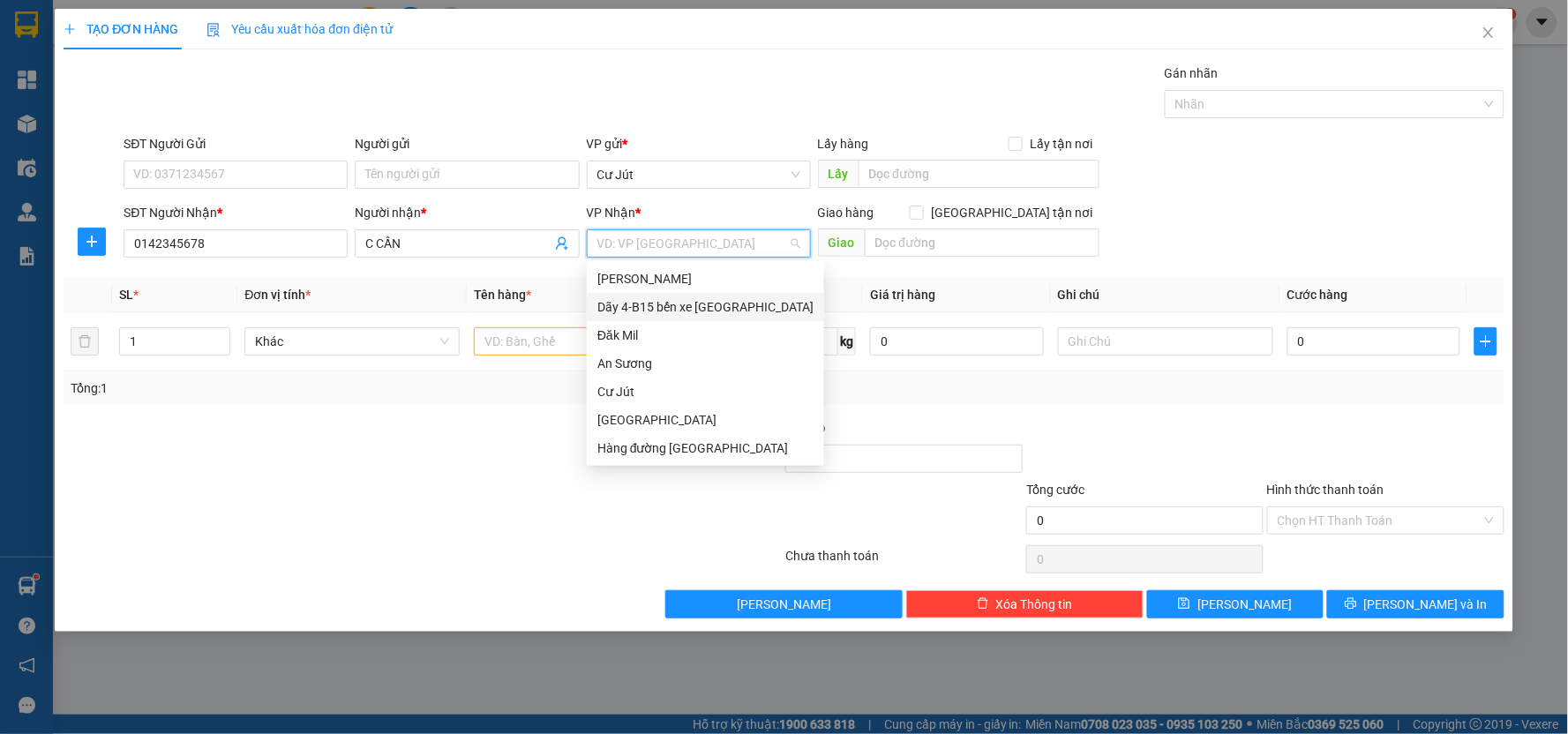
click at [679, 311] on div "Dãy 4-B15 bến xe [GEOGRAPHIC_DATA]" at bounding box center [705, 307] width 216 height 20
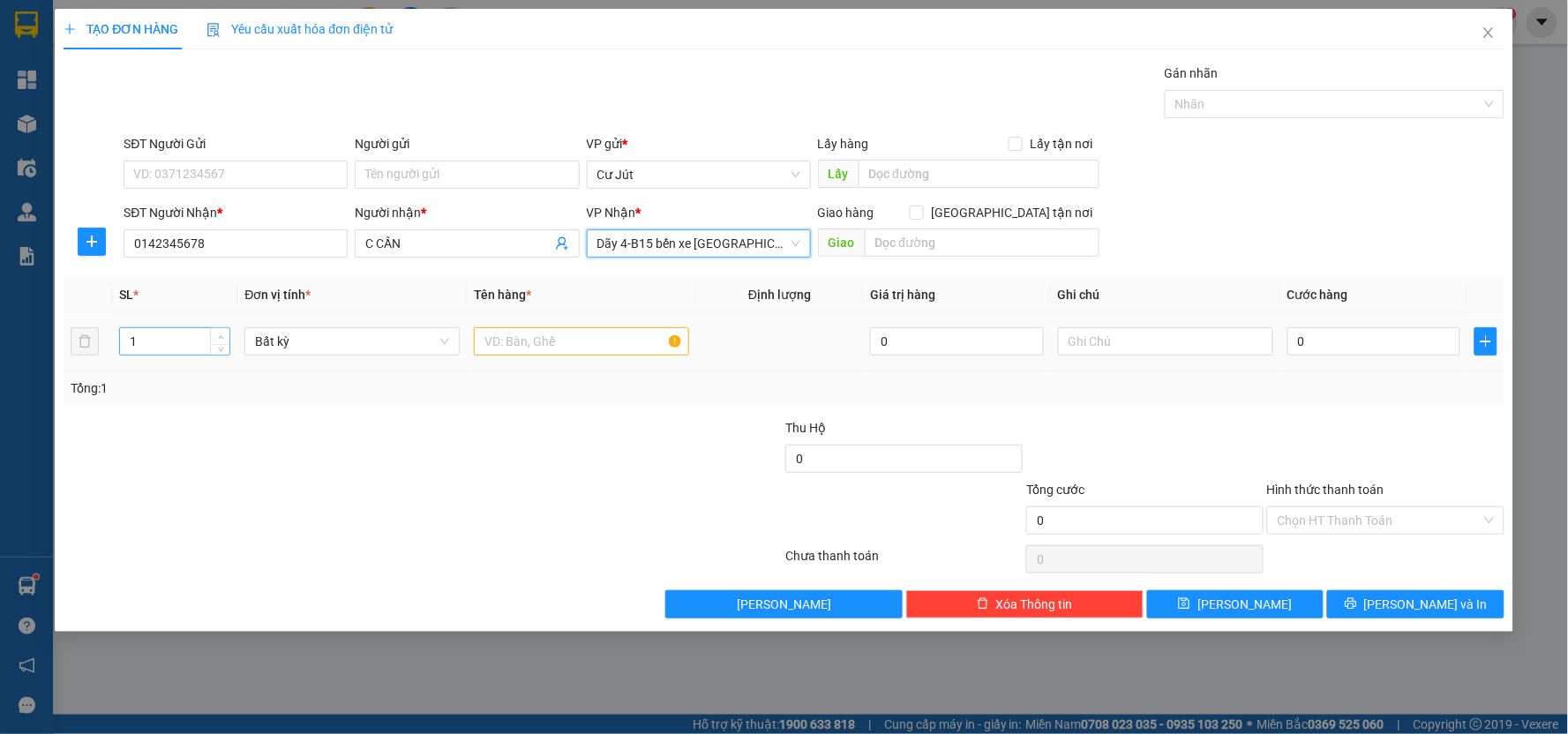
type input "2"
drag, startPoint x: 223, startPoint y: 330, endPoint x: 344, endPoint y: 341, distance: 121.5
click at [227, 334] on span "Increase Value" at bounding box center [220, 337] width 20 height 16
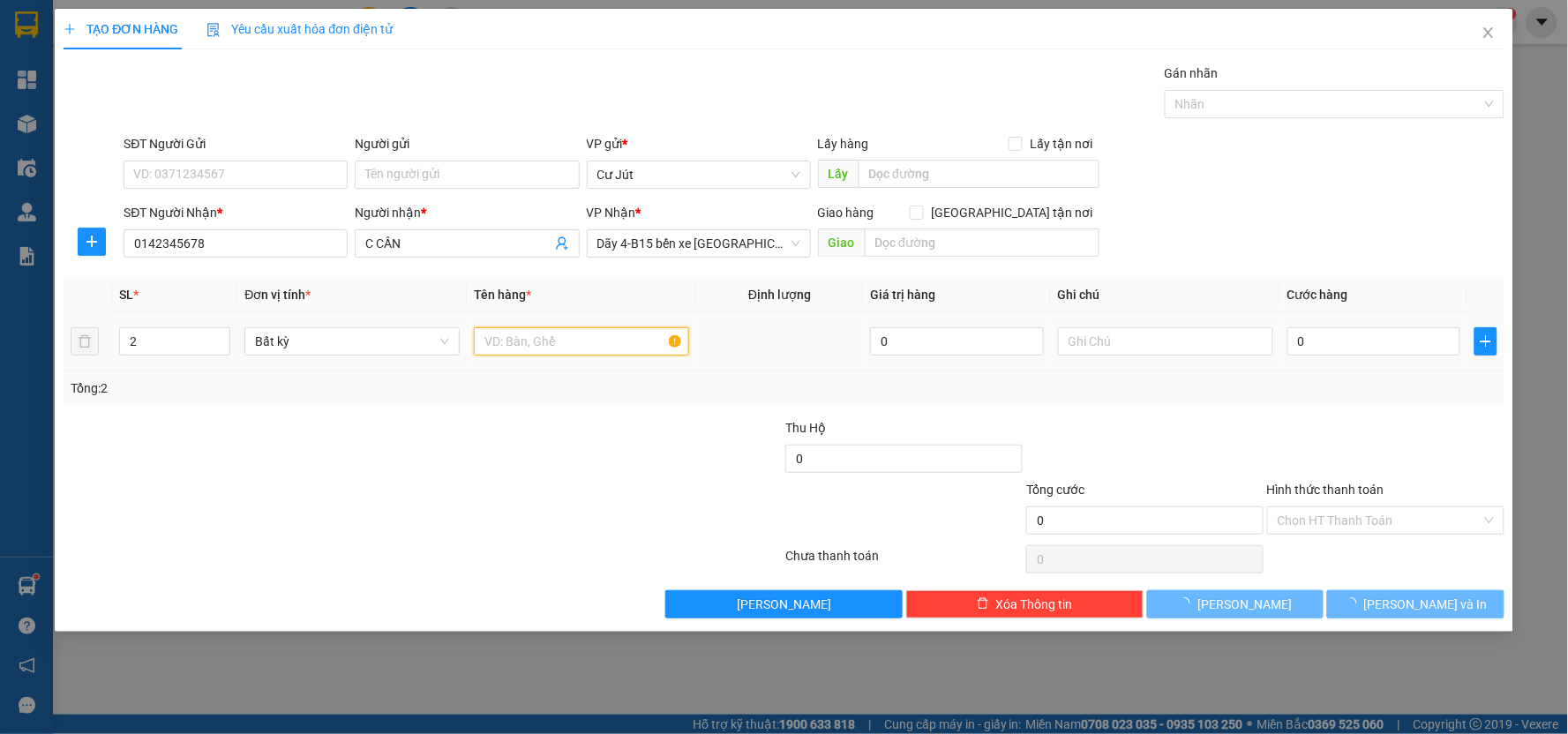
click at [517, 349] on input "text" at bounding box center [581, 342] width 215 height 29
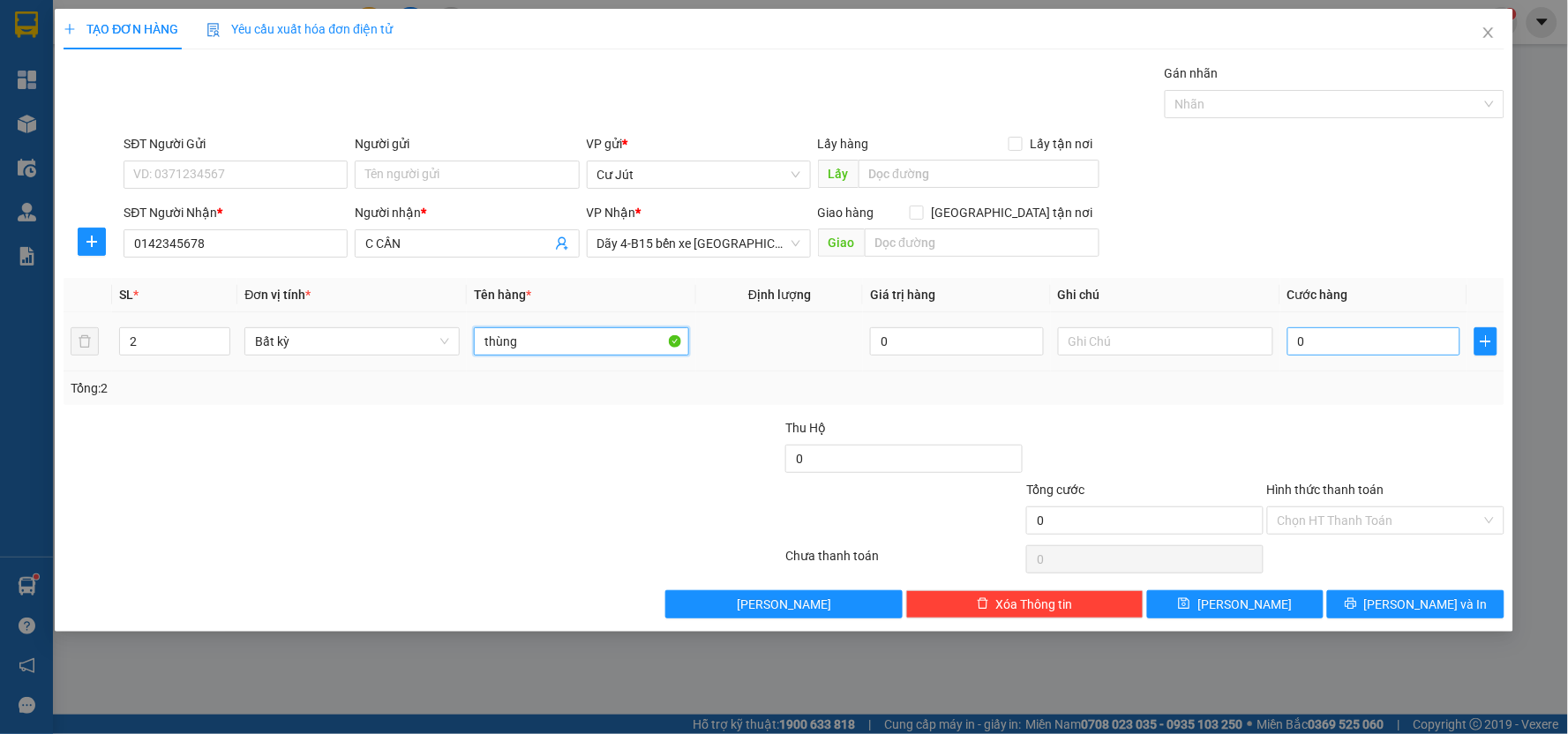
type input "thùng"
click at [1023, 345] on input "0" at bounding box center [1374, 342] width 174 height 29
type input "1"
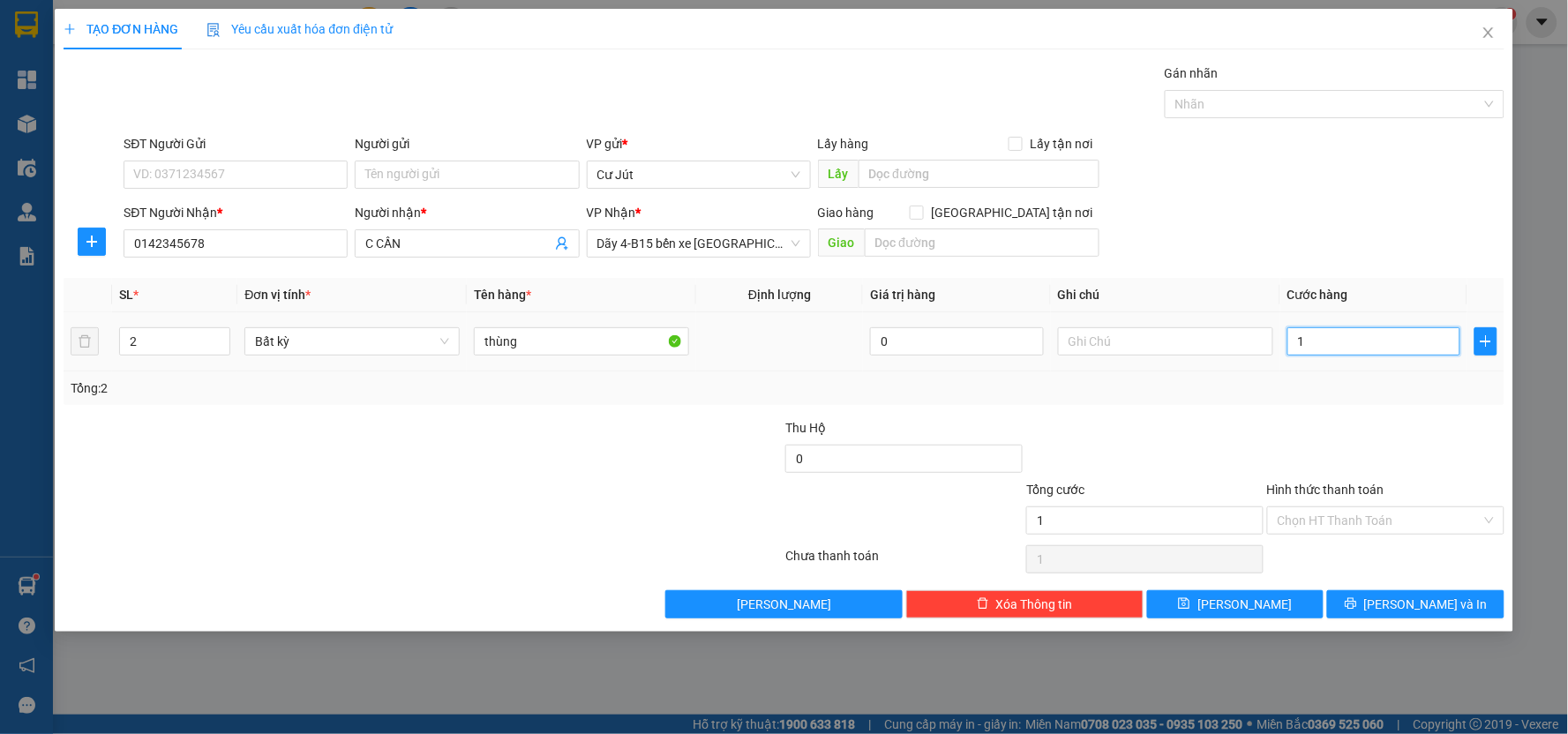
type input "10"
type input "100"
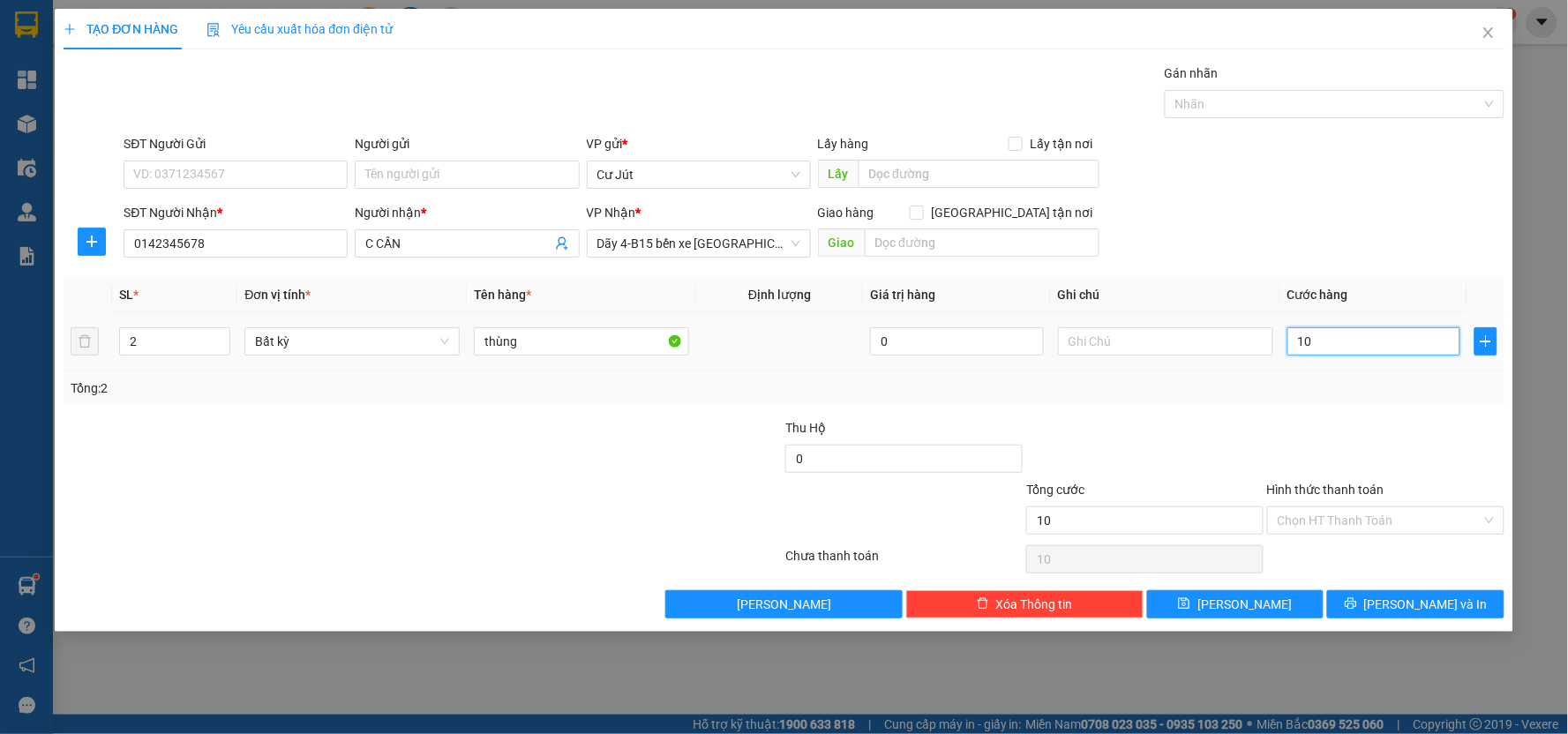
type input "100"
click at [1023, 527] on input "Hình thức thanh toán" at bounding box center [1379, 521] width 204 height 27
type input "100.000"
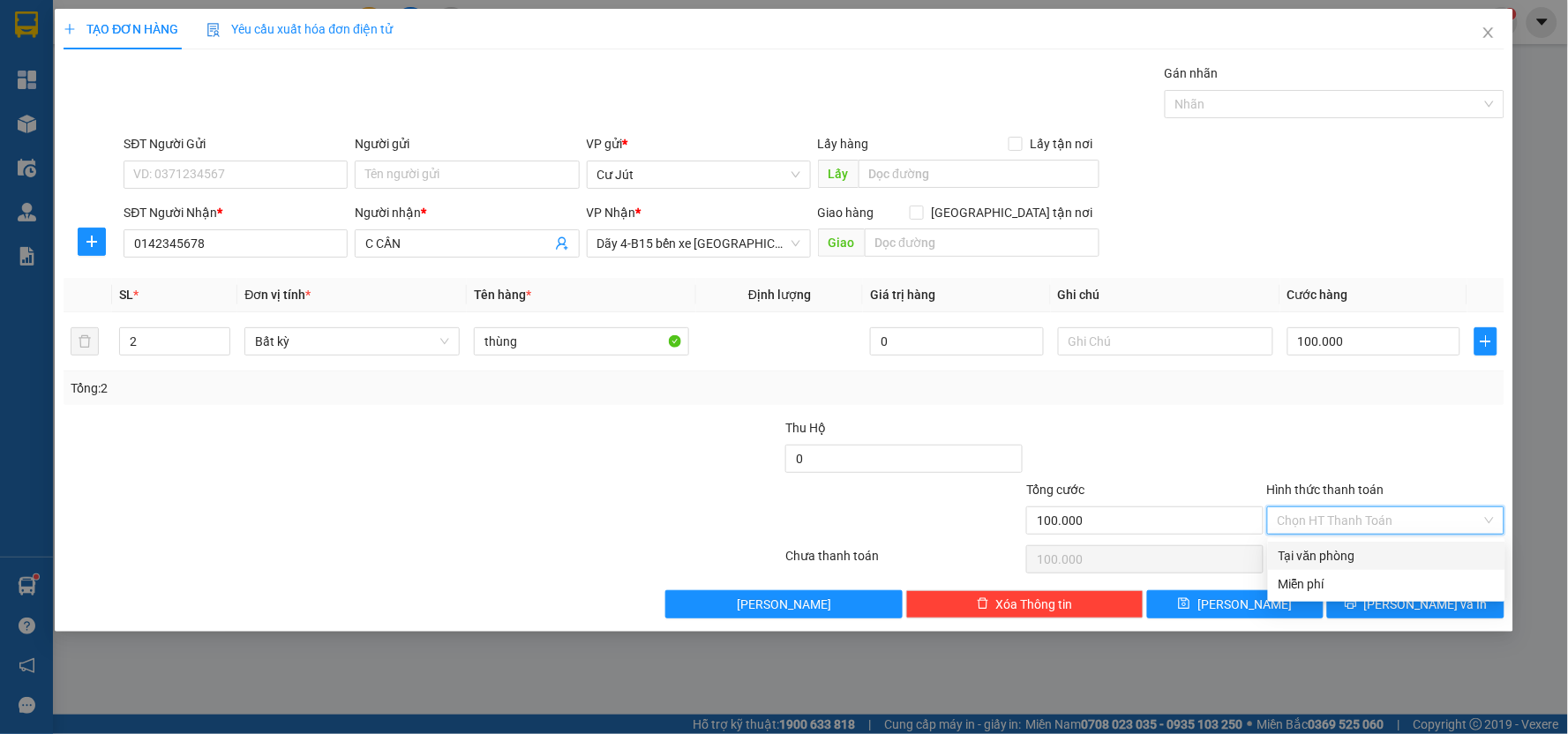
click at [1023, 560] on div "Tại văn phòng" at bounding box center [1386, 556] width 216 height 20
type input "0"
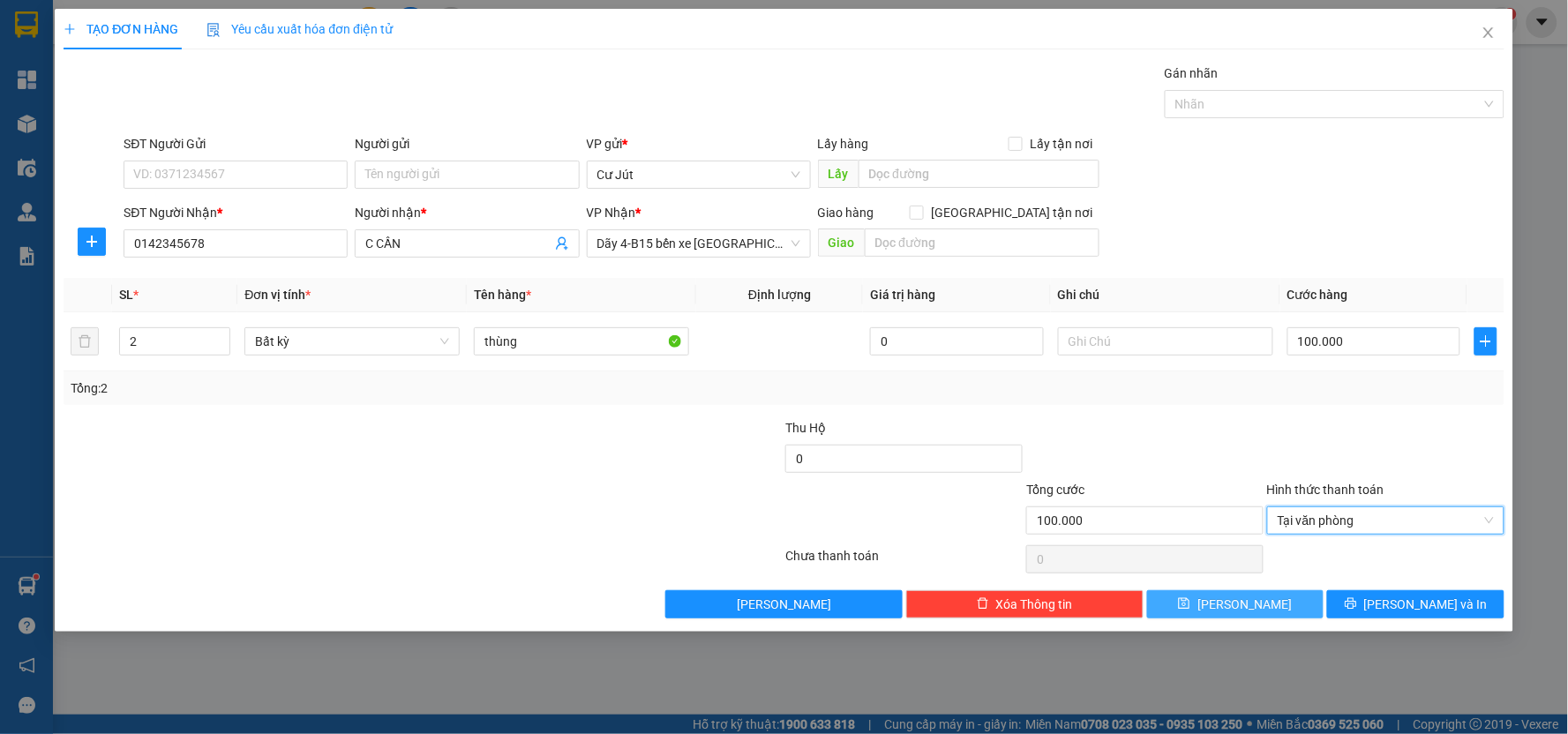
drag, startPoint x: 1271, startPoint y: 608, endPoint x: 1248, endPoint y: 550, distance: 62.4
click at [1023, 597] on button "[PERSON_NAME]" at bounding box center [1235, 605] width 177 height 29
type input "1"
type input "0"
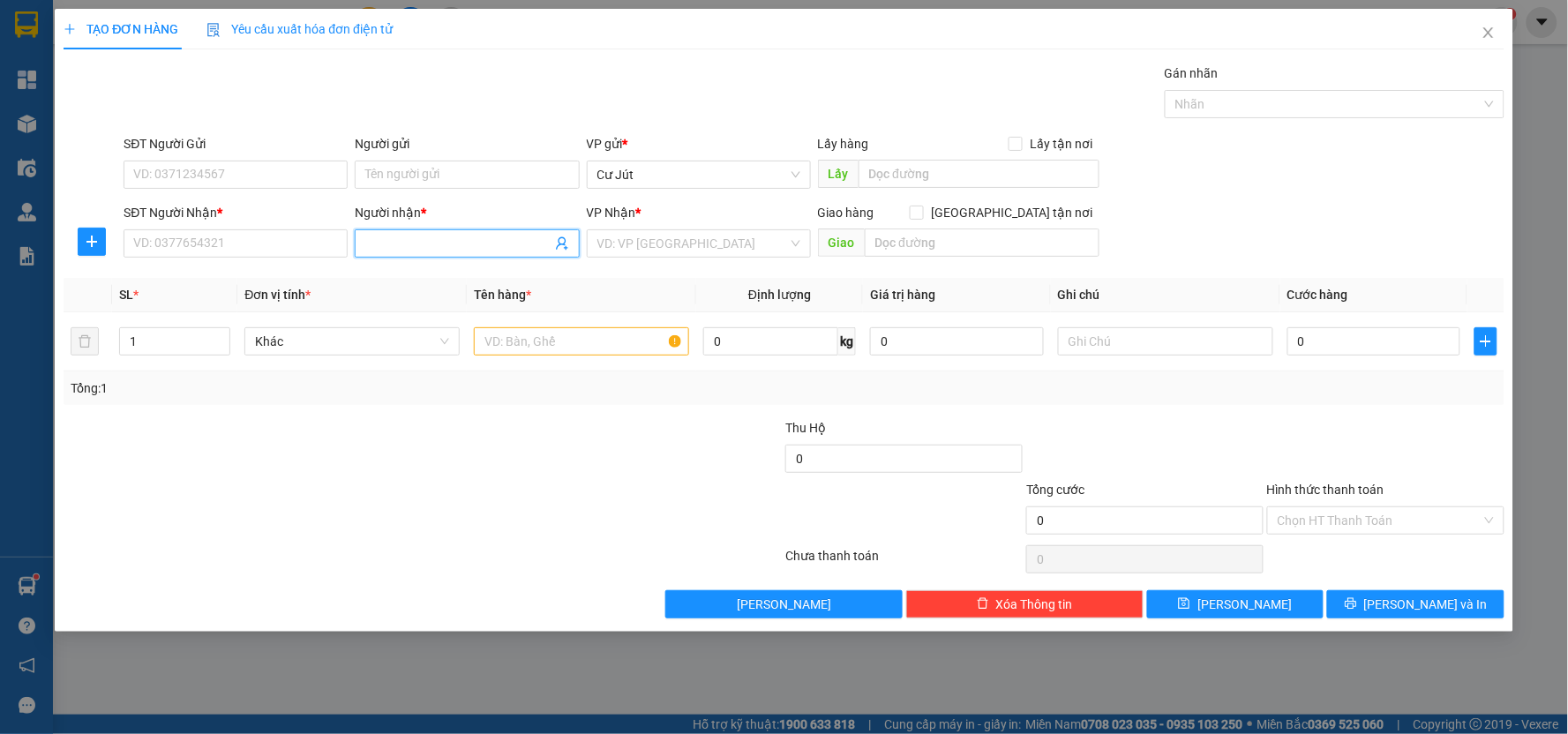
click at [402, 247] on input "Người nhận *" at bounding box center [458, 244] width 185 height 20
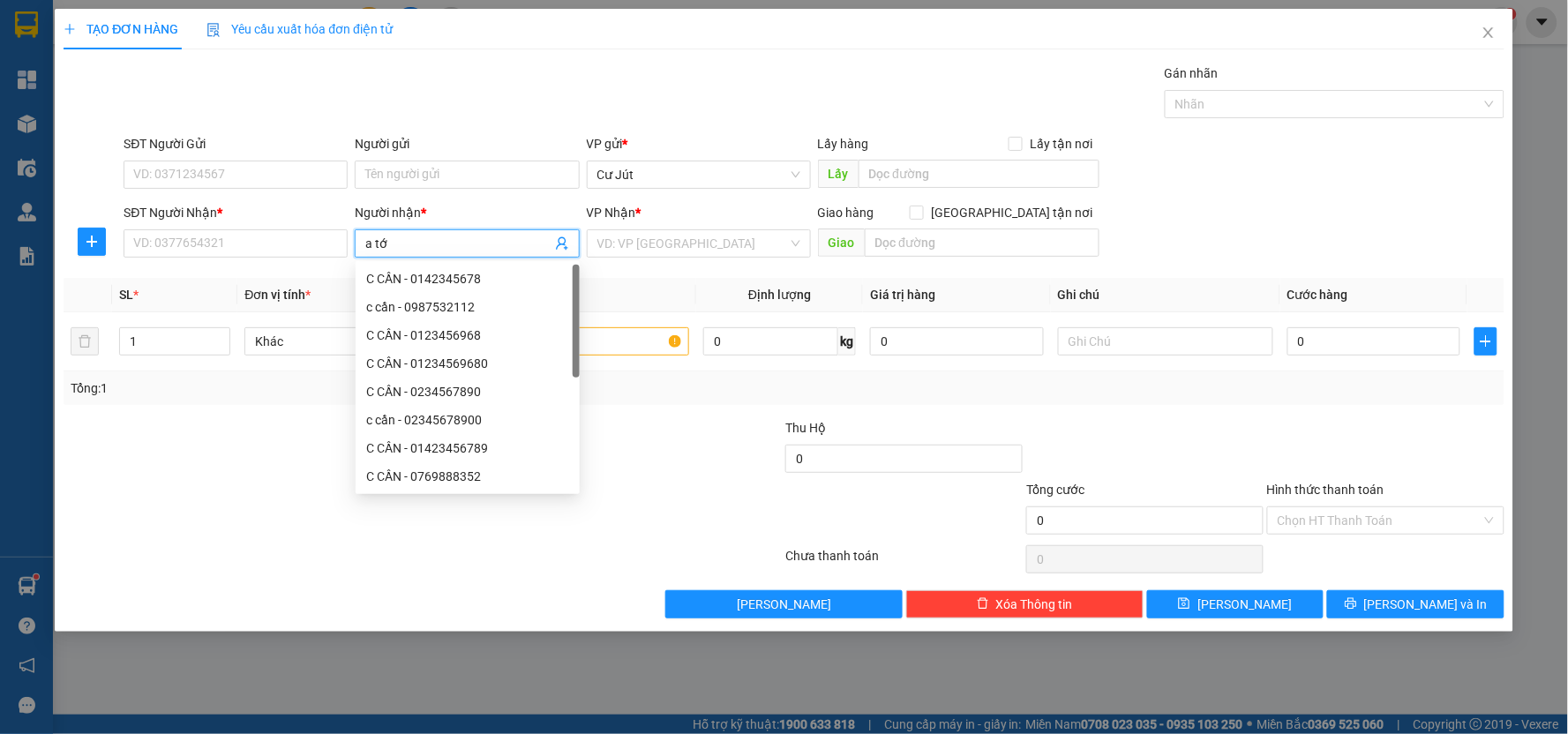
type input "a tới"
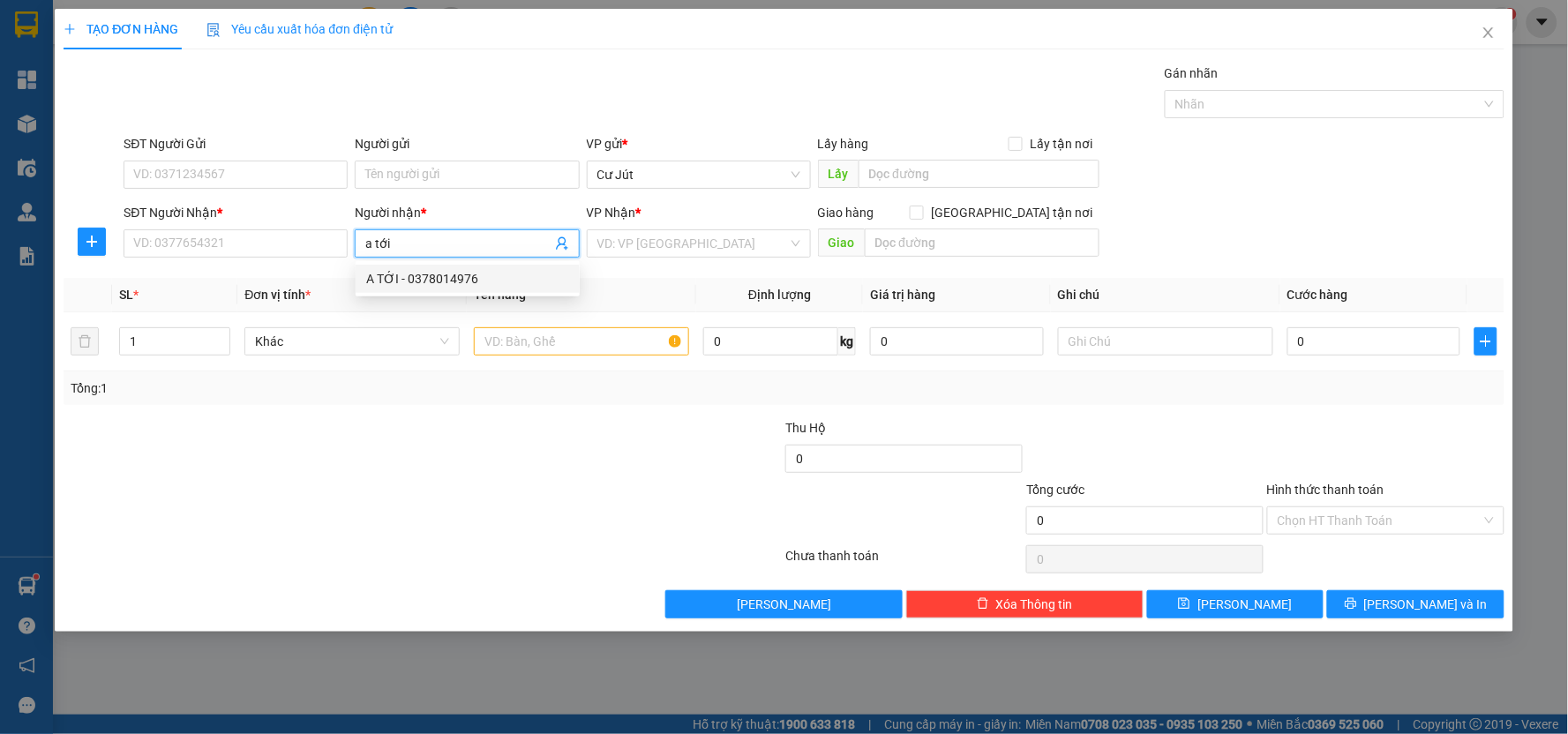
click at [435, 276] on div "A TỚI - 0378014976" at bounding box center [467, 279] width 203 height 20
type input "0378014976"
type input "A TỚI"
click at [653, 231] on input "search" at bounding box center [693, 244] width 191 height 27
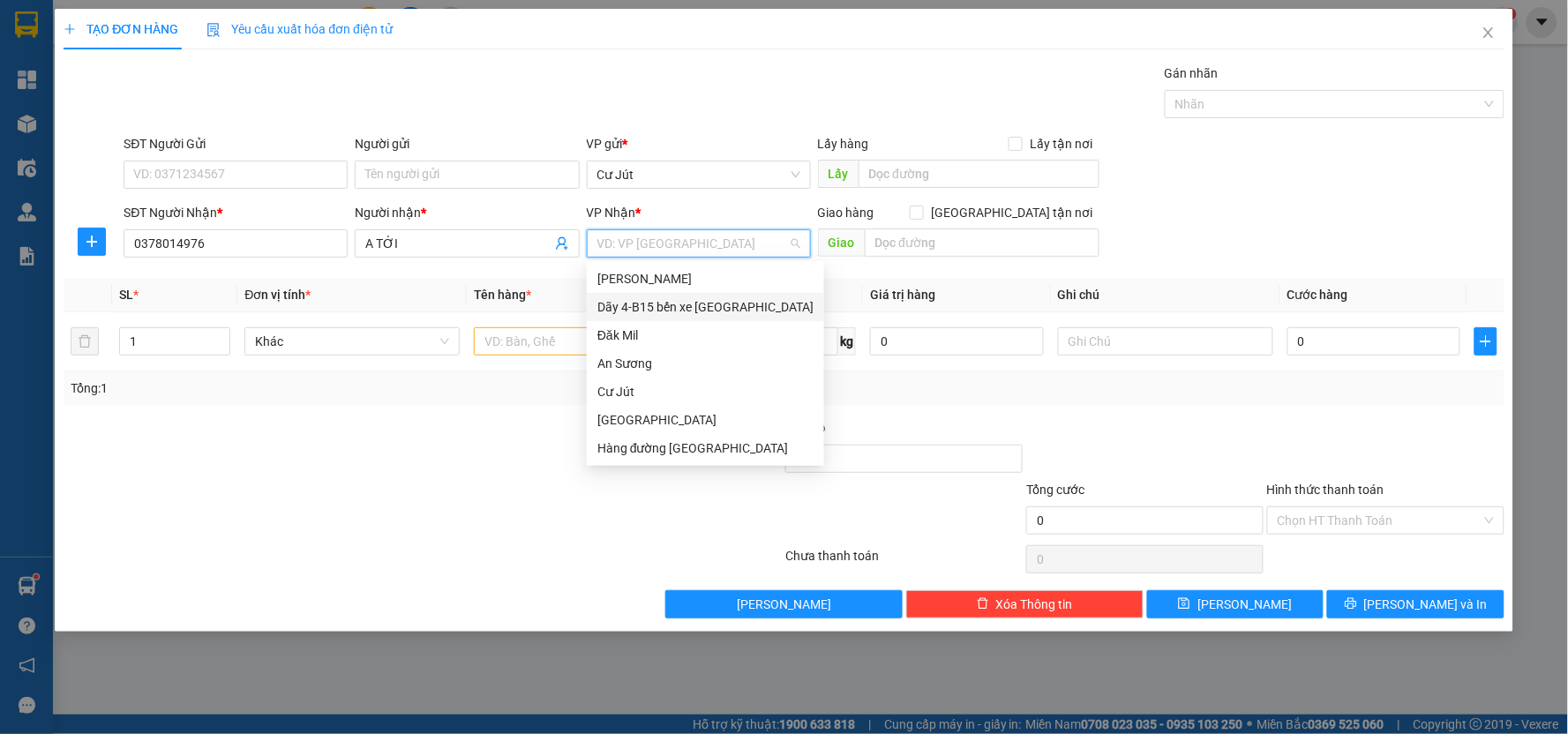
click at [680, 307] on div "Dãy 4-B15 bến xe [GEOGRAPHIC_DATA]" at bounding box center [705, 307] width 216 height 20
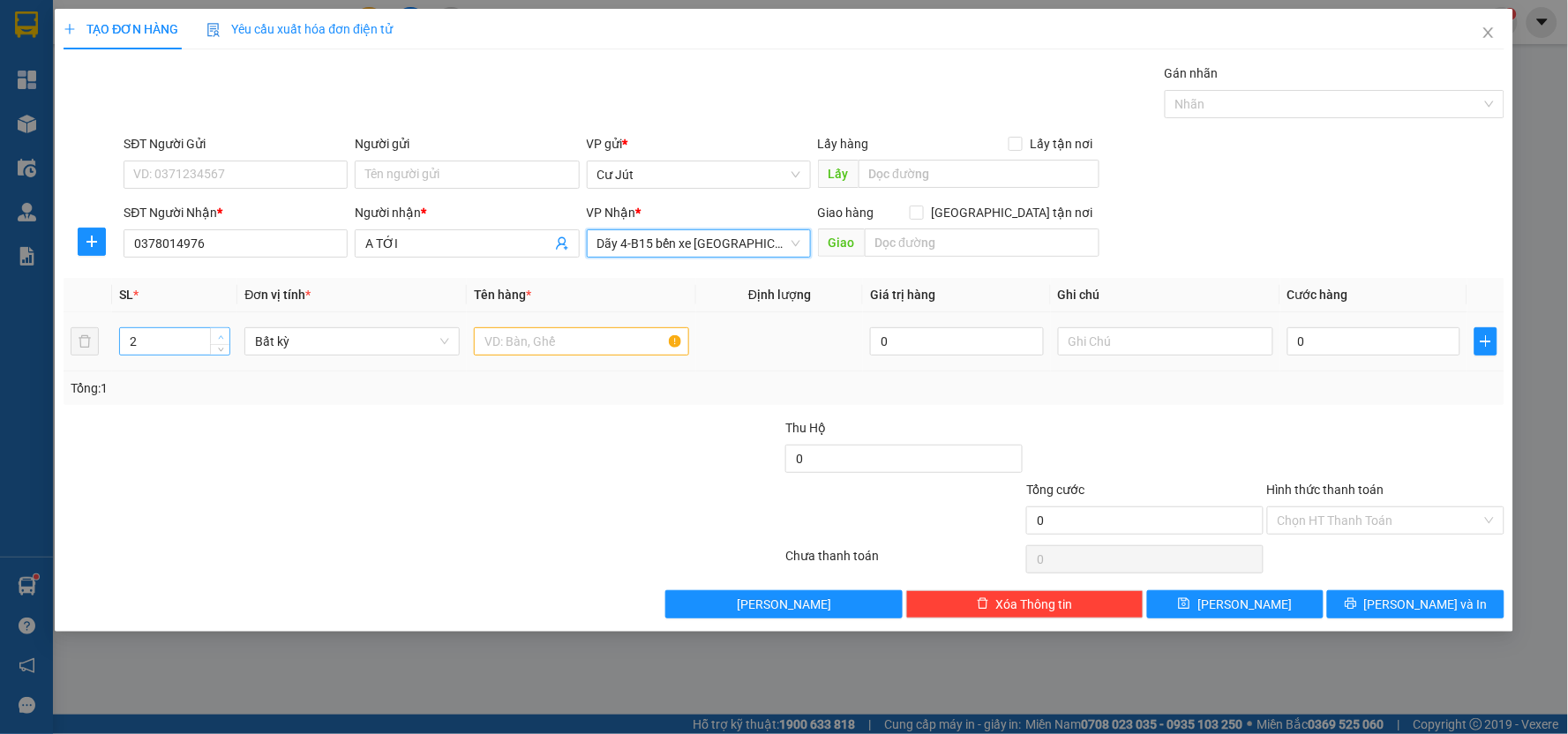
click at [224, 333] on span "up" at bounding box center [221, 338] width 11 height 11
click at [226, 333] on span "Increase Value" at bounding box center [220, 337] width 20 height 16
type input "4"
click at [227, 333] on span "Increase Value" at bounding box center [220, 337] width 20 height 16
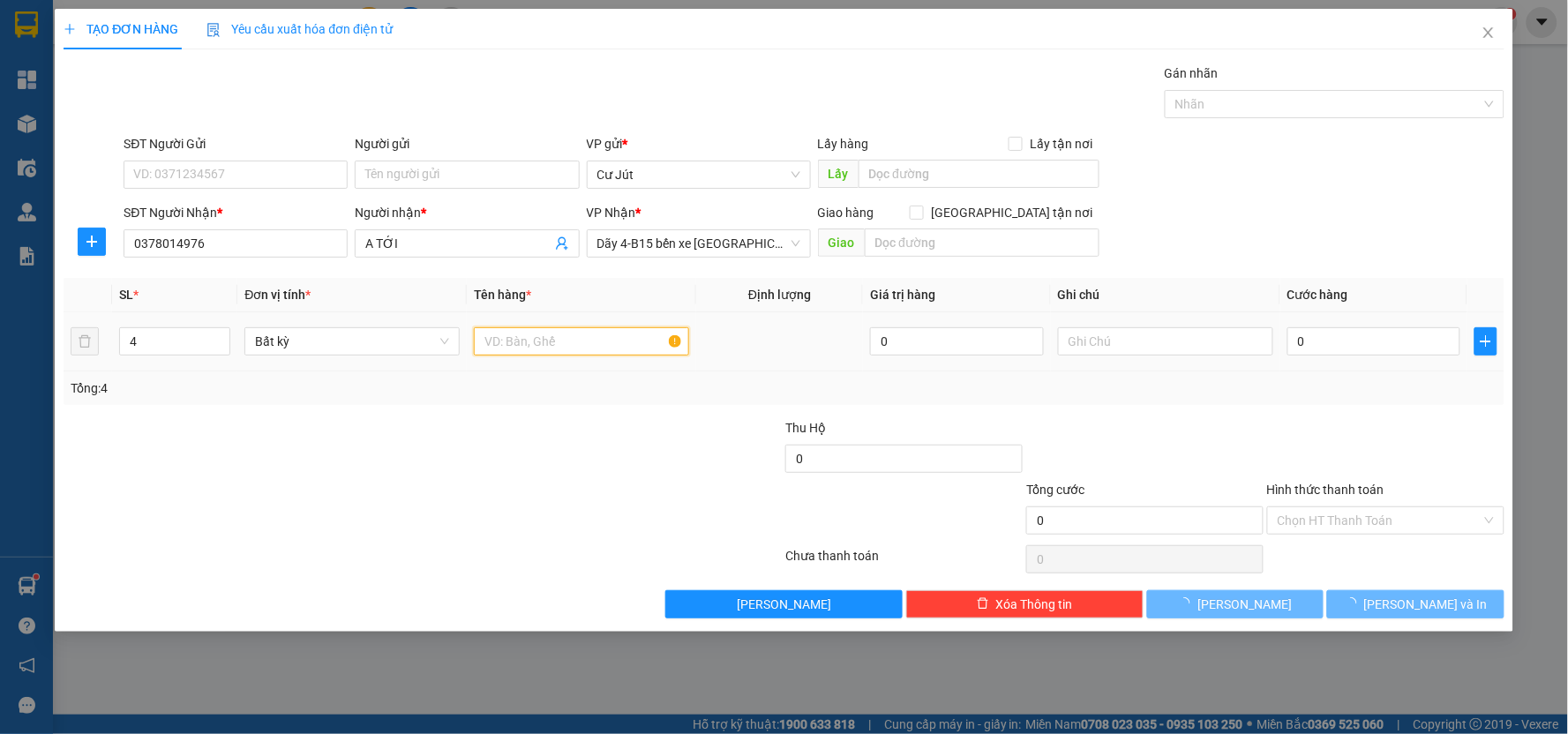
click at [565, 336] on input "text" at bounding box center [581, 342] width 215 height 29
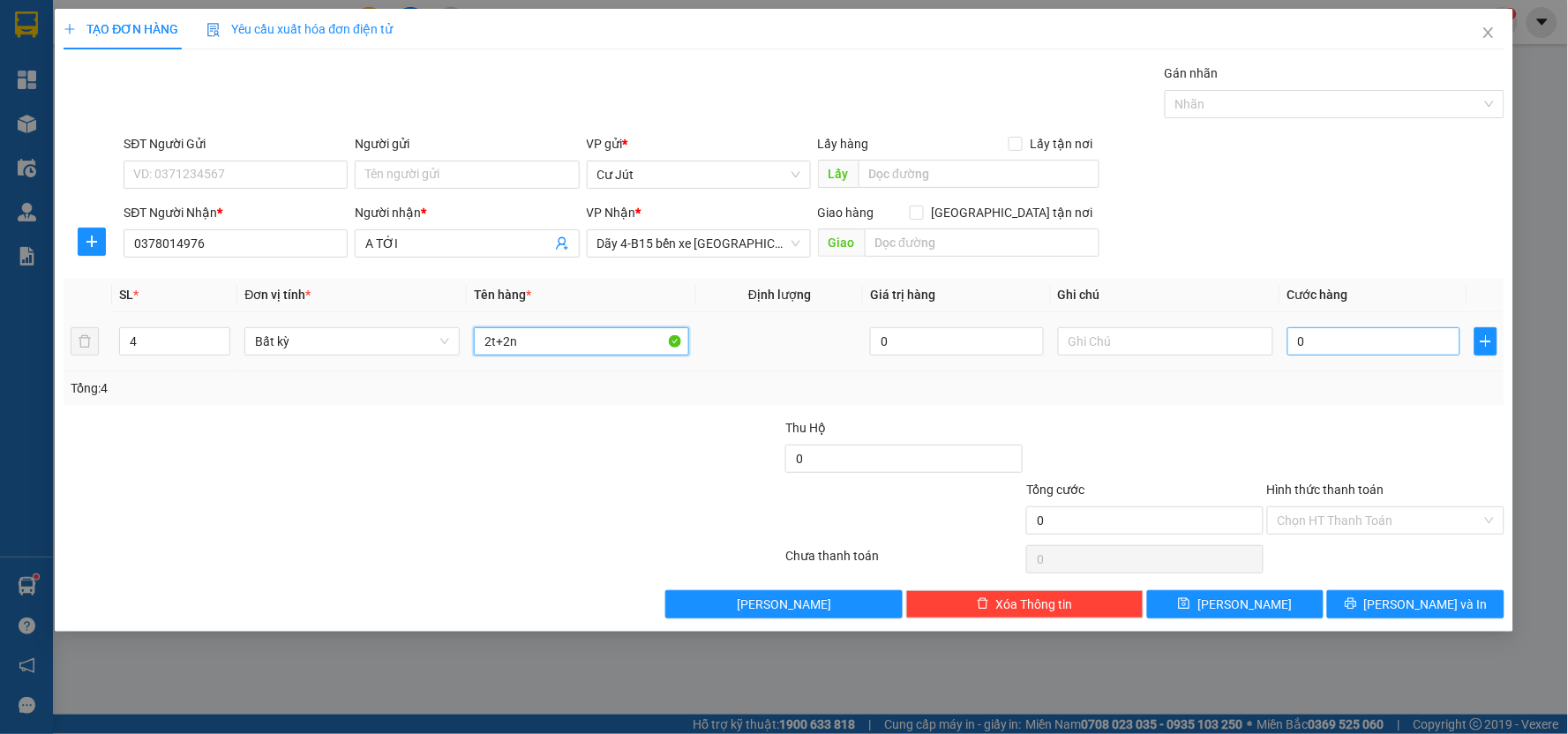
type input "2t+2n"
click at [1023, 347] on input "0" at bounding box center [1374, 342] width 174 height 29
type input "1"
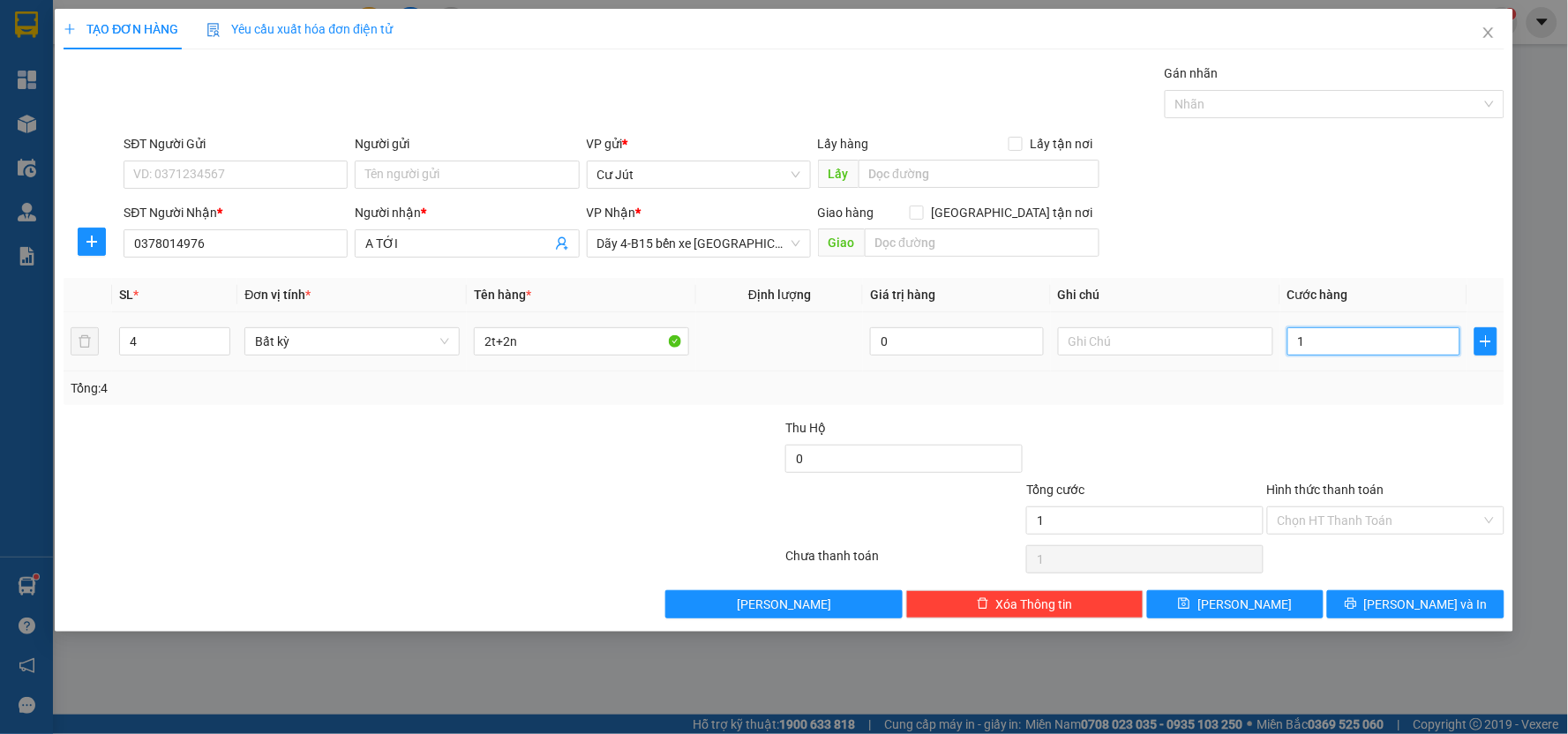
type input "18"
type input "180"
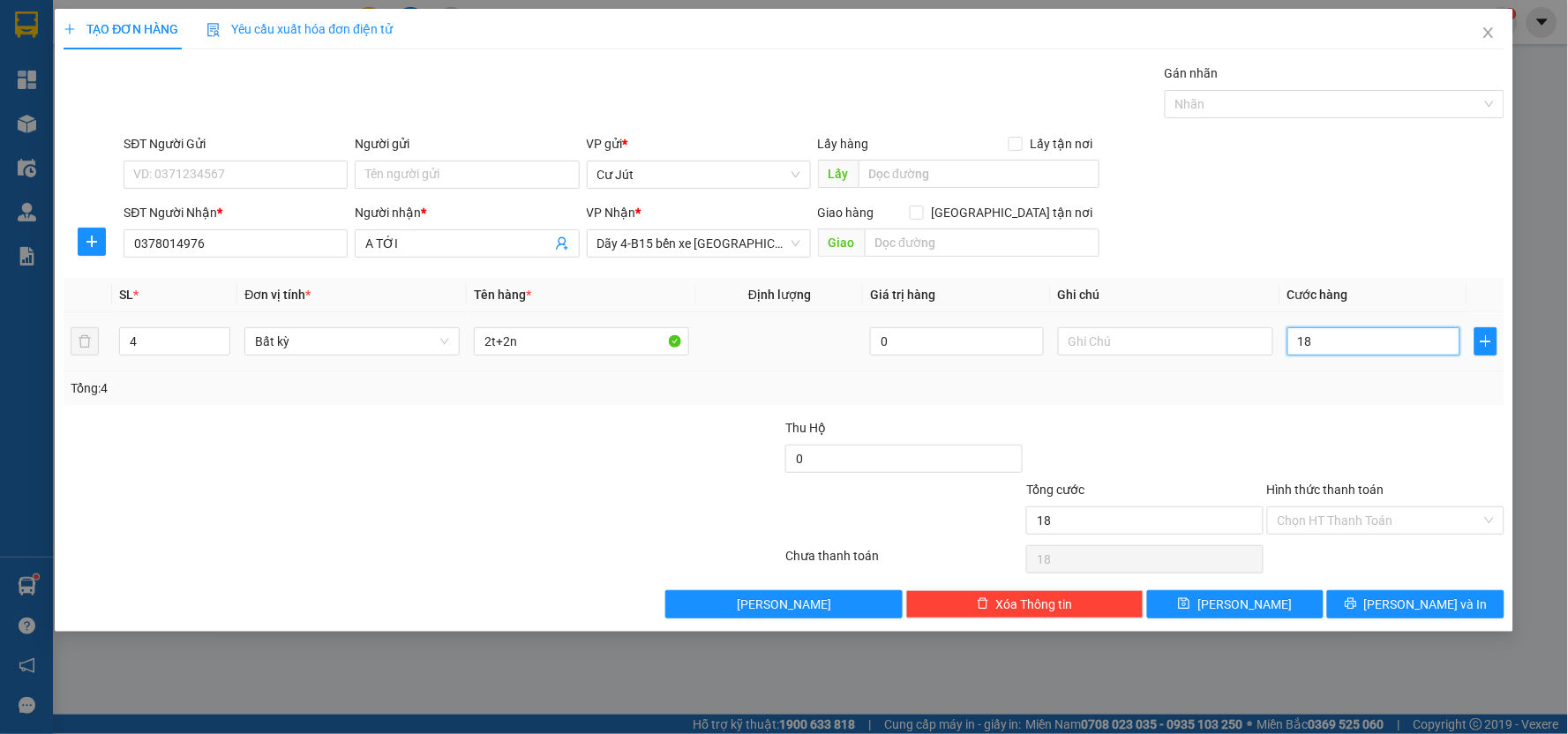
type input "180"
type input "180.000"
click at [1023, 593] on button "[PERSON_NAME] và In" at bounding box center [1415, 605] width 177 height 29
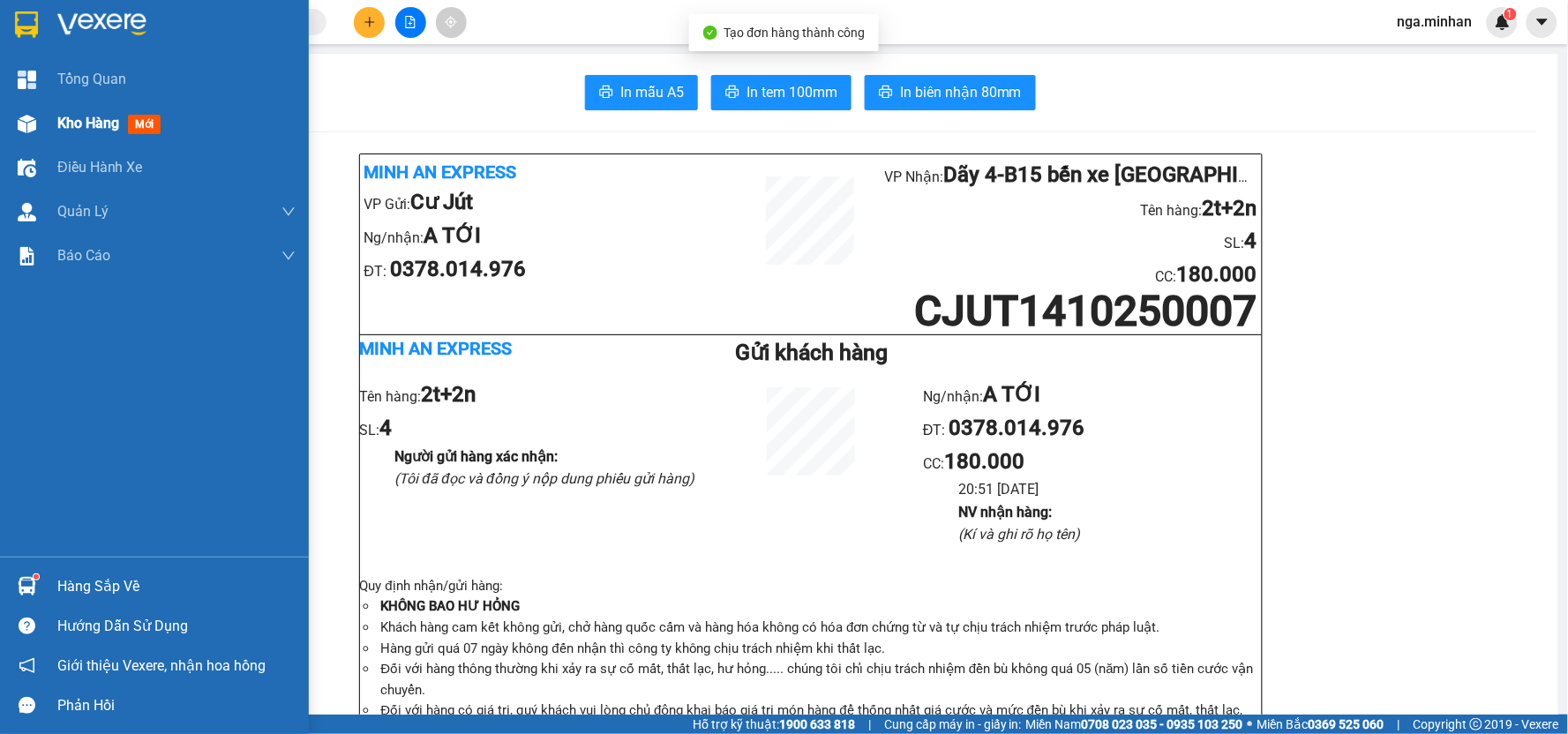
click at [43, 118] on div "Kho hàng mới" at bounding box center [154, 124] width 309 height 45
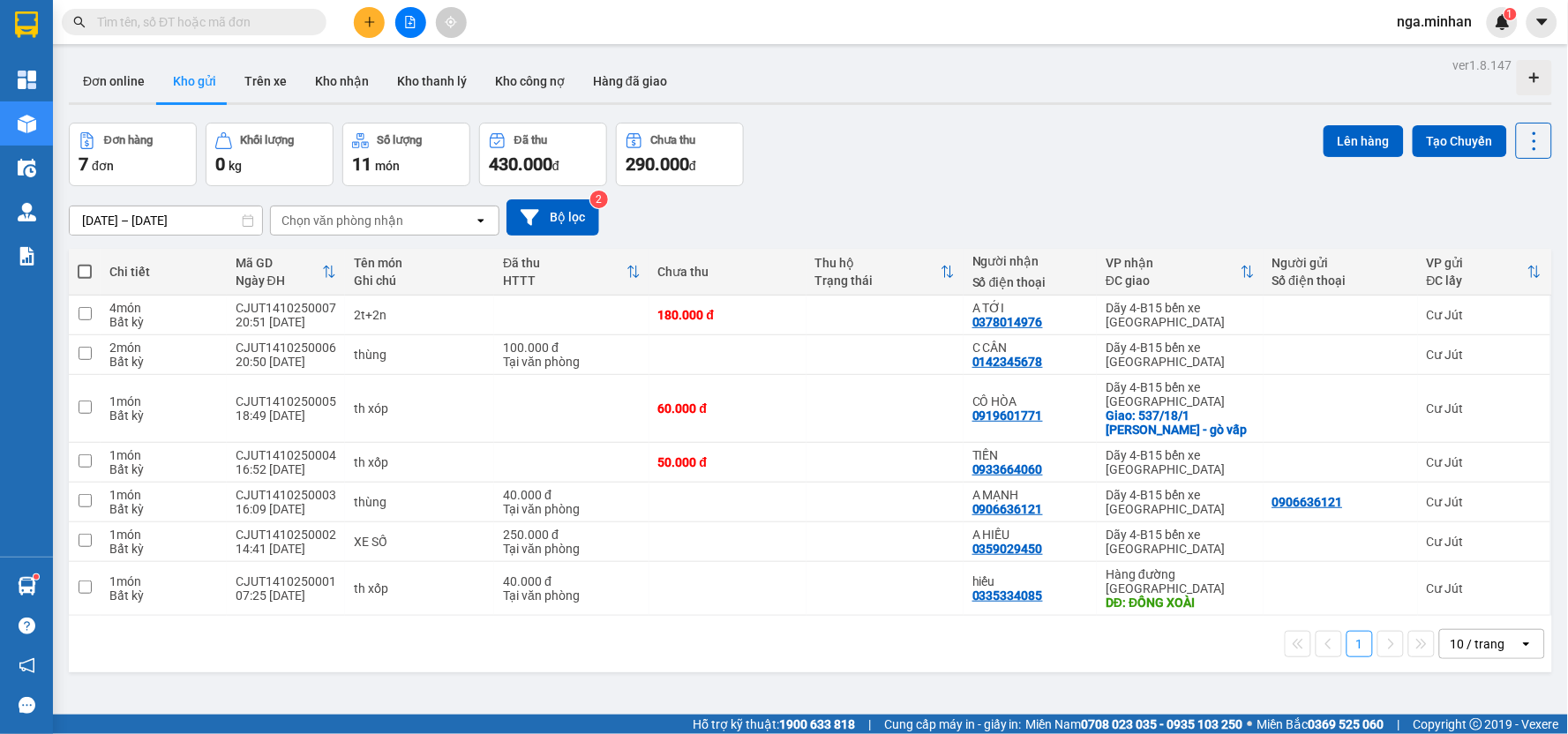
click at [83, 268] on span at bounding box center [85, 272] width 14 height 14
click at [85, 263] on input "checkbox" at bounding box center [85, 263] width 0 height 0
checkbox input "true"
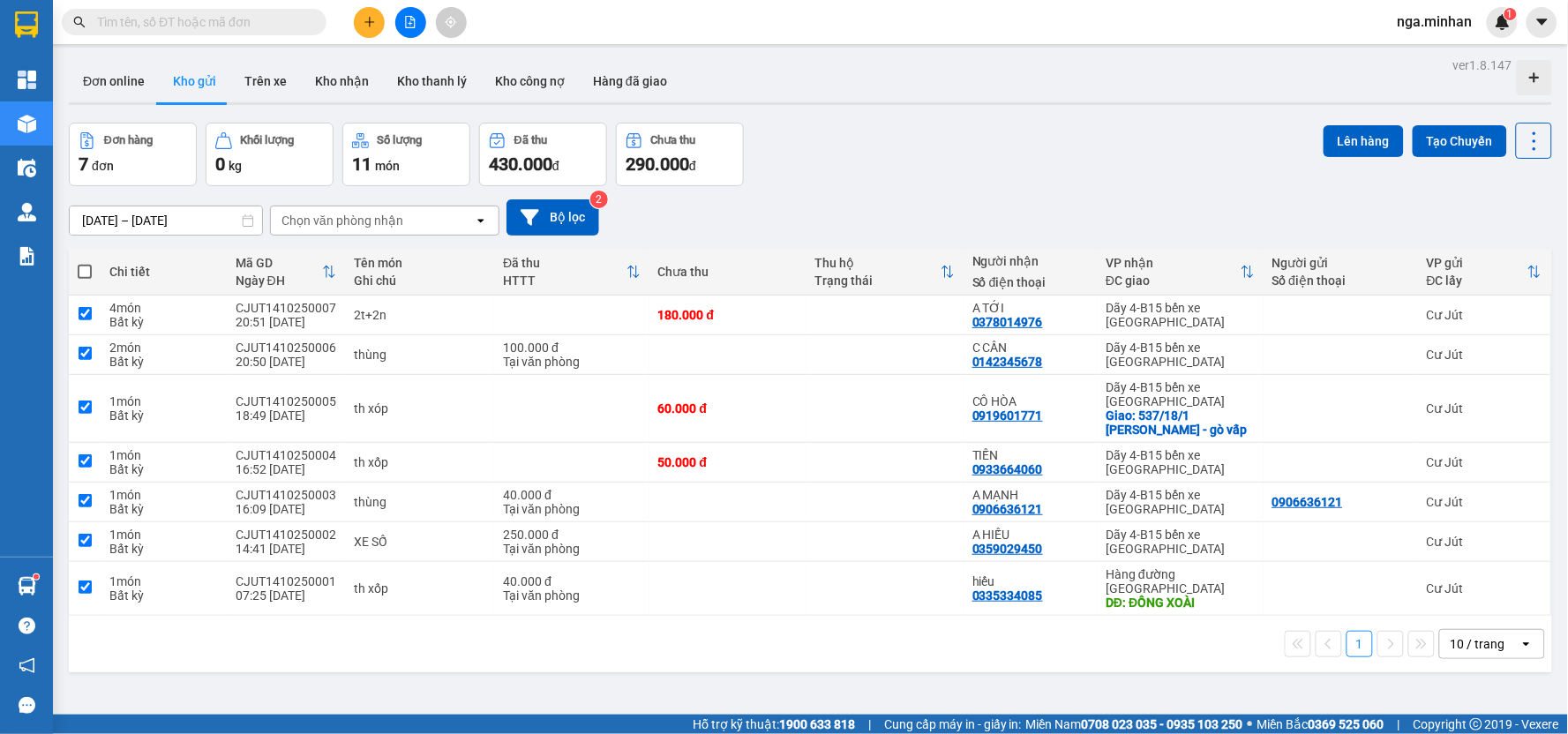
checkbox input "true"
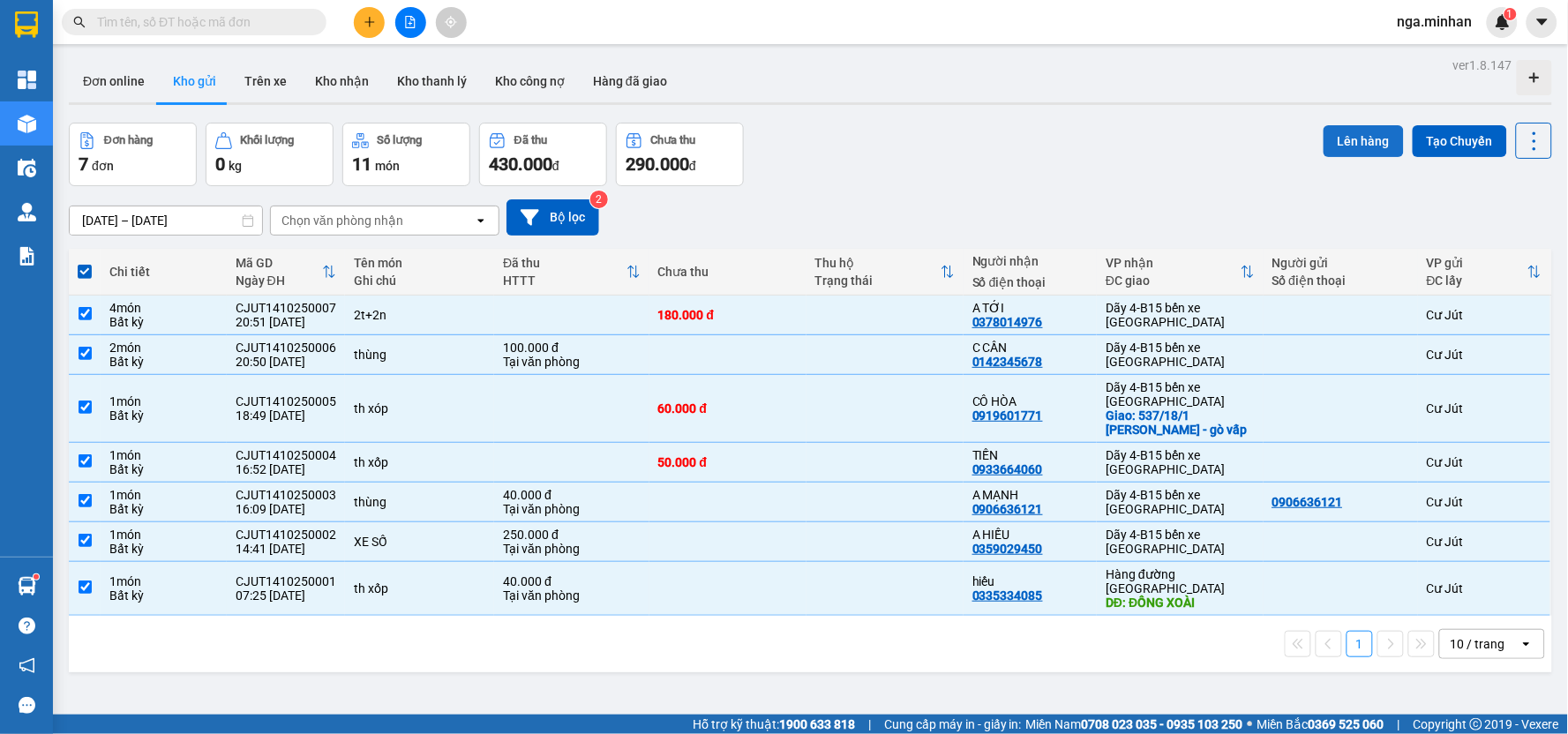
click at [1023, 143] on button "Lên hàng" at bounding box center [1363, 142] width 80 height 32
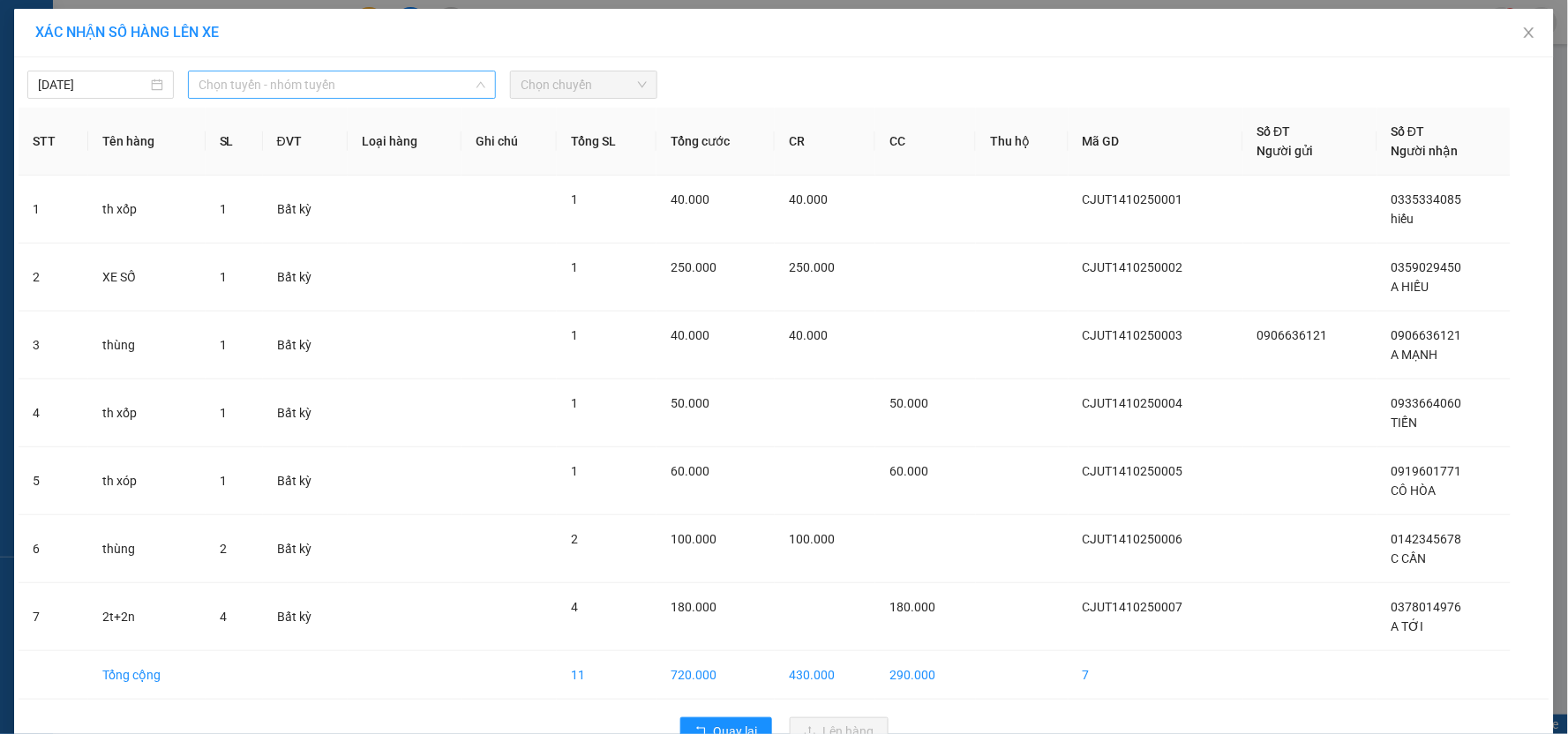
click at [288, 77] on span "Chọn tuyến - nhóm tuyến" at bounding box center [342, 85] width 287 height 27
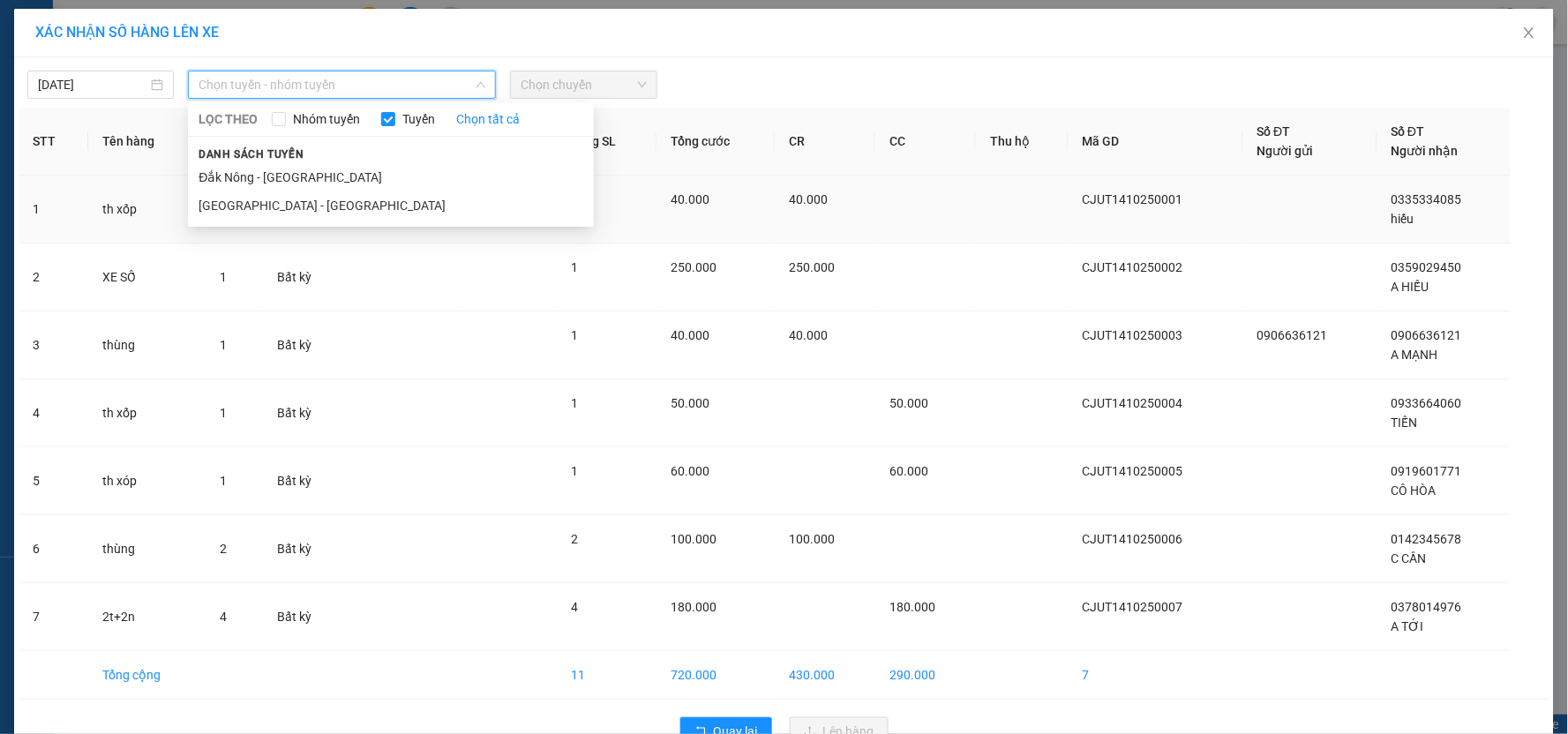
drag, startPoint x: 309, startPoint y: 183, endPoint x: 389, endPoint y: 185, distance: 80.0
click at [321, 188] on li "Đắk Nông - [GEOGRAPHIC_DATA]" at bounding box center [391, 177] width 406 height 29
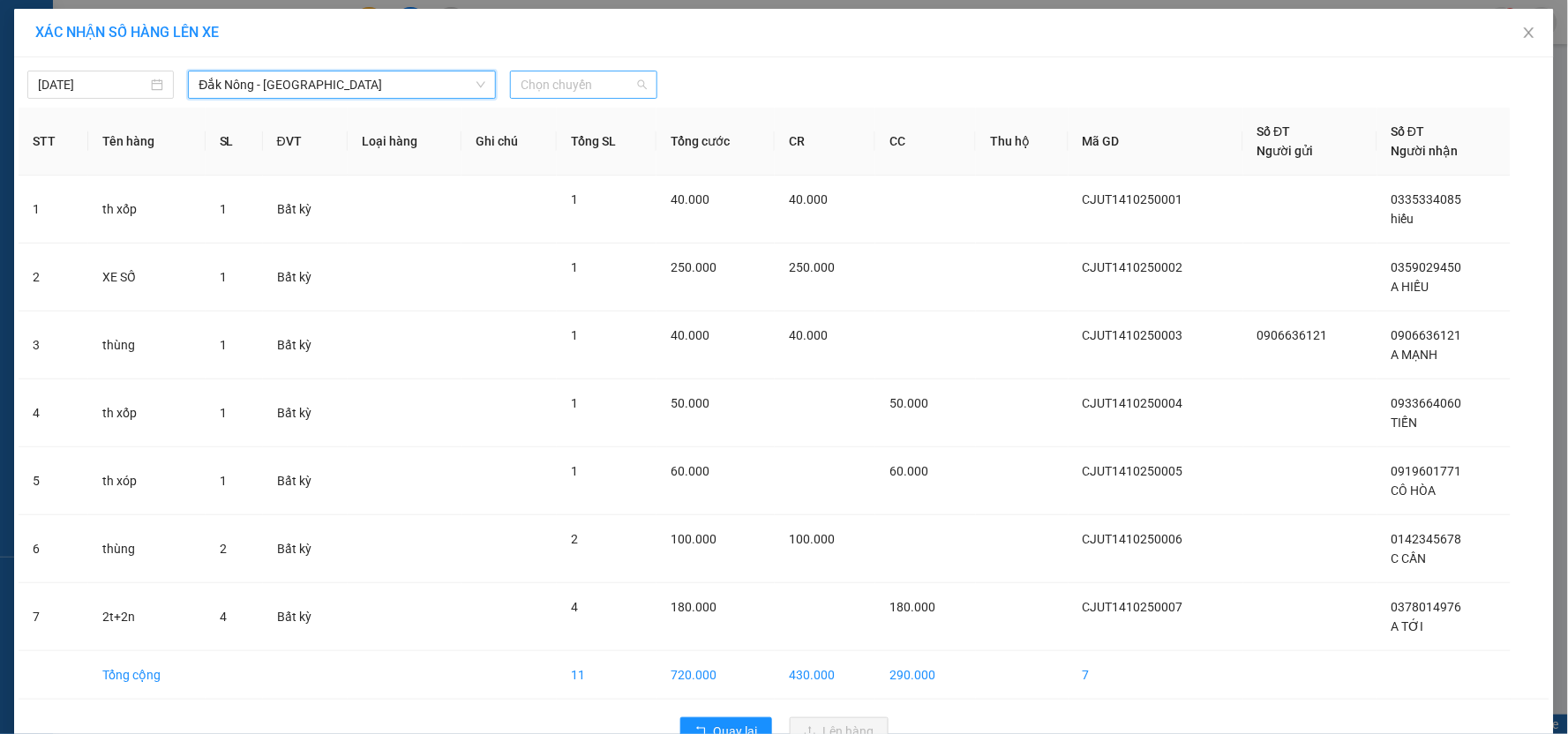
click at [586, 77] on span "Chọn chuyến" at bounding box center [583, 85] width 126 height 27
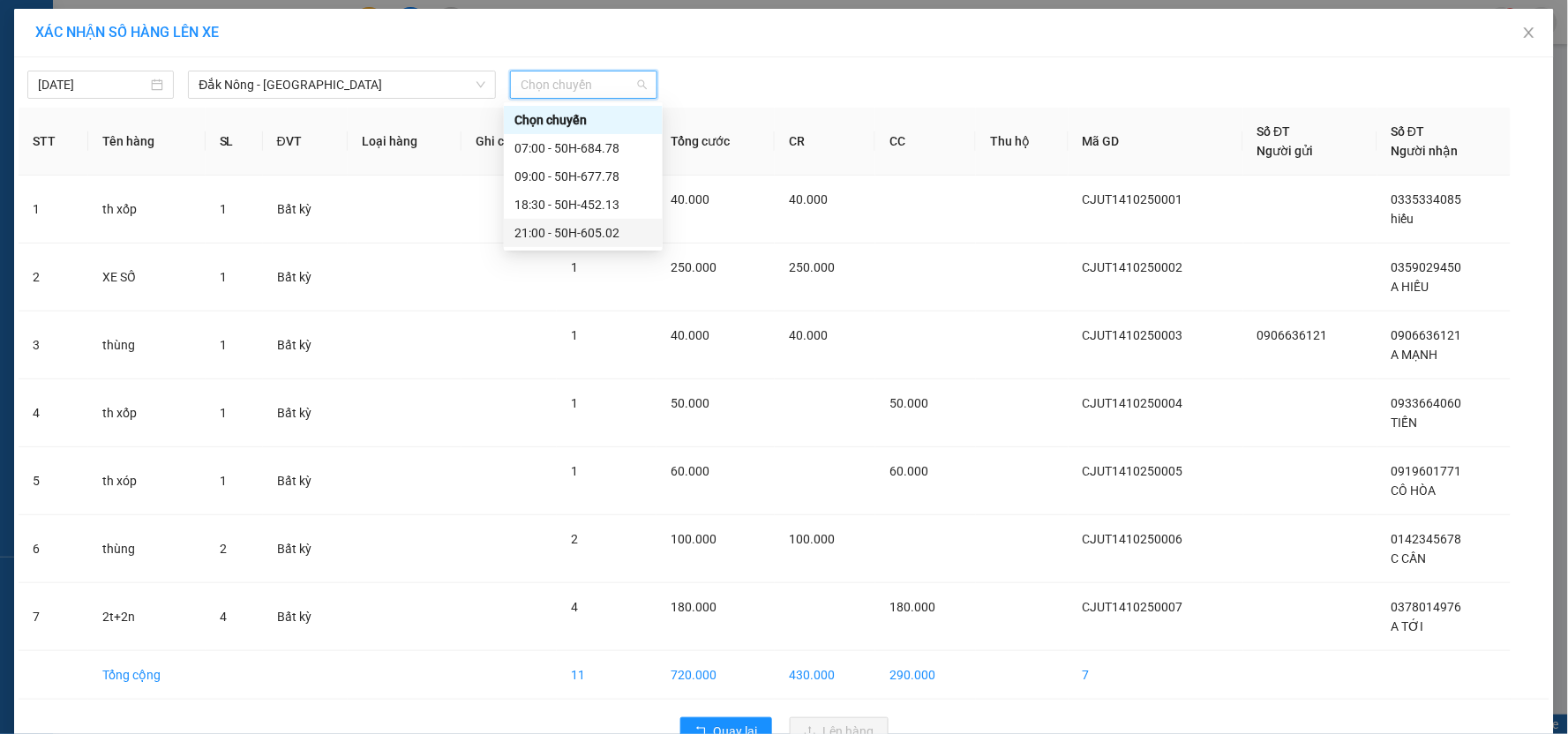
click at [618, 232] on div "21:00 - 50H-605.02" at bounding box center [583, 233] width 138 height 20
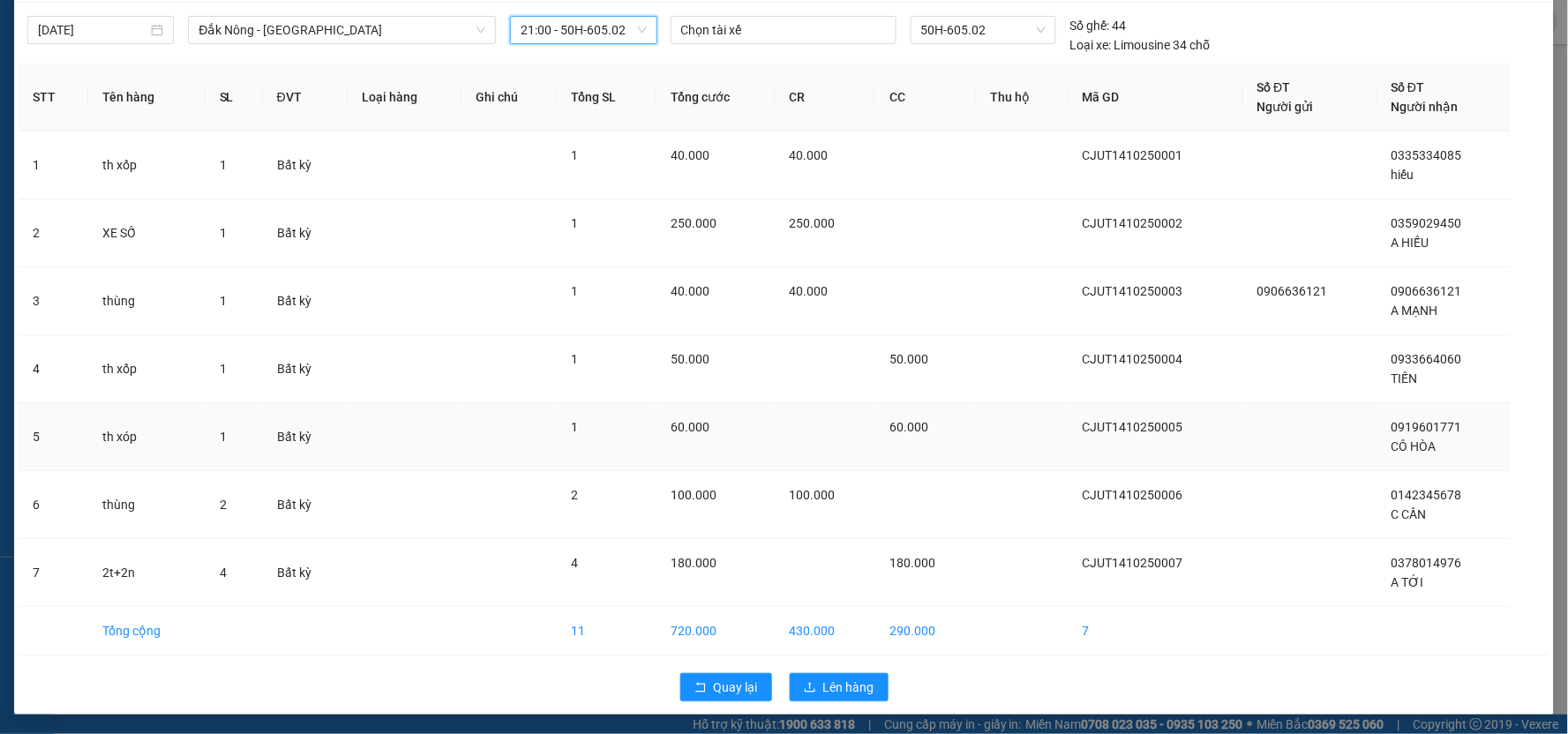
scroll to position [56, 0]
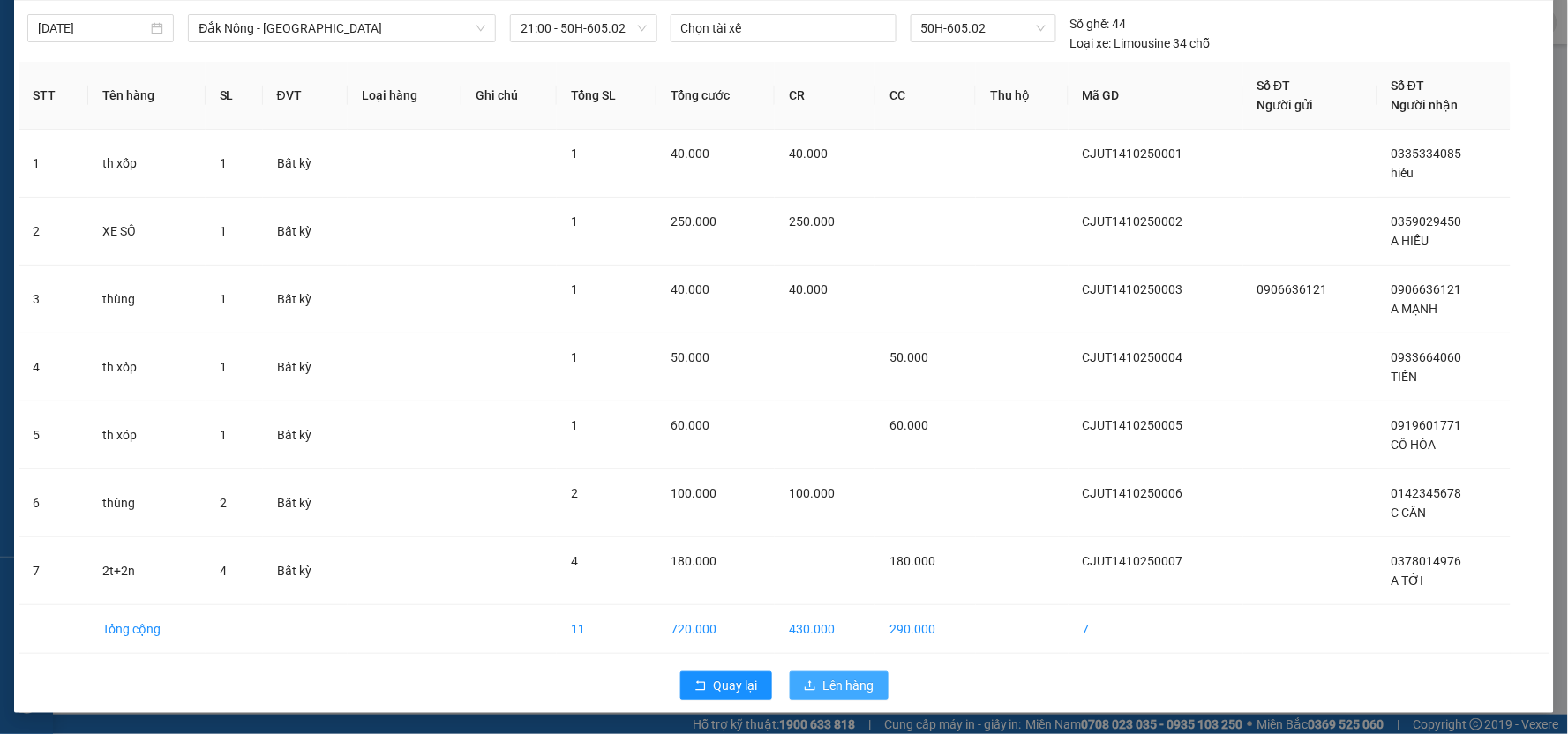
click at [856, 687] on span "Lên hàng" at bounding box center [849, 686] width 51 height 20
